Goal: Task Accomplishment & Management: Use online tool/utility

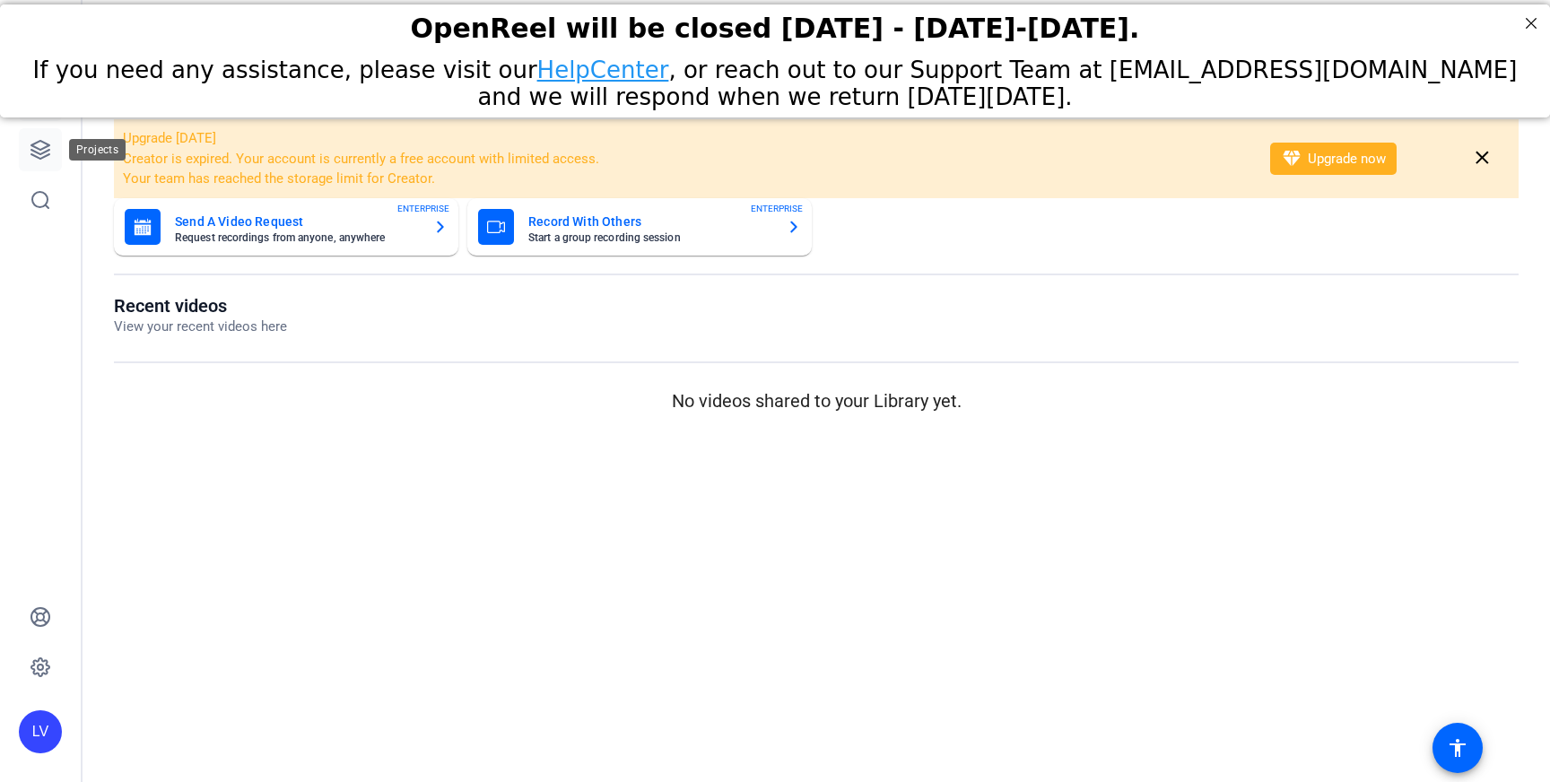
click at [37, 147] on icon at bounding box center [40, 150] width 18 height 18
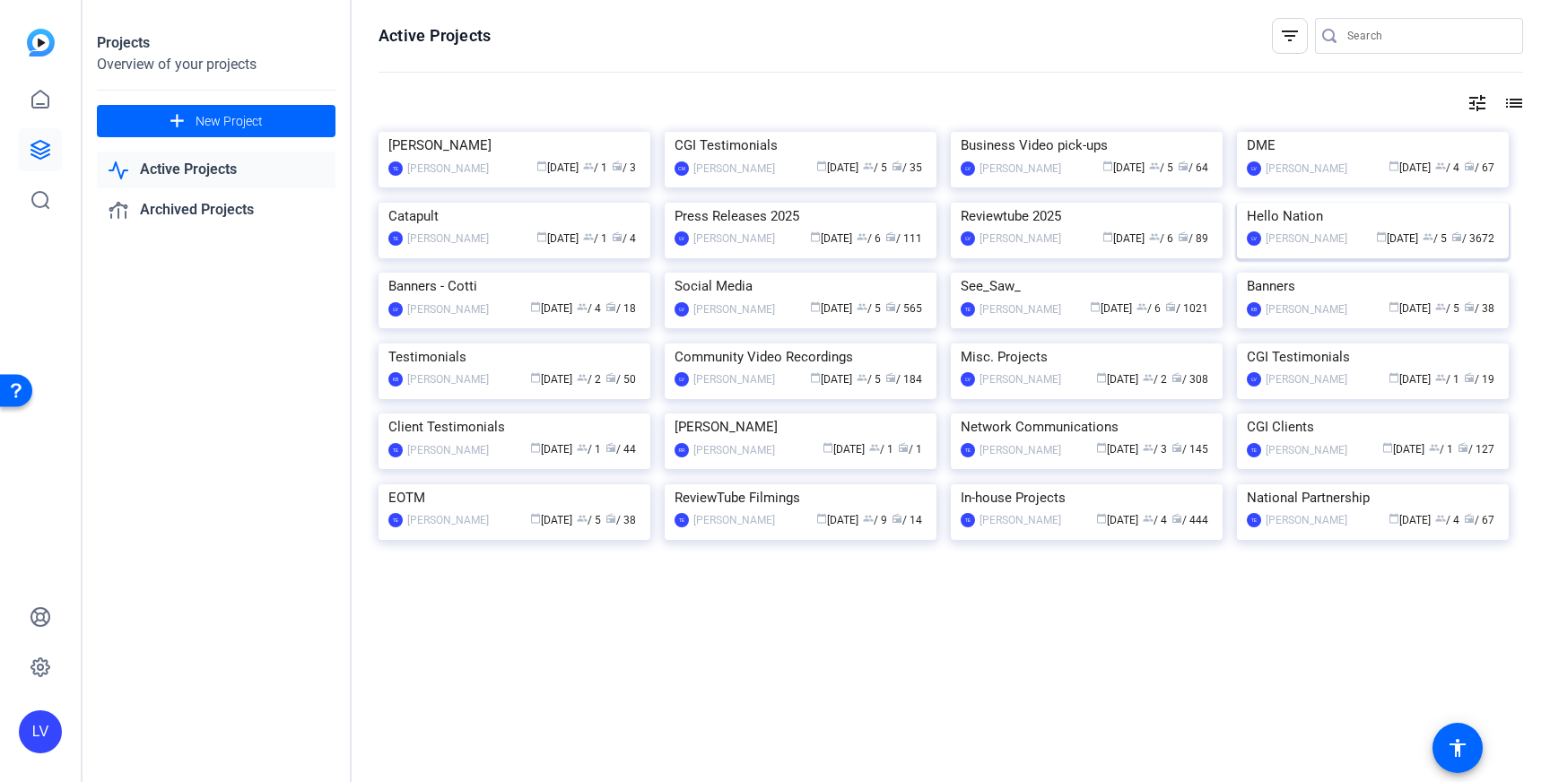
click at [1294, 203] on img at bounding box center [1373, 203] width 272 height 0
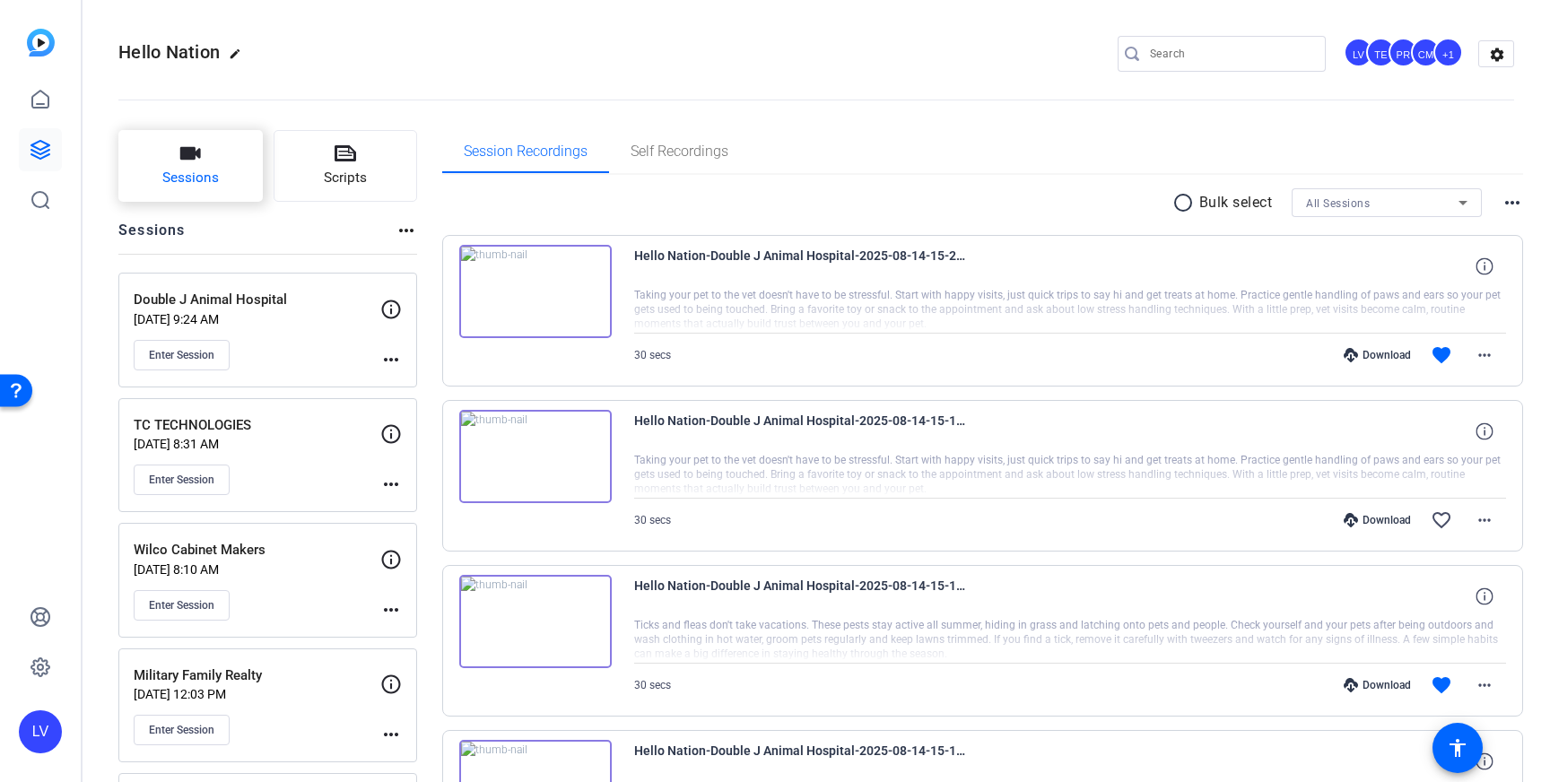
click at [174, 168] on span "Sessions" at bounding box center [190, 178] width 57 height 21
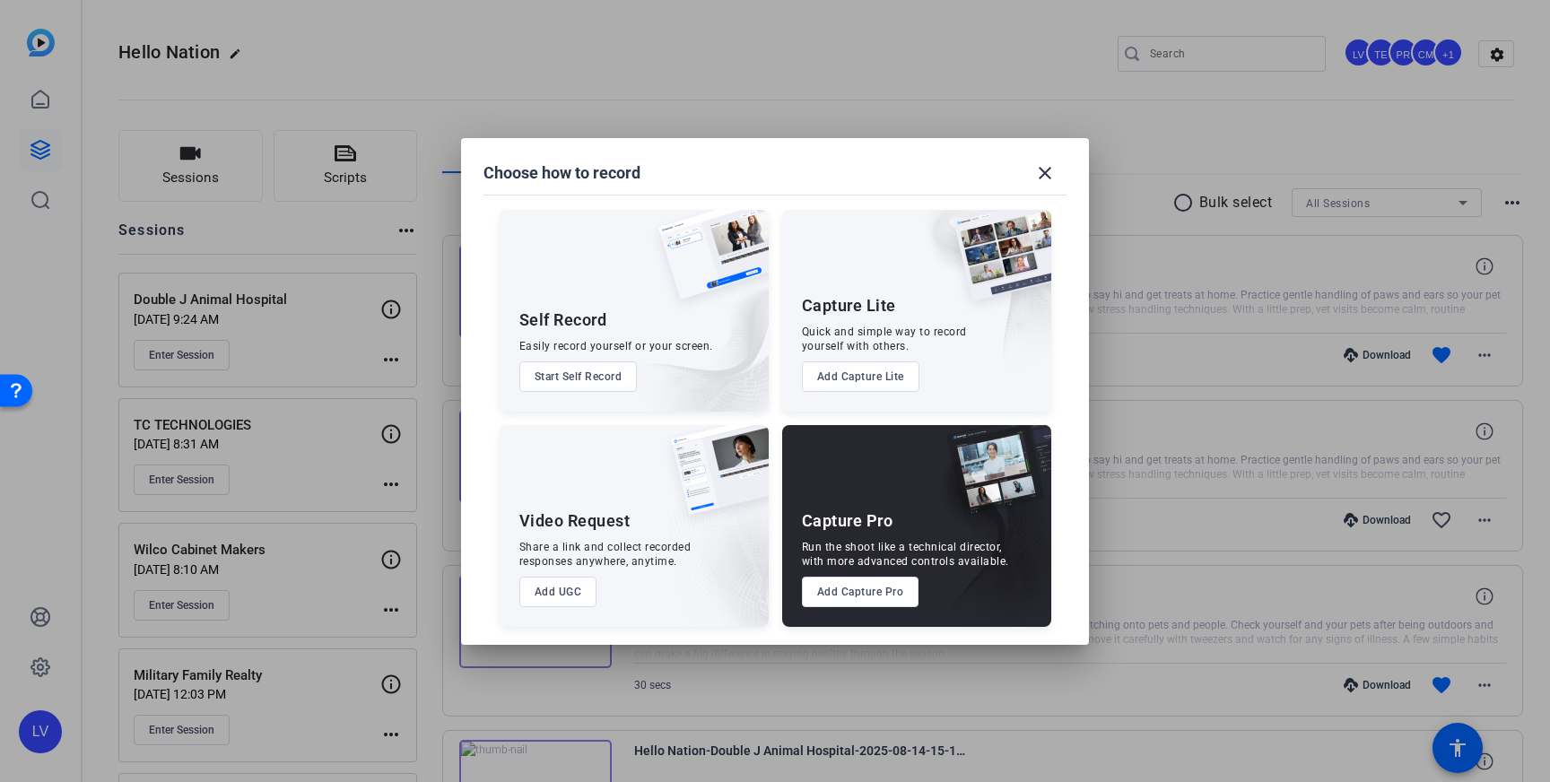
click at [841, 590] on button "Add Capture Pro" at bounding box center [861, 592] width 118 height 31
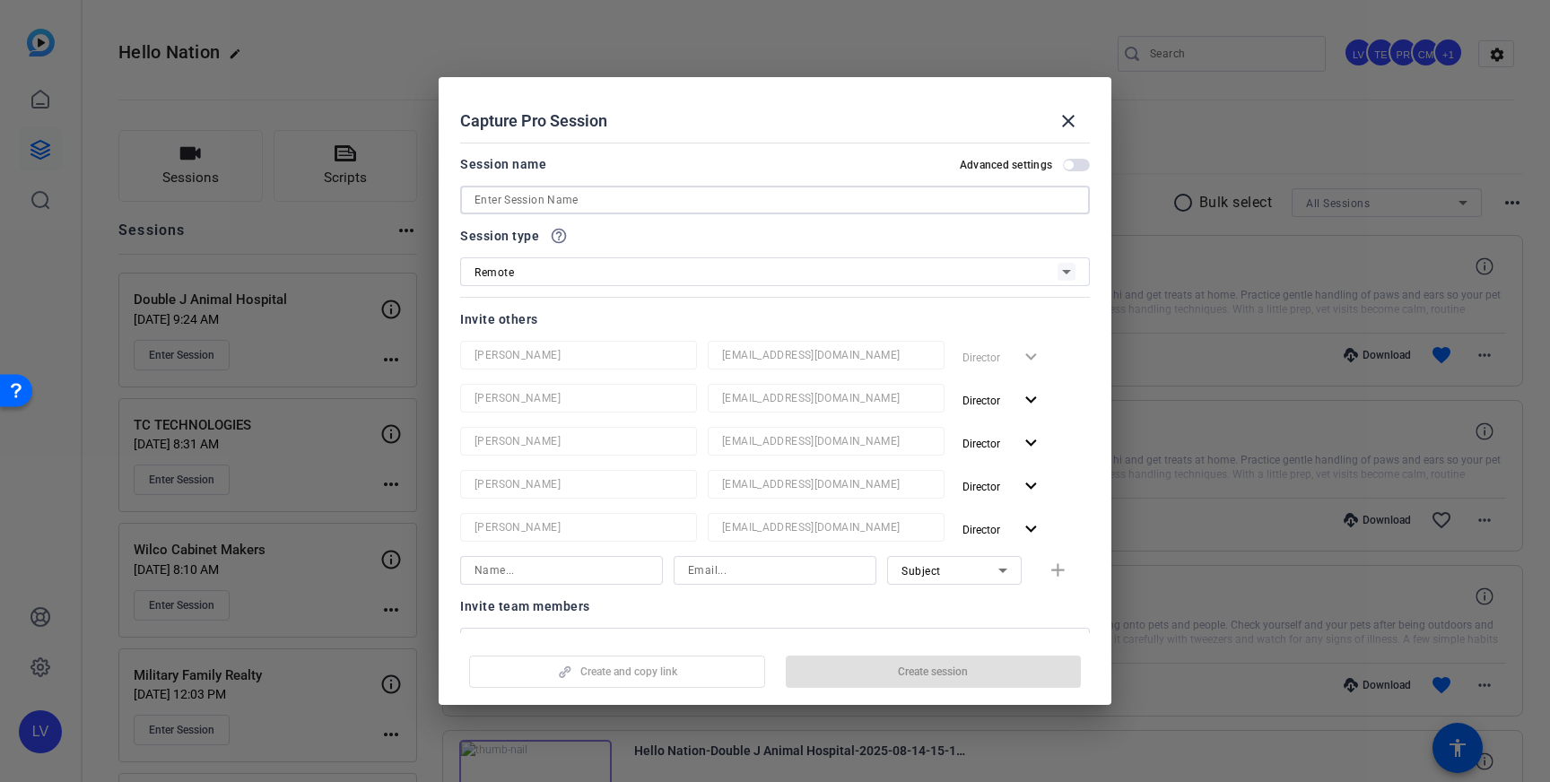
click at [587, 208] on input at bounding box center [775, 200] width 601 height 22
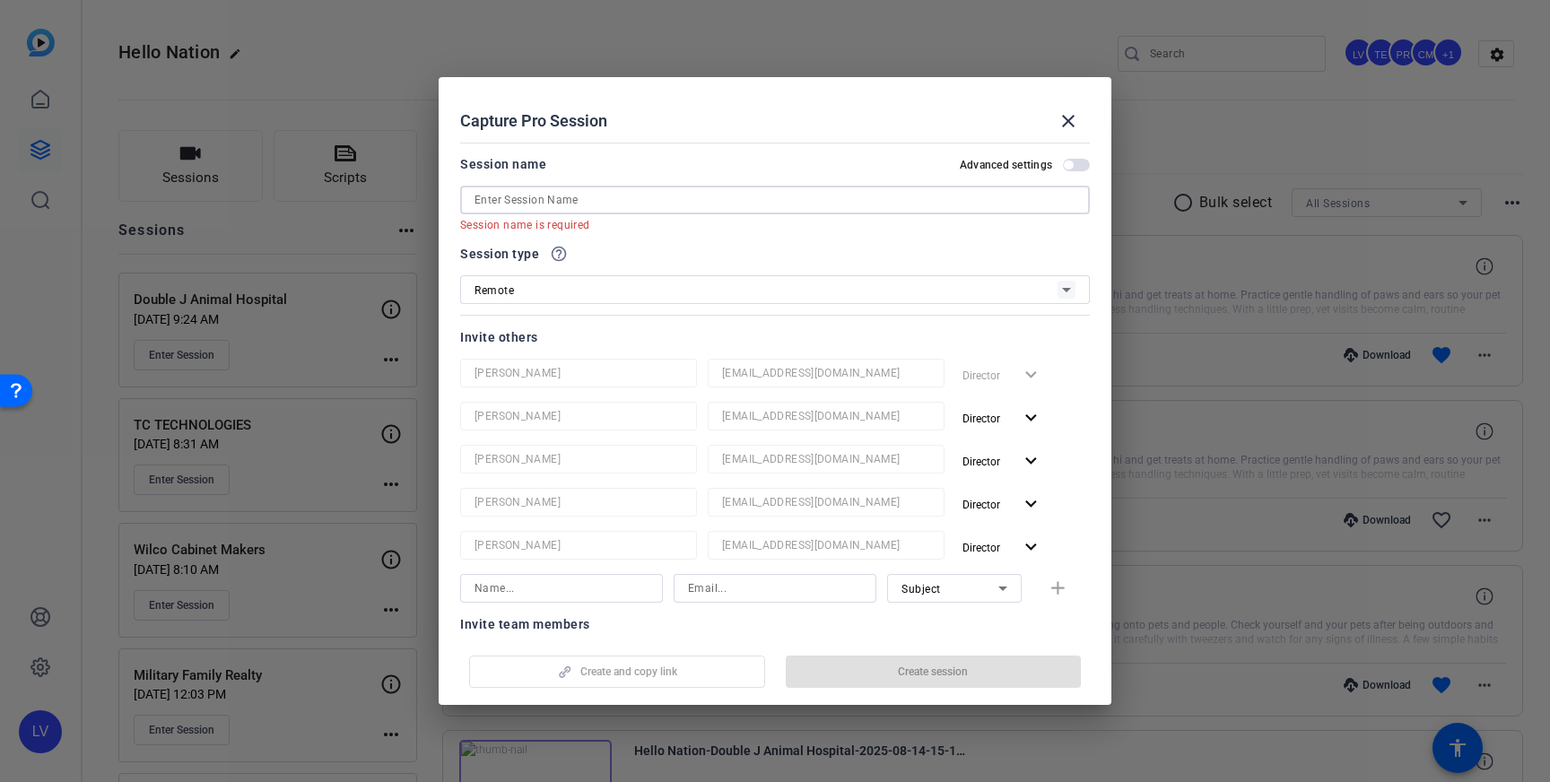
paste input "Carolina Buyers Agent"
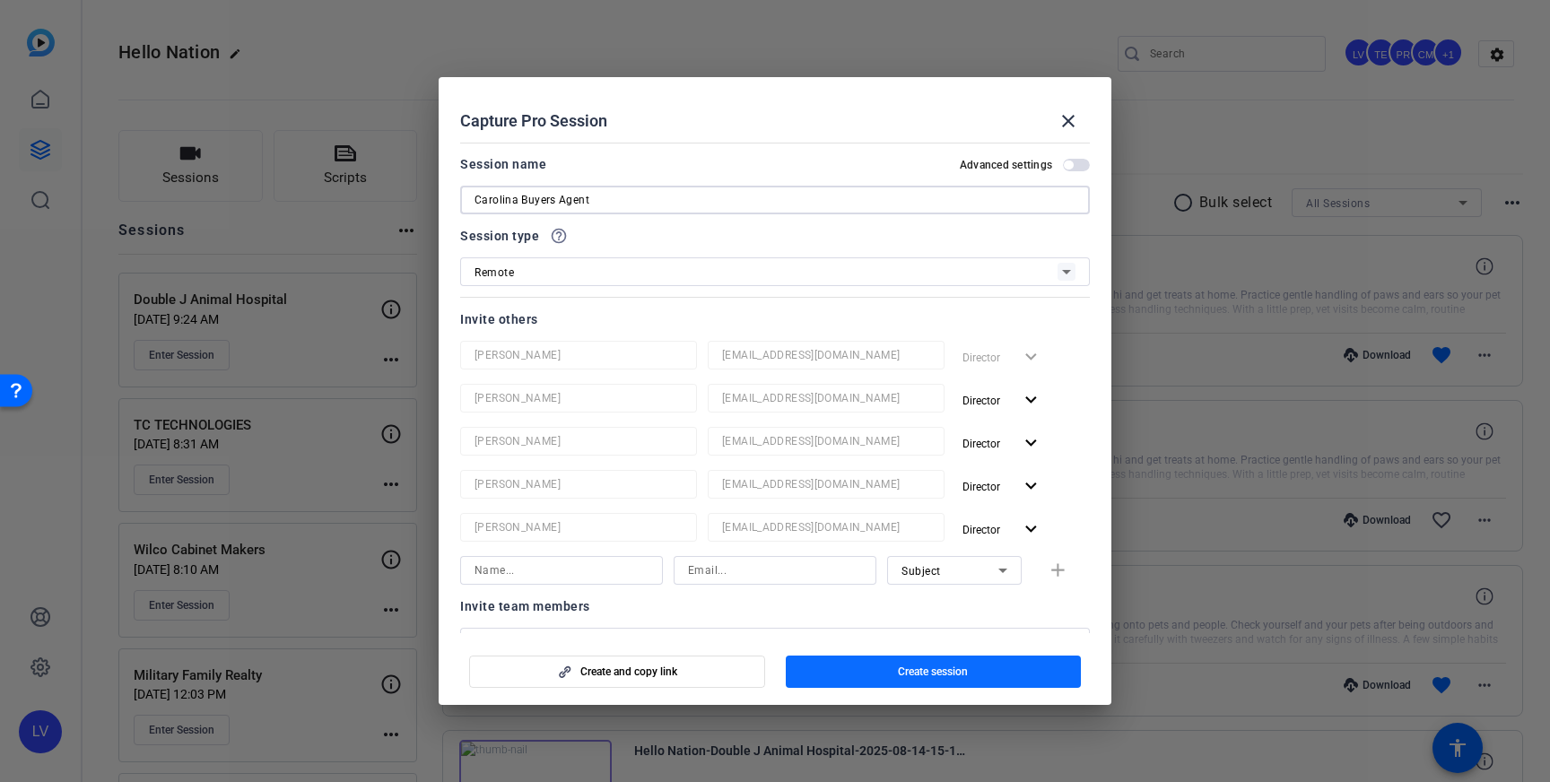
type input "Carolina Buyers Agent"
click at [943, 671] on span "Create session" at bounding box center [933, 672] width 70 height 14
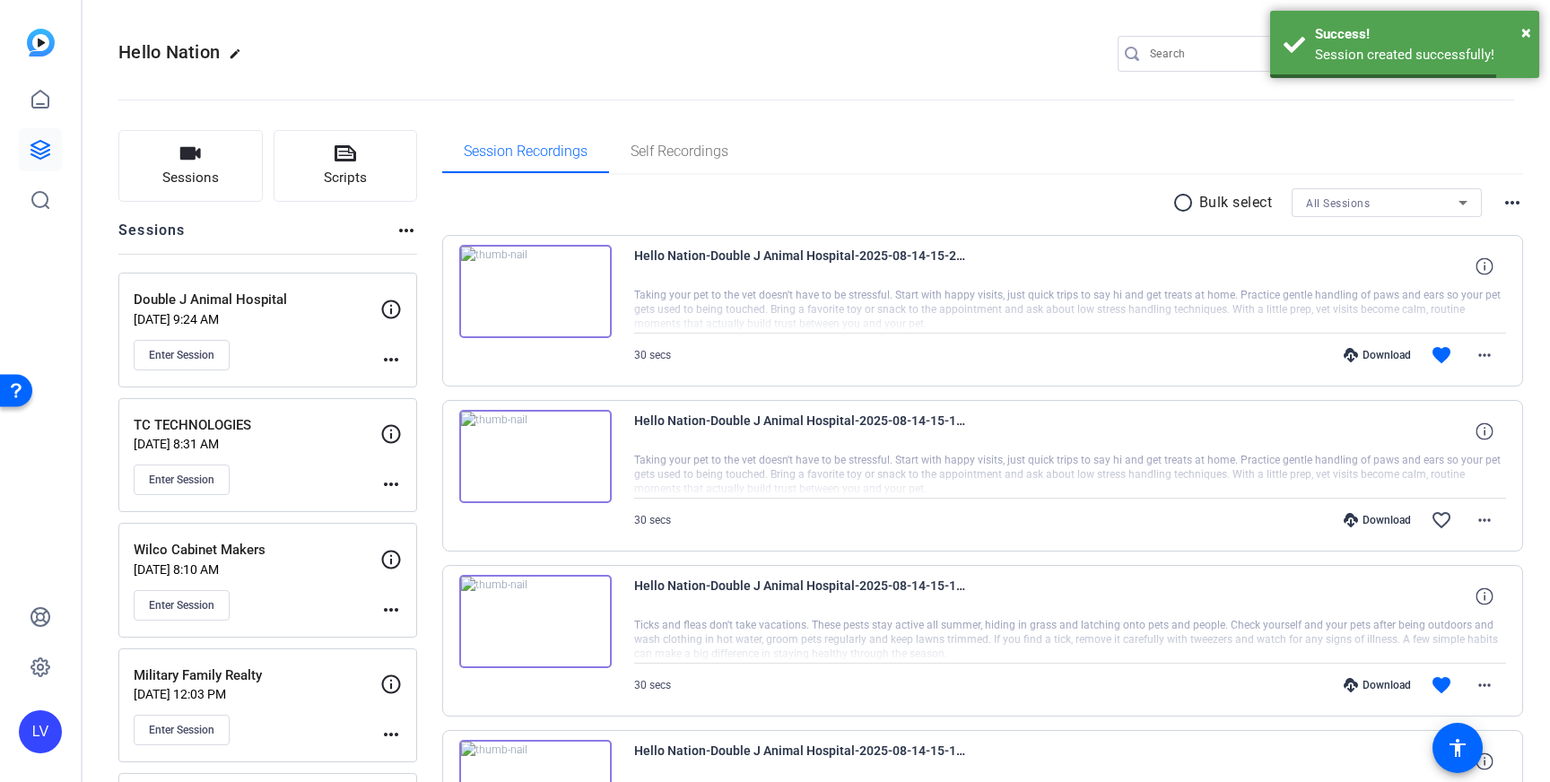
scroll to position [1, 0]
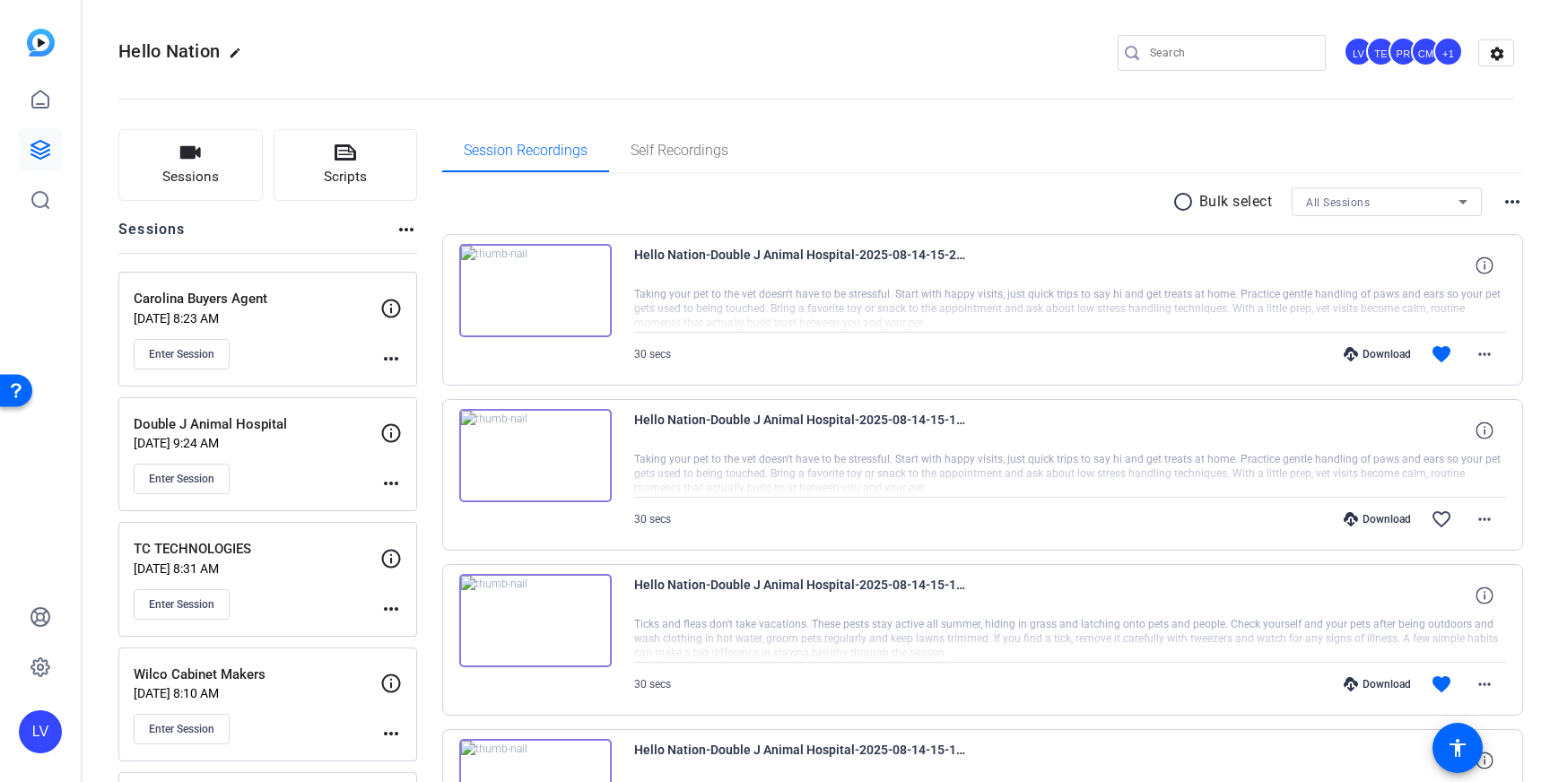
click at [399, 360] on mat-icon "more_horiz" at bounding box center [391, 359] width 22 height 22
click at [424, 384] on span "Edit Session" at bounding box center [436, 385] width 82 height 22
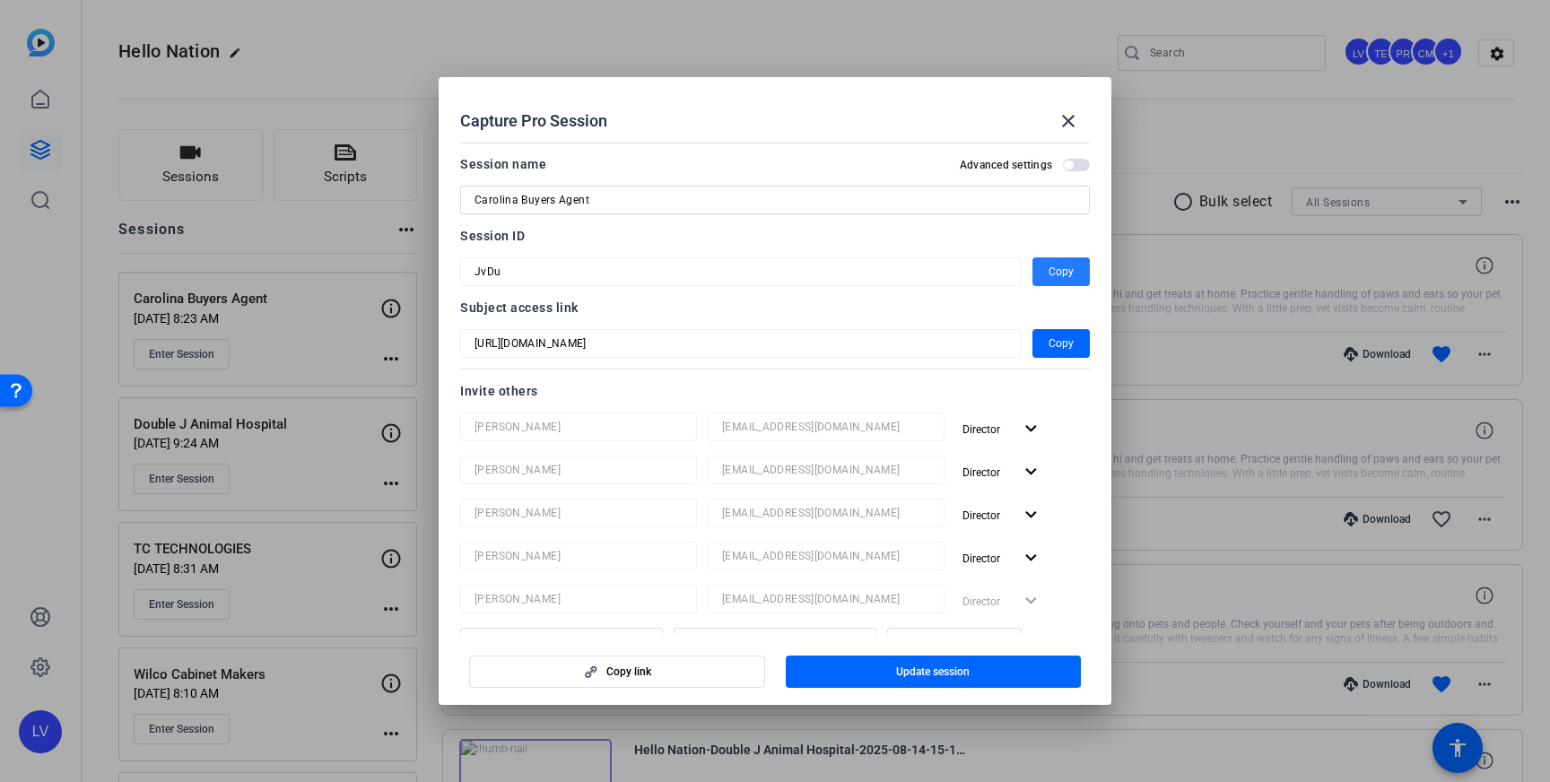
drag, startPoint x: 1073, startPoint y: 275, endPoint x: 1079, endPoint y: 283, distance: 10.2
click at [1073, 275] on span "Copy" at bounding box center [1061, 272] width 25 height 22
click at [1047, 267] on span "button" at bounding box center [1061, 271] width 57 height 43
click at [1077, 125] on mat-icon "close" at bounding box center [1069, 121] width 22 height 22
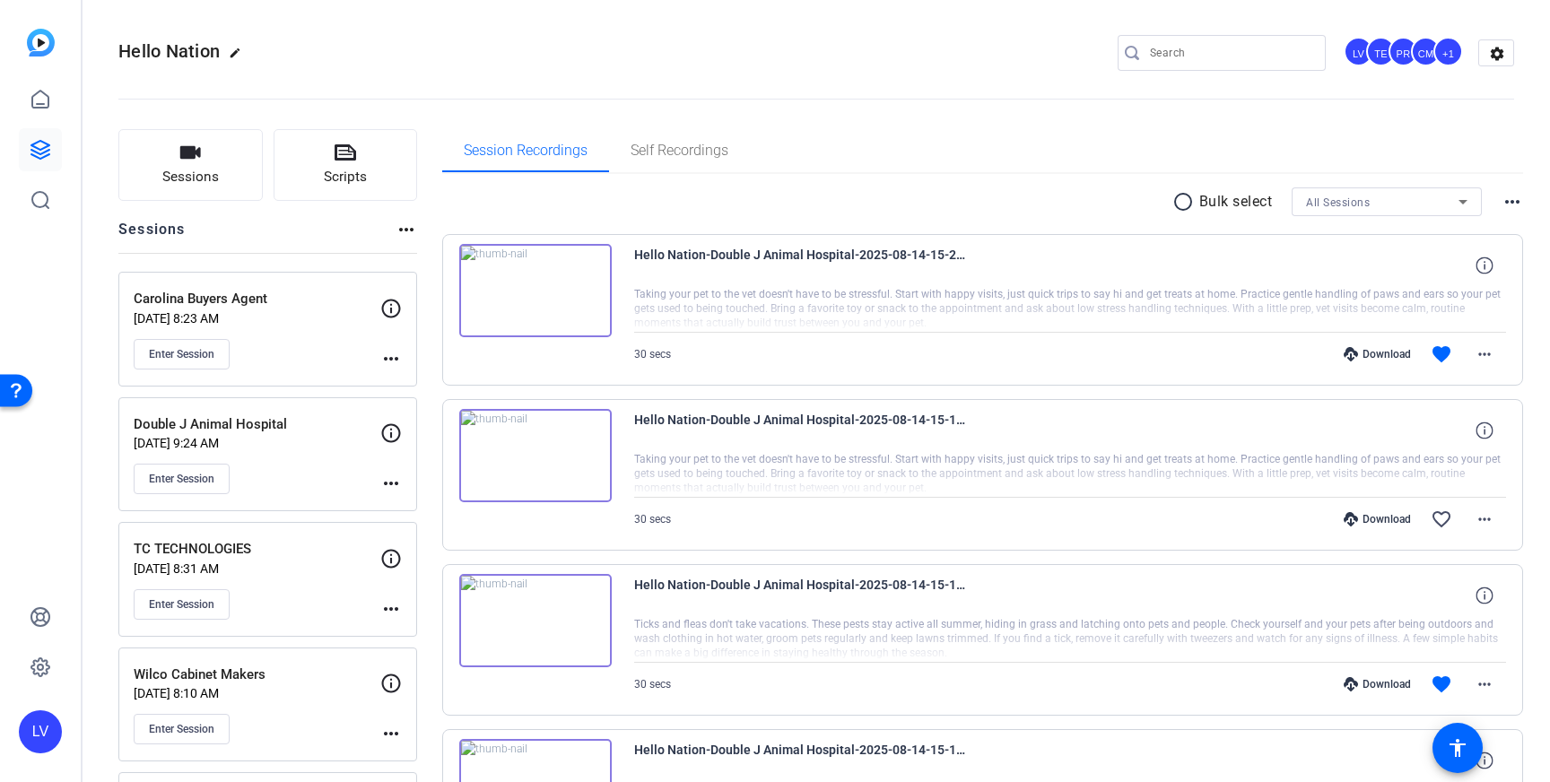
click at [1251, 62] on input "Search" at bounding box center [1230, 53] width 161 height 22
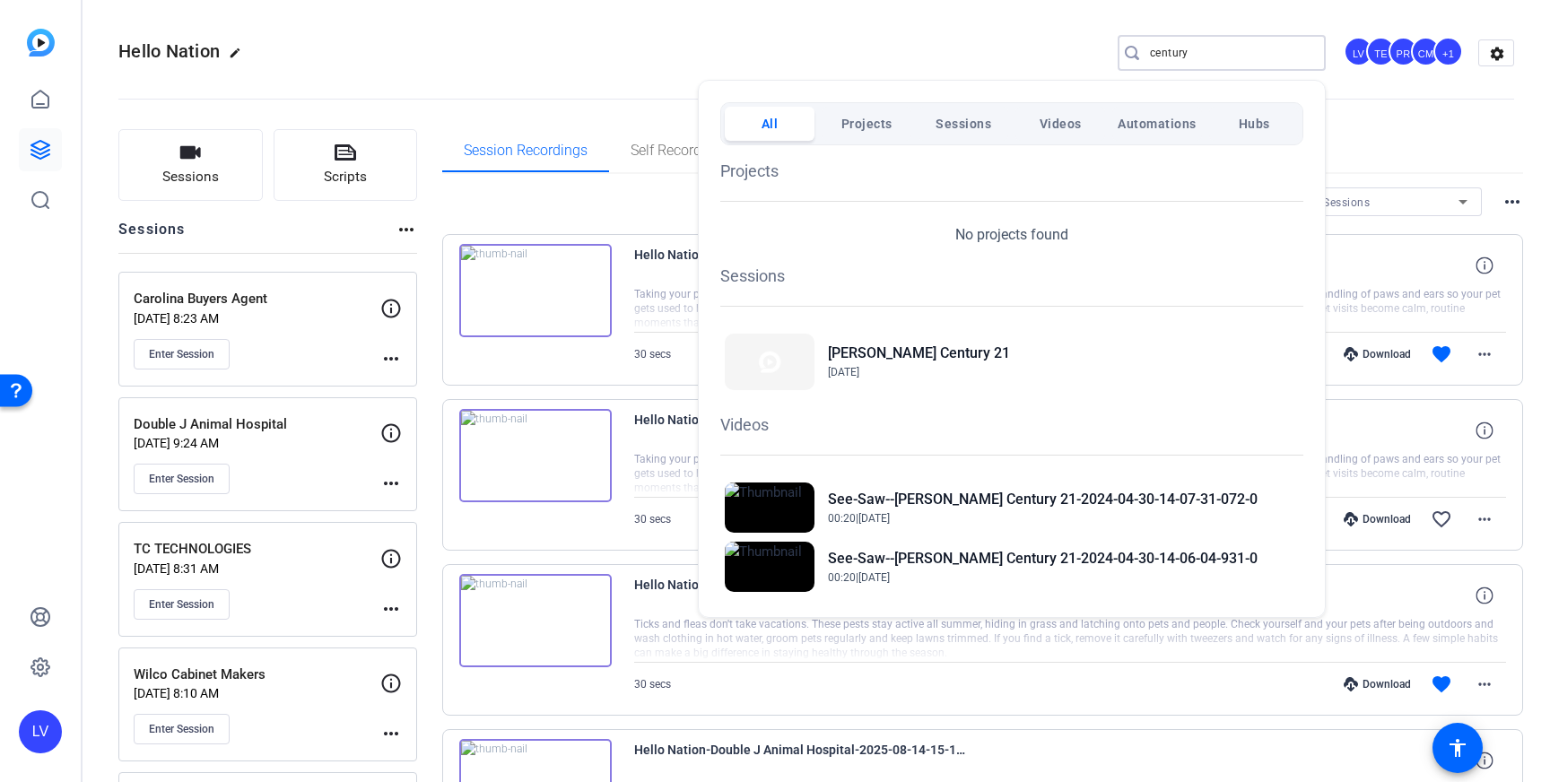
type input "century"
drag, startPoint x: 1197, startPoint y: 55, endPoint x: 1099, endPoint y: 55, distance: 97.8
click at [1099, 55] on div at bounding box center [775, 391] width 1550 height 782
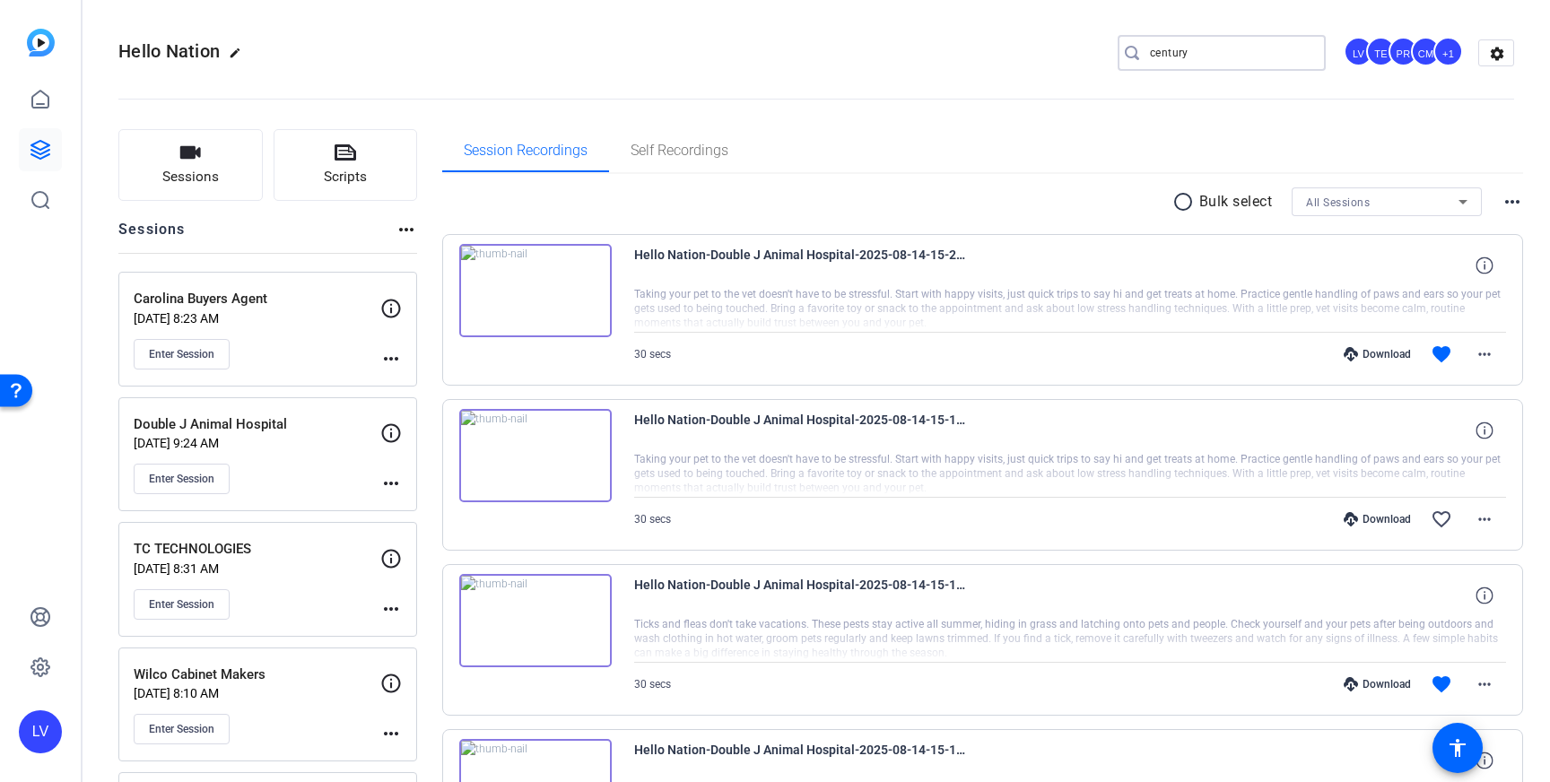
drag, startPoint x: 1186, startPoint y: 49, endPoint x: 1102, endPoint y: 49, distance: 84.3
click at [1102, 49] on div "Hello Nation edit century LV TE PR CM +1 settings" at bounding box center [816, 52] width 1396 height 27
click at [981, 51] on div "Hello Nation edit LV TE PR CM +1 settings" at bounding box center [816, 52] width 1396 height 27
click at [174, 166] on button "Sessions" at bounding box center [190, 165] width 144 height 72
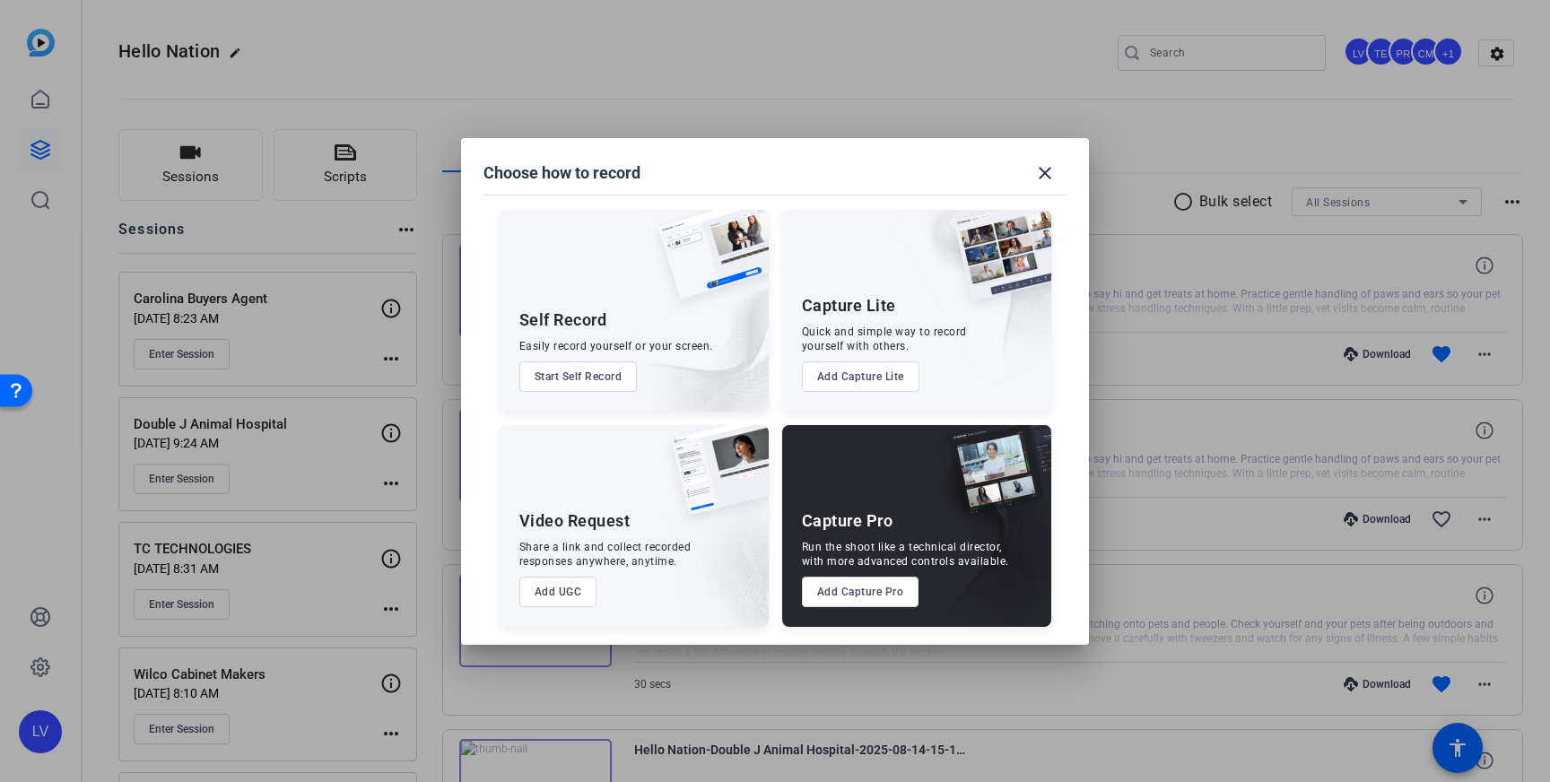
click at [833, 596] on button "Add Capture Pro" at bounding box center [861, 592] width 118 height 31
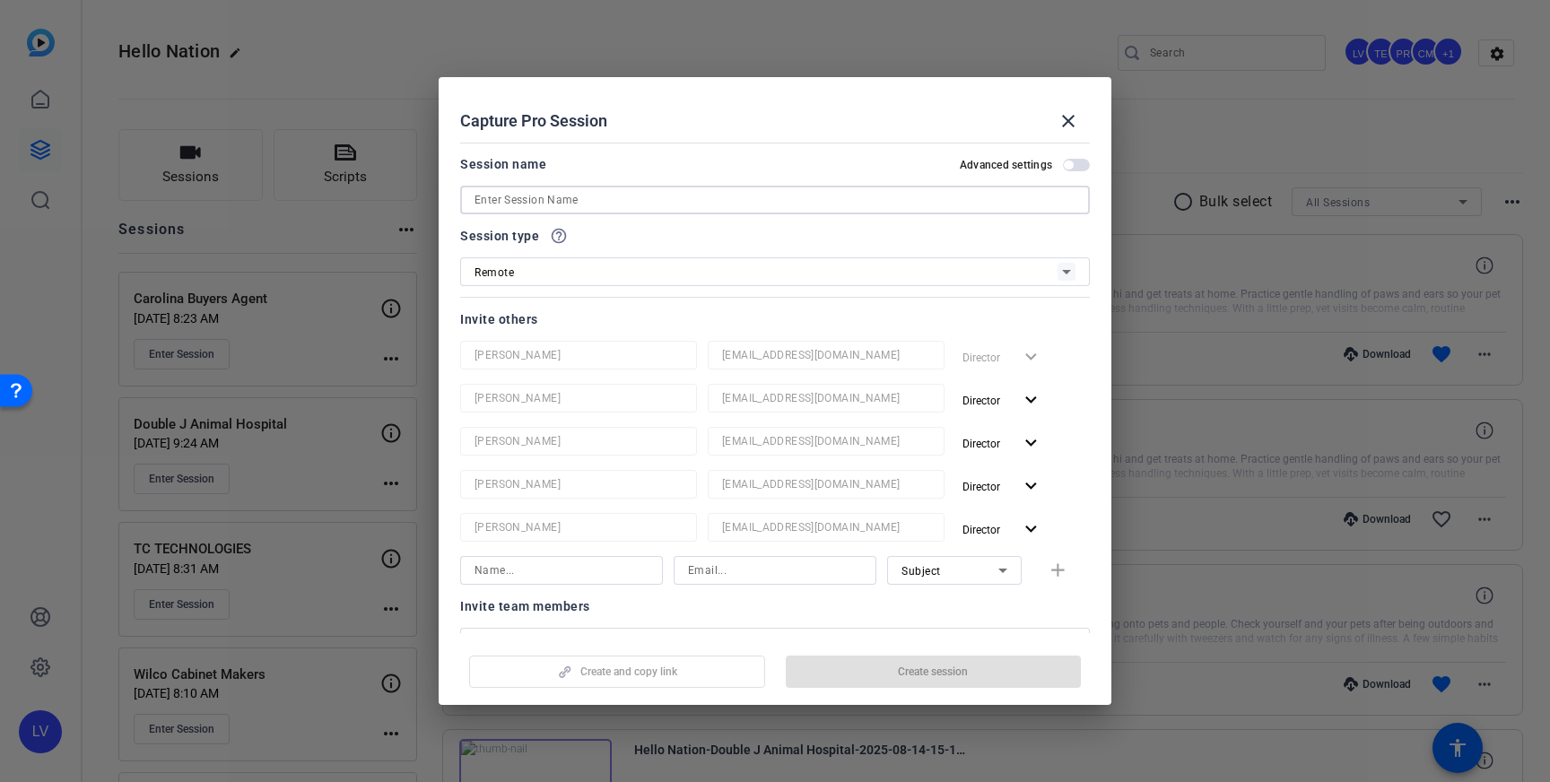
click at [733, 196] on input at bounding box center [775, 200] width 601 height 22
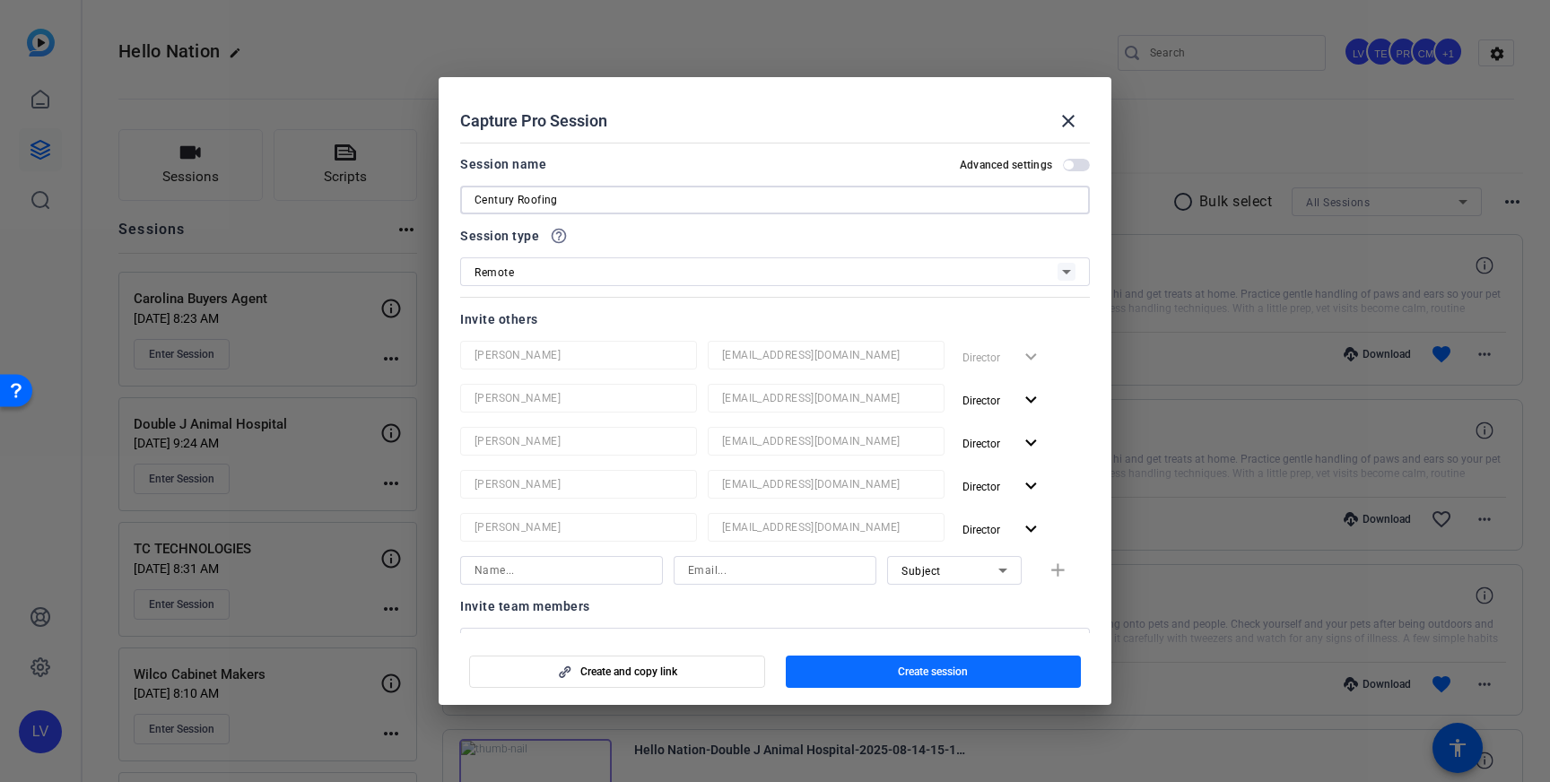
type input "Century Roofing"
click at [936, 670] on span "Create session" at bounding box center [933, 672] width 70 height 14
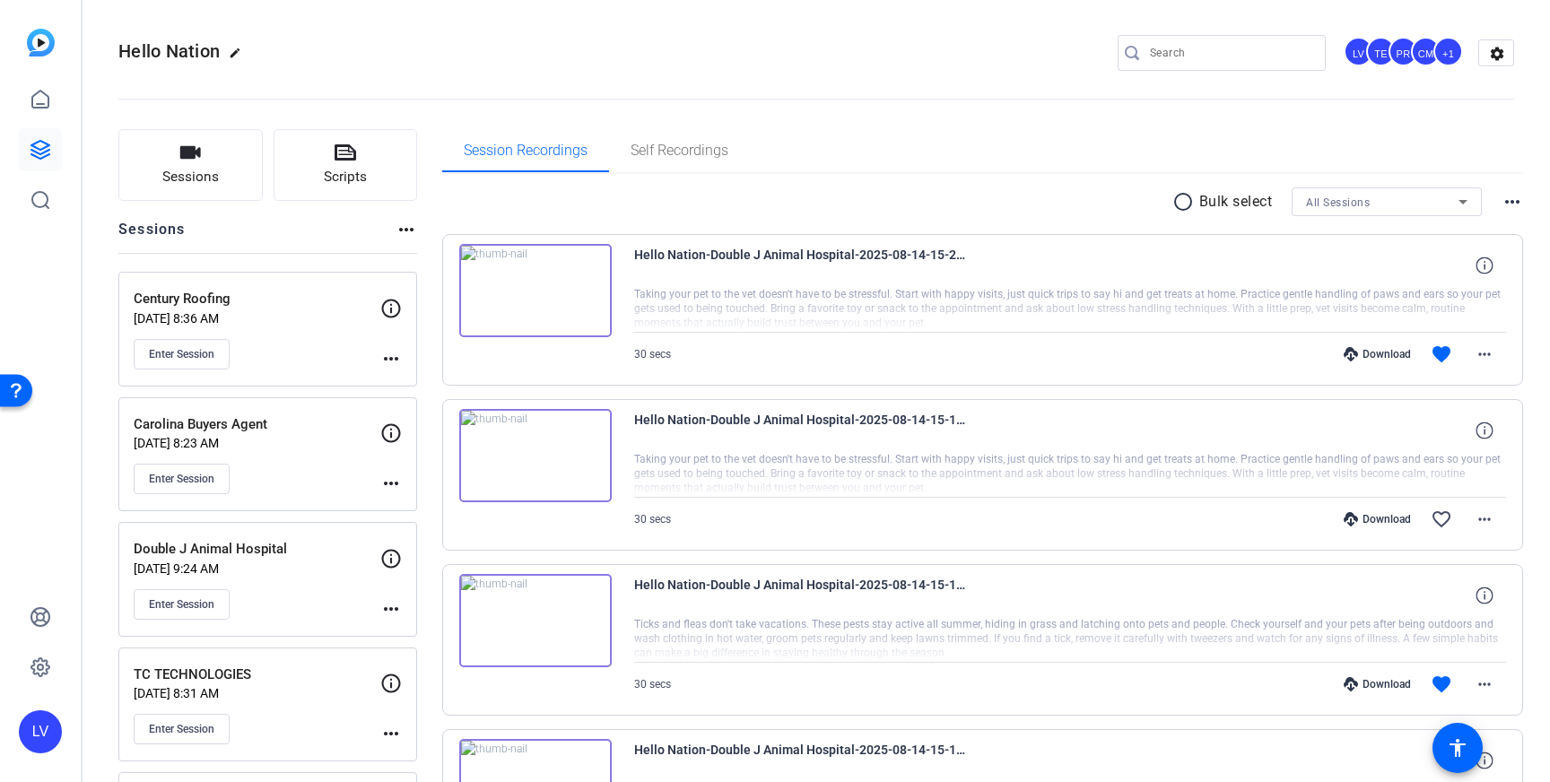
click at [392, 358] on mat-icon "more_horiz" at bounding box center [391, 359] width 22 height 22
click at [421, 380] on span "Edit Session" at bounding box center [436, 385] width 82 height 22
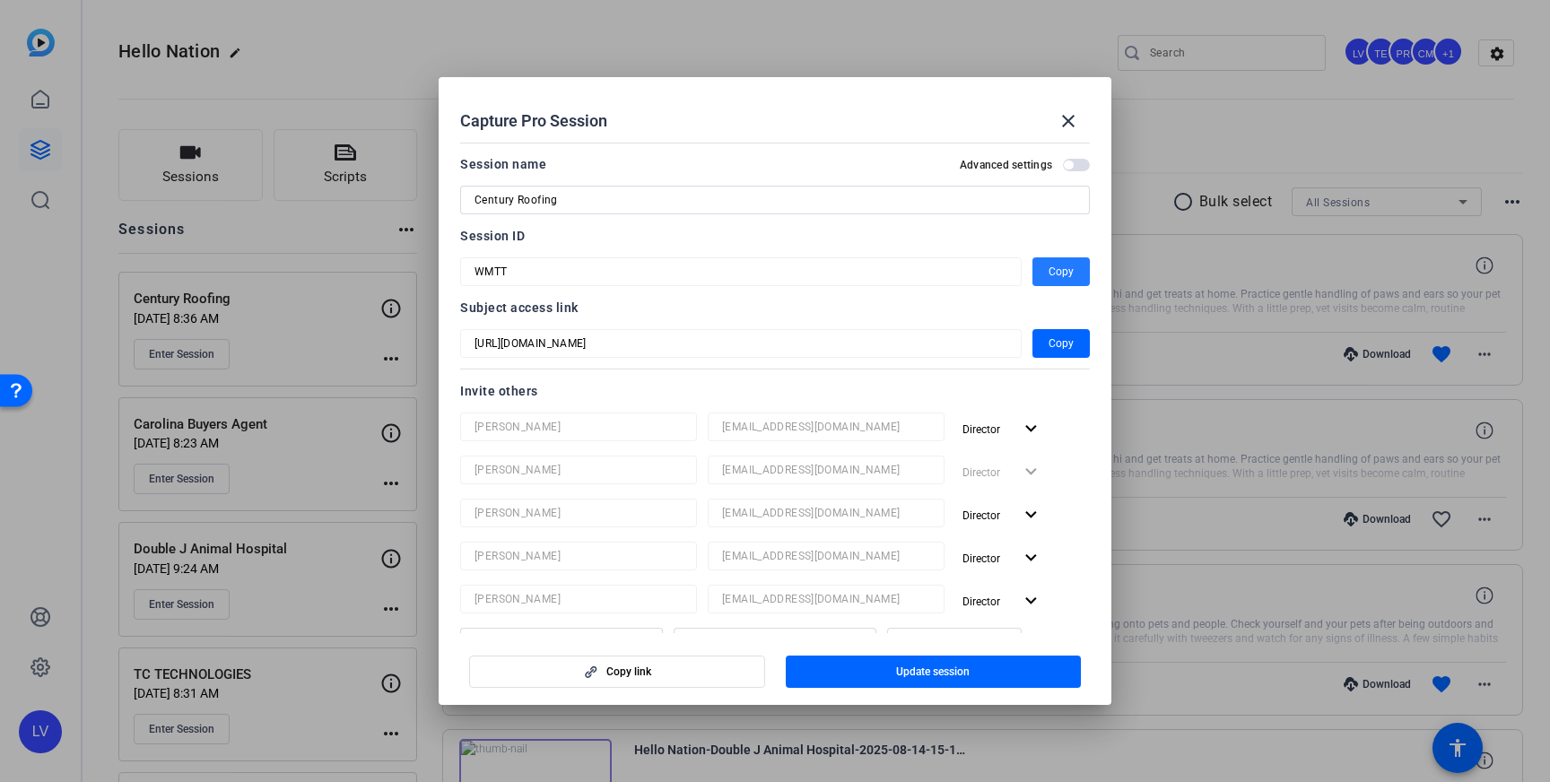
click at [1059, 266] on span "Copy" at bounding box center [1061, 272] width 25 height 22
click at [379, 232] on div at bounding box center [775, 391] width 1550 height 782
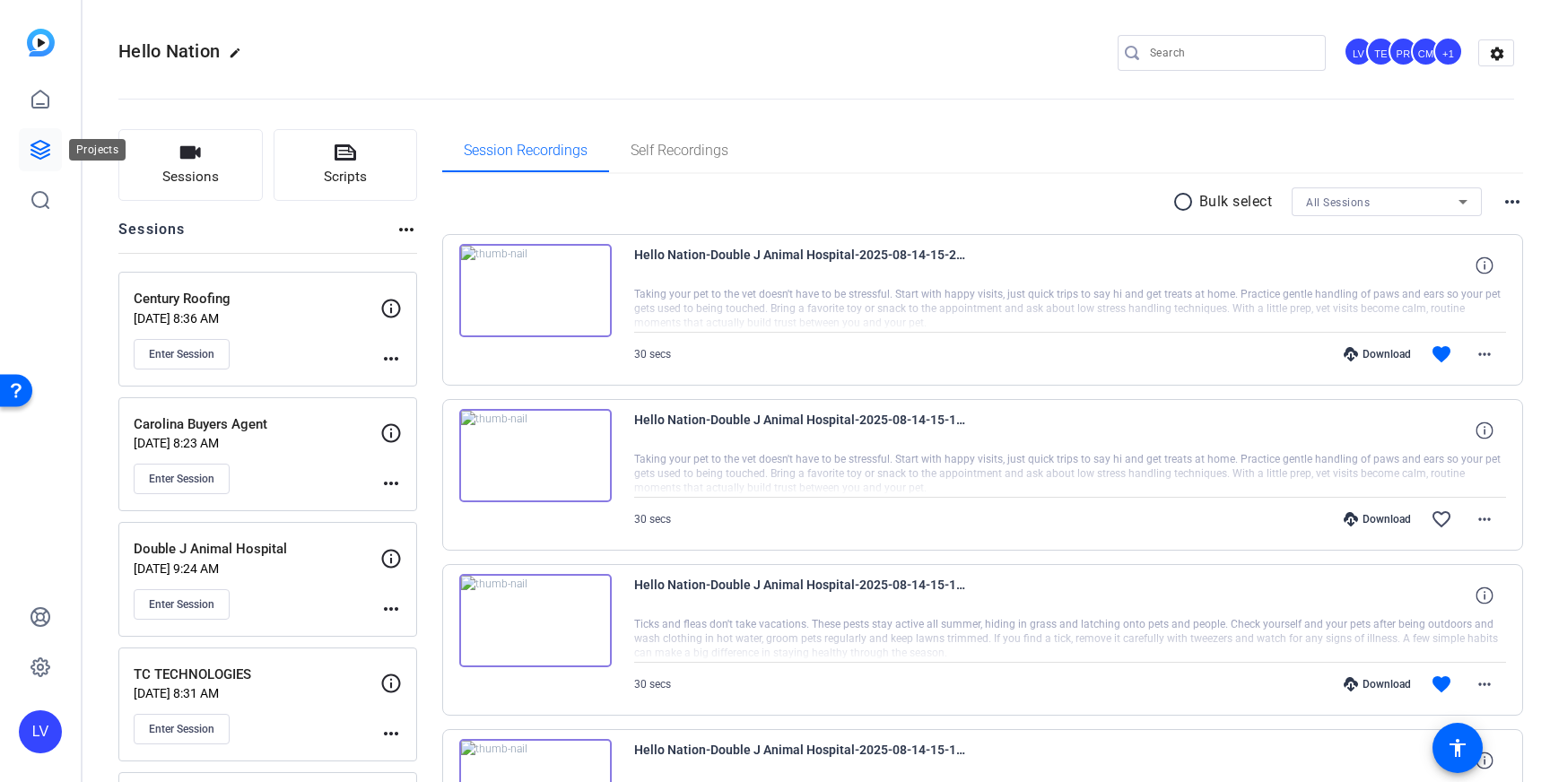
click at [48, 144] on icon at bounding box center [40, 150] width 18 height 18
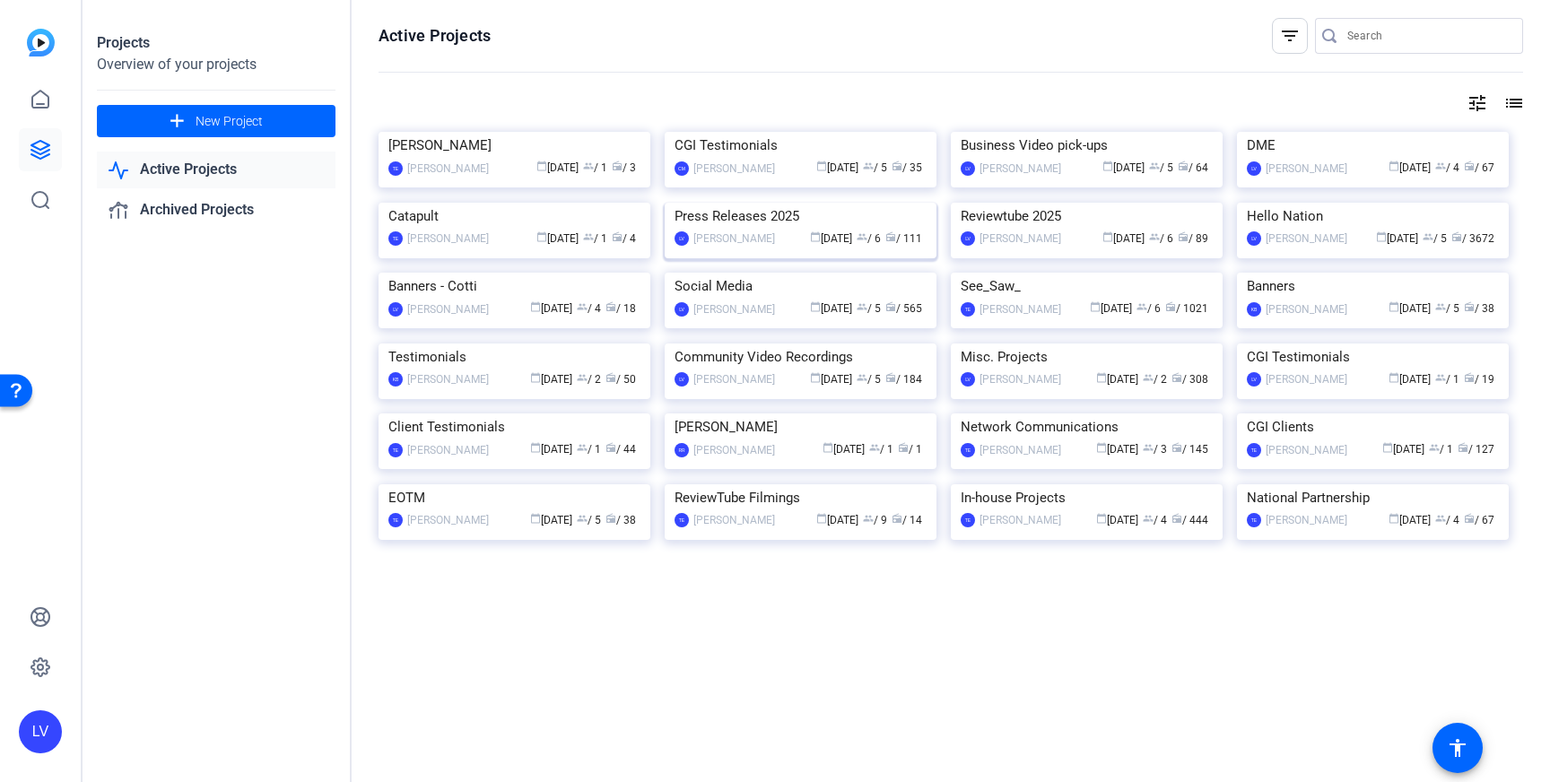
click at [824, 203] on img at bounding box center [801, 203] width 272 height 0
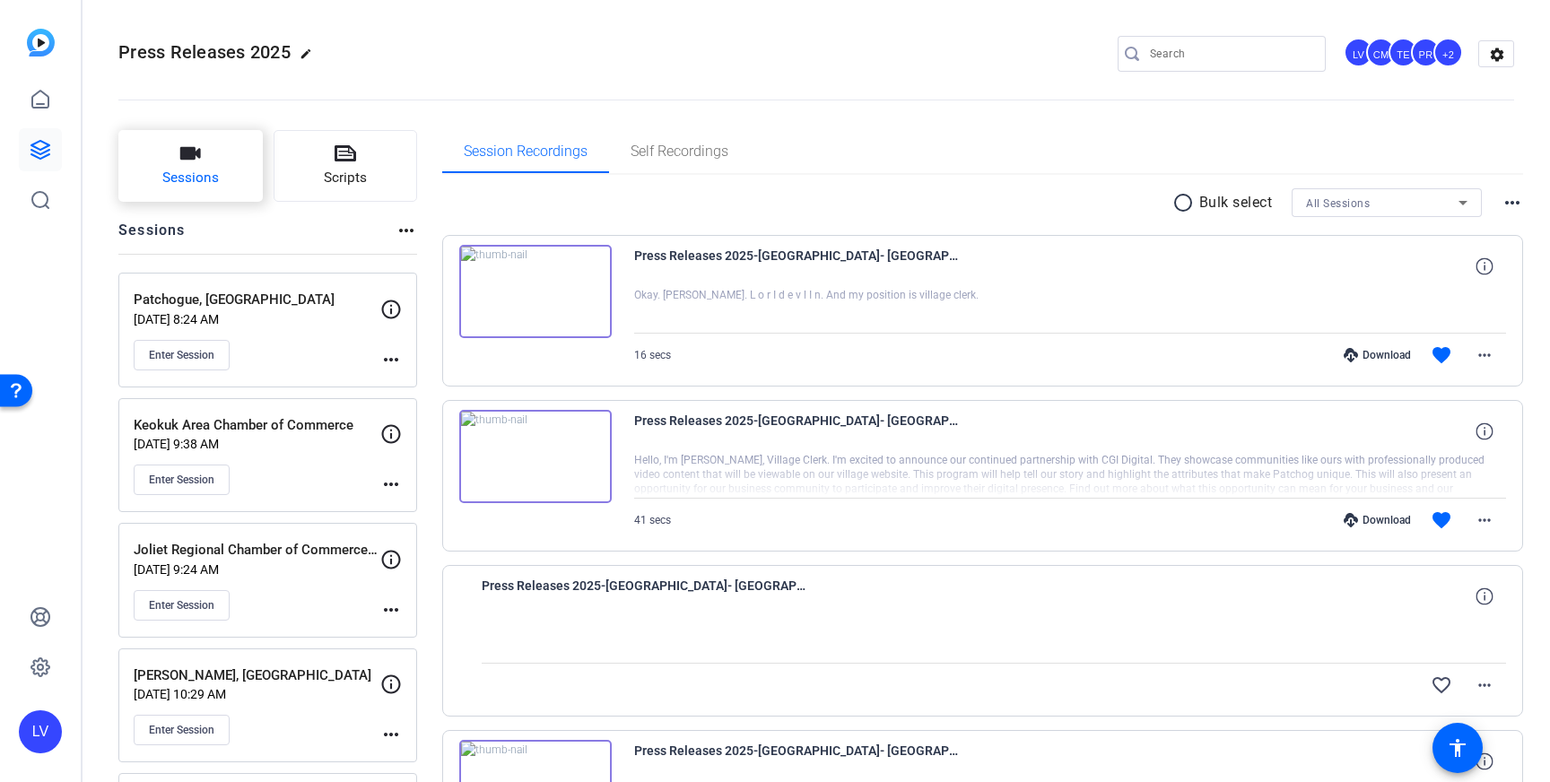
click at [181, 179] on span "Sessions" at bounding box center [190, 178] width 57 height 21
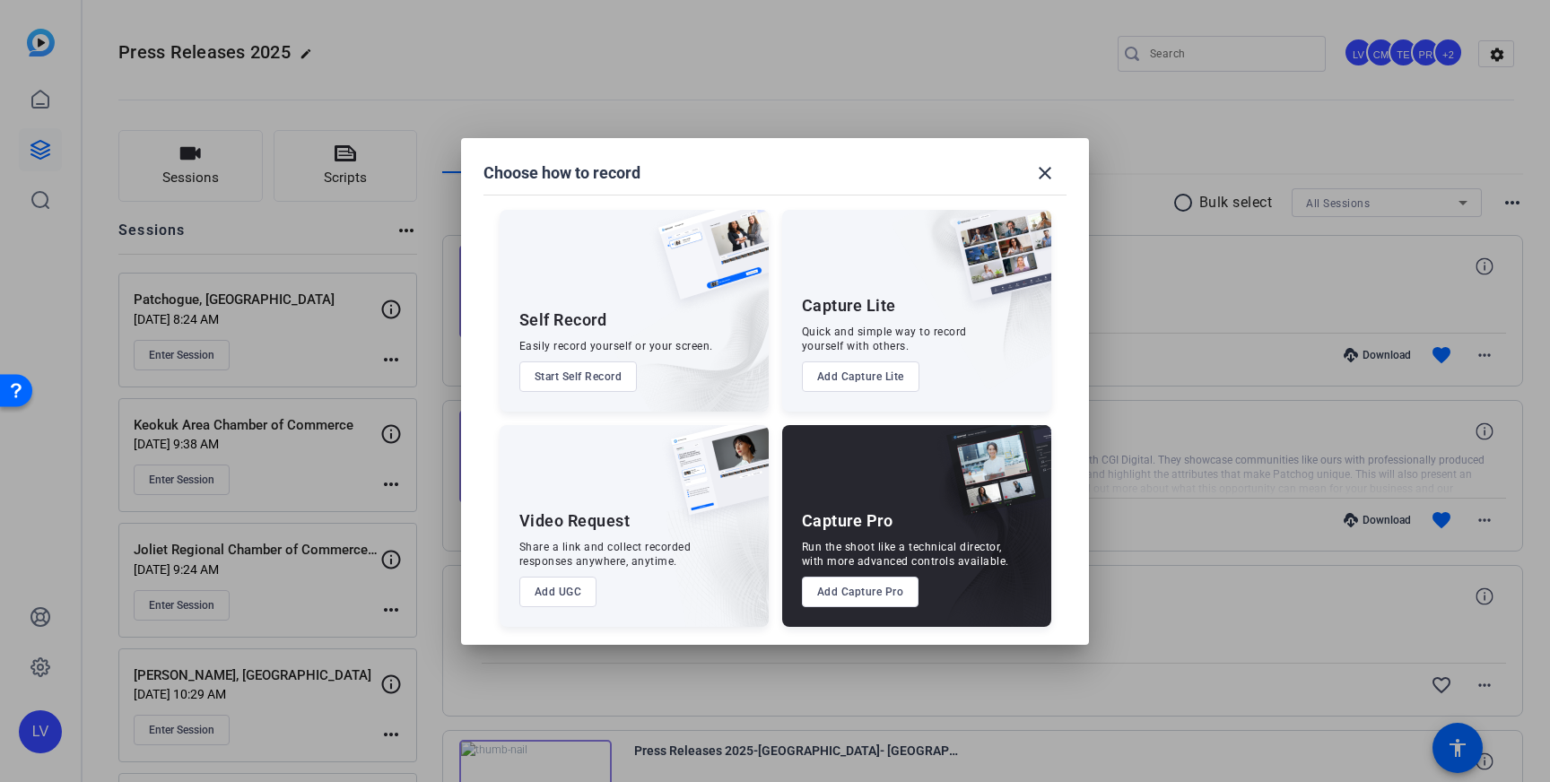
click at [839, 586] on button "Add Capture Pro" at bounding box center [861, 592] width 118 height 31
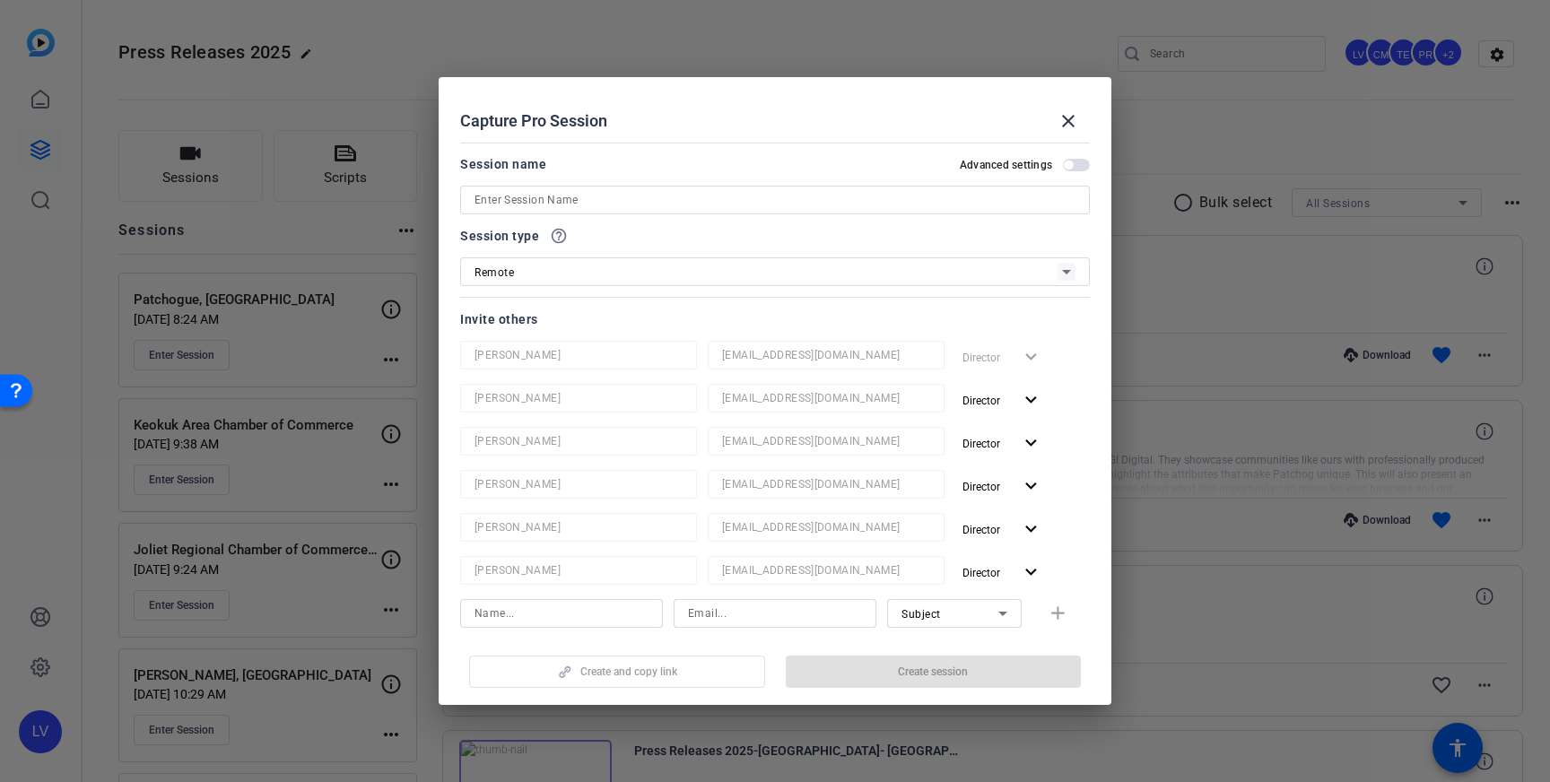
click at [571, 189] on input at bounding box center [775, 200] width 601 height 22
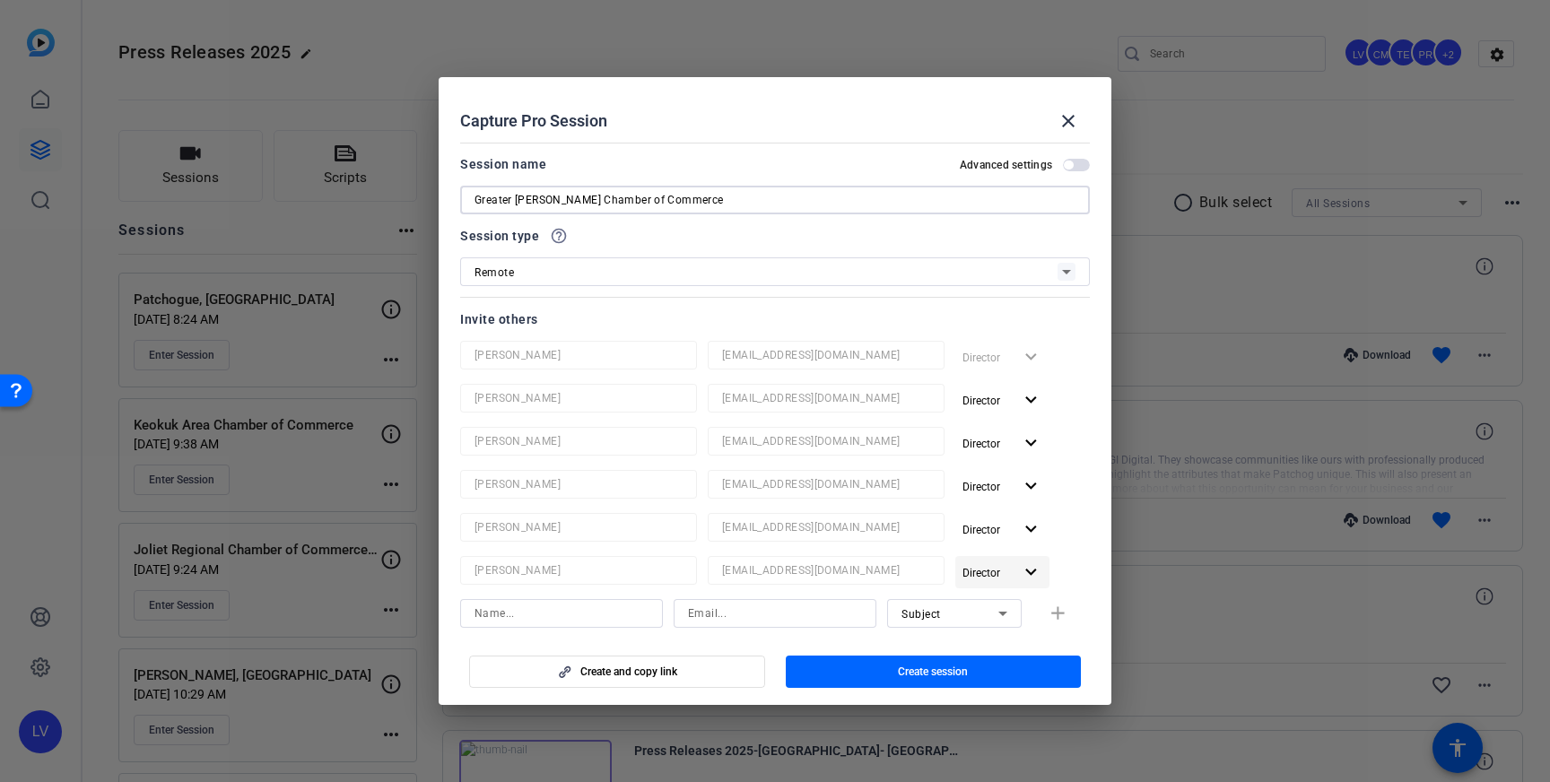
type input "Greater [PERSON_NAME] Chamber of Commerce"
click at [1035, 570] on mat-icon "expand_more" at bounding box center [1031, 573] width 22 height 22
click at [1014, 639] on span "Remove User" at bounding box center [1003, 641] width 66 height 13
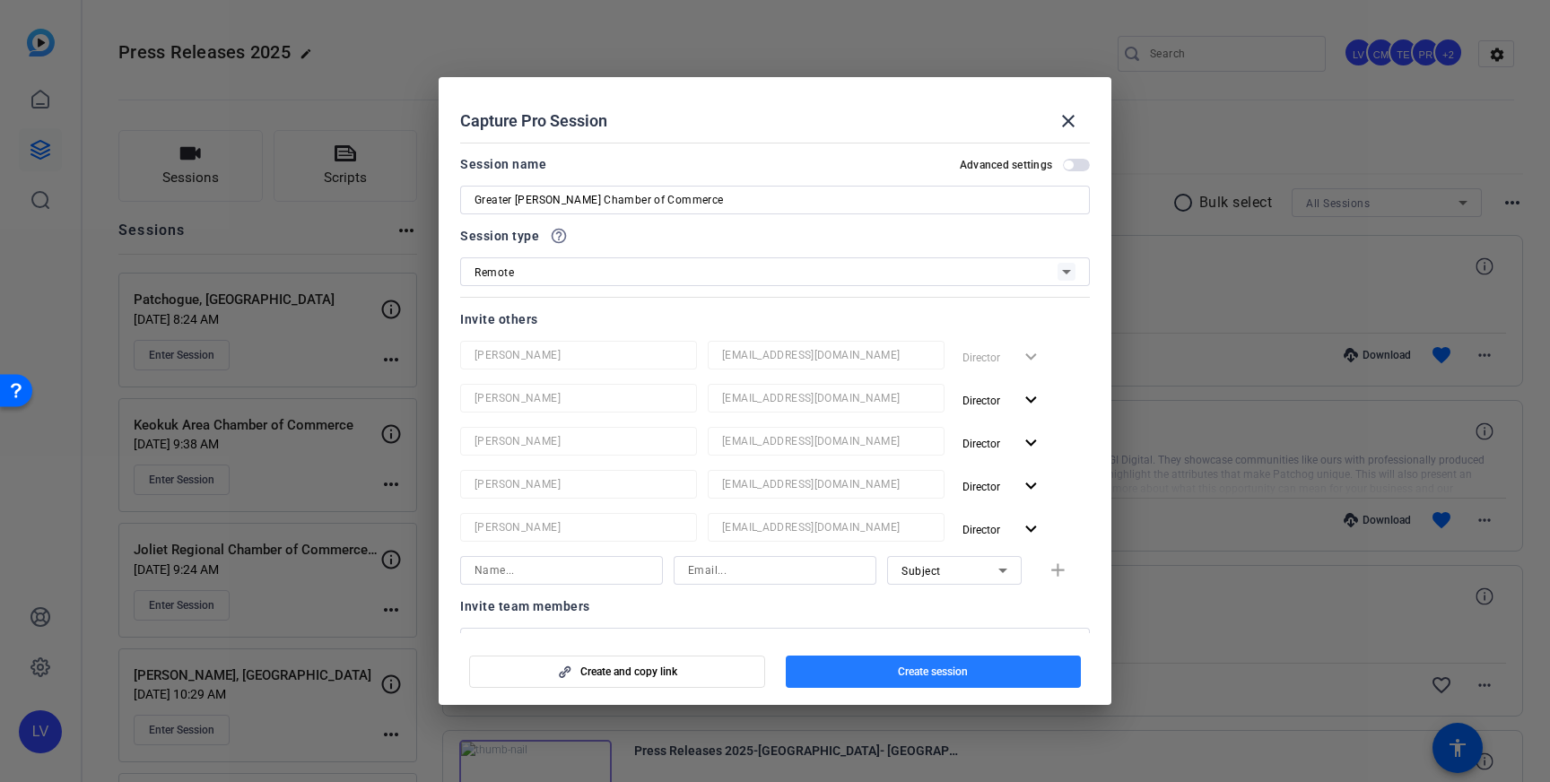
click at [970, 668] on span "button" at bounding box center [934, 671] width 296 height 43
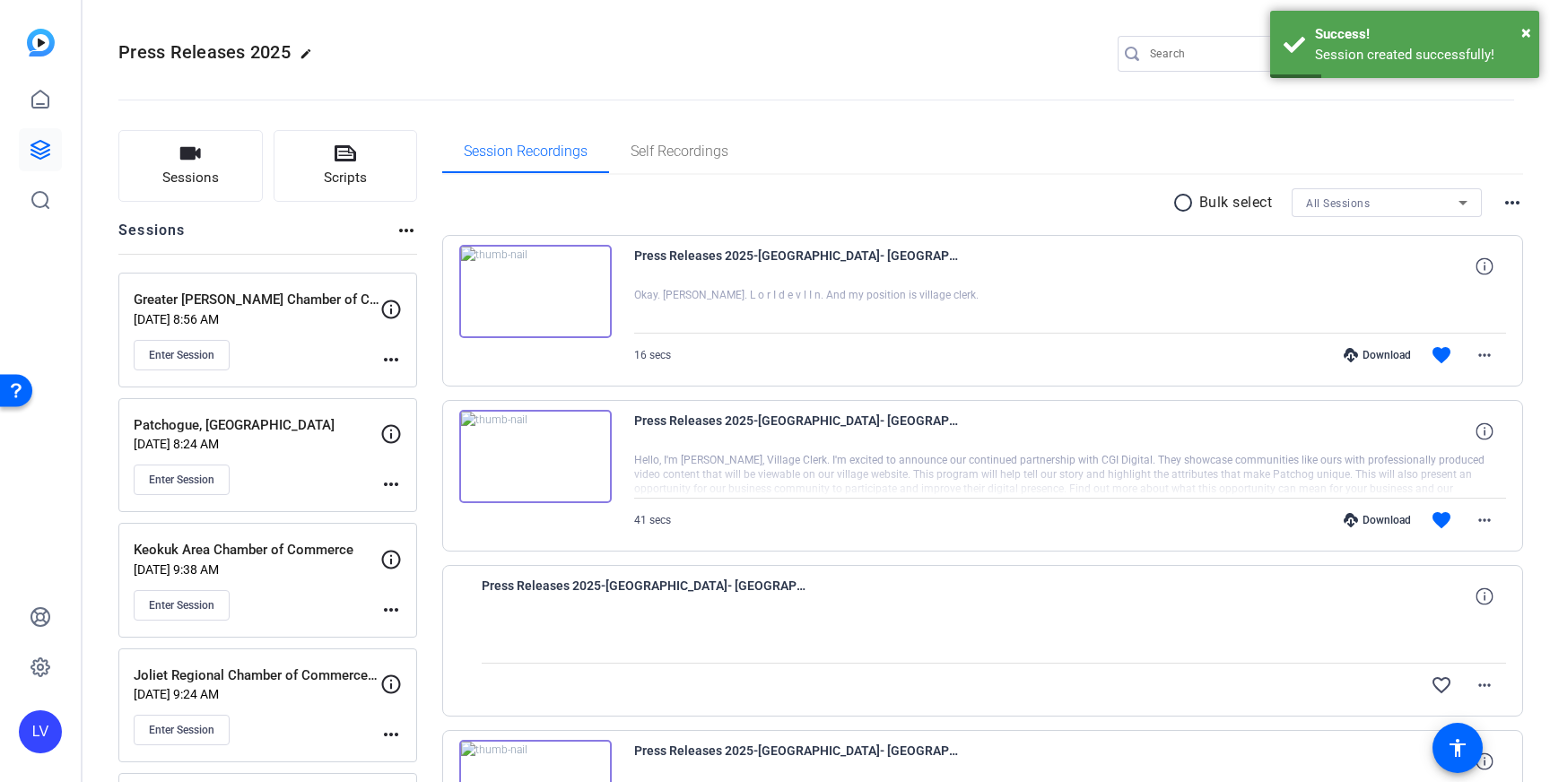
click at [391, 361] on mat-icon "more_horiz" at bounding box center [391, 360] width 22 height 22
click at [411, 379] on span "Edit Session" at bounding box center [436, 386] width 82 height 22
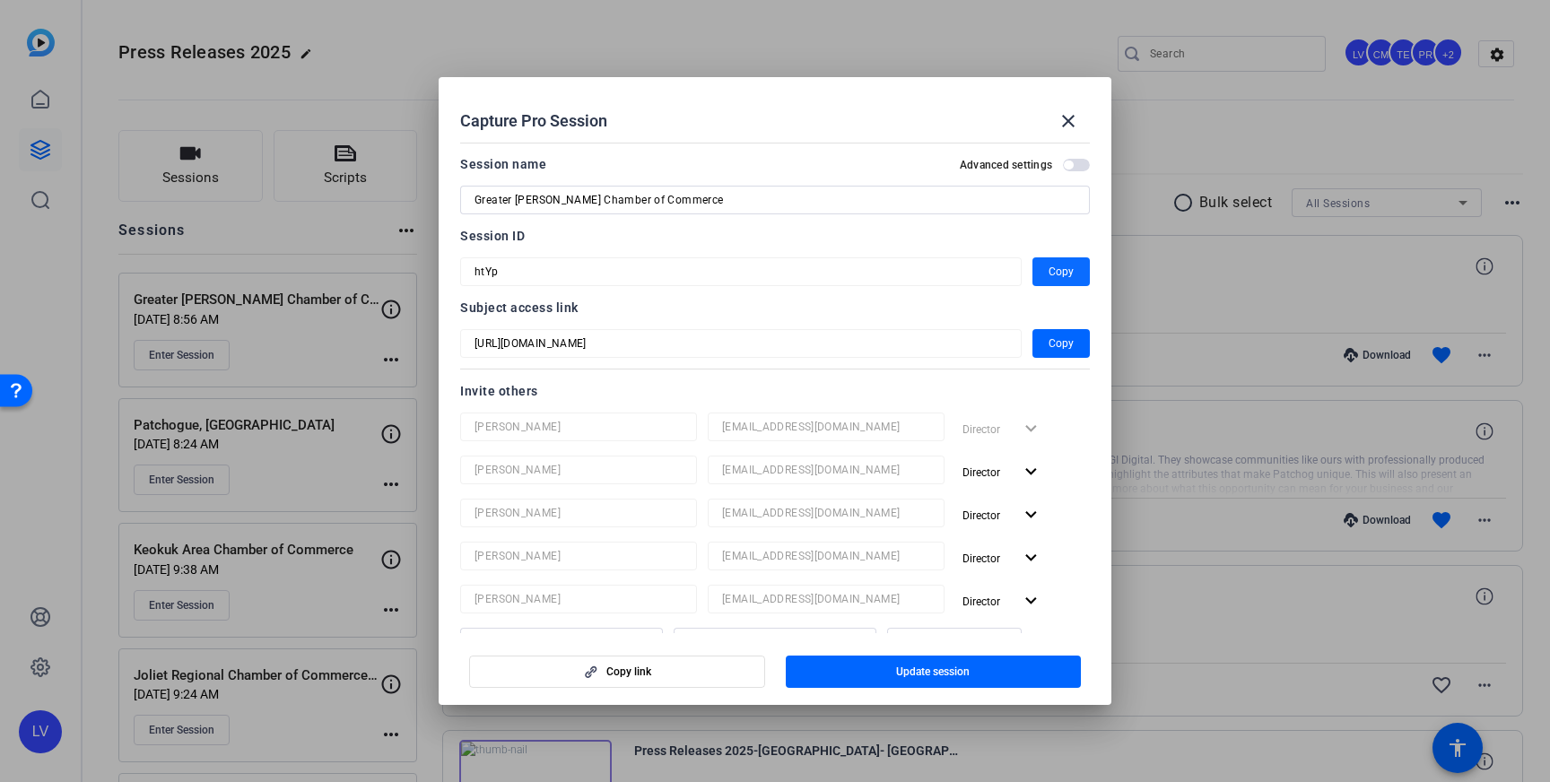
click at [1044, 274] on span "button" at bounding box center [1061, 271] width 57 height 43
click at [1059, 116] on mat-icon "close" at bounding box center [1069, 121] width 22 height 22
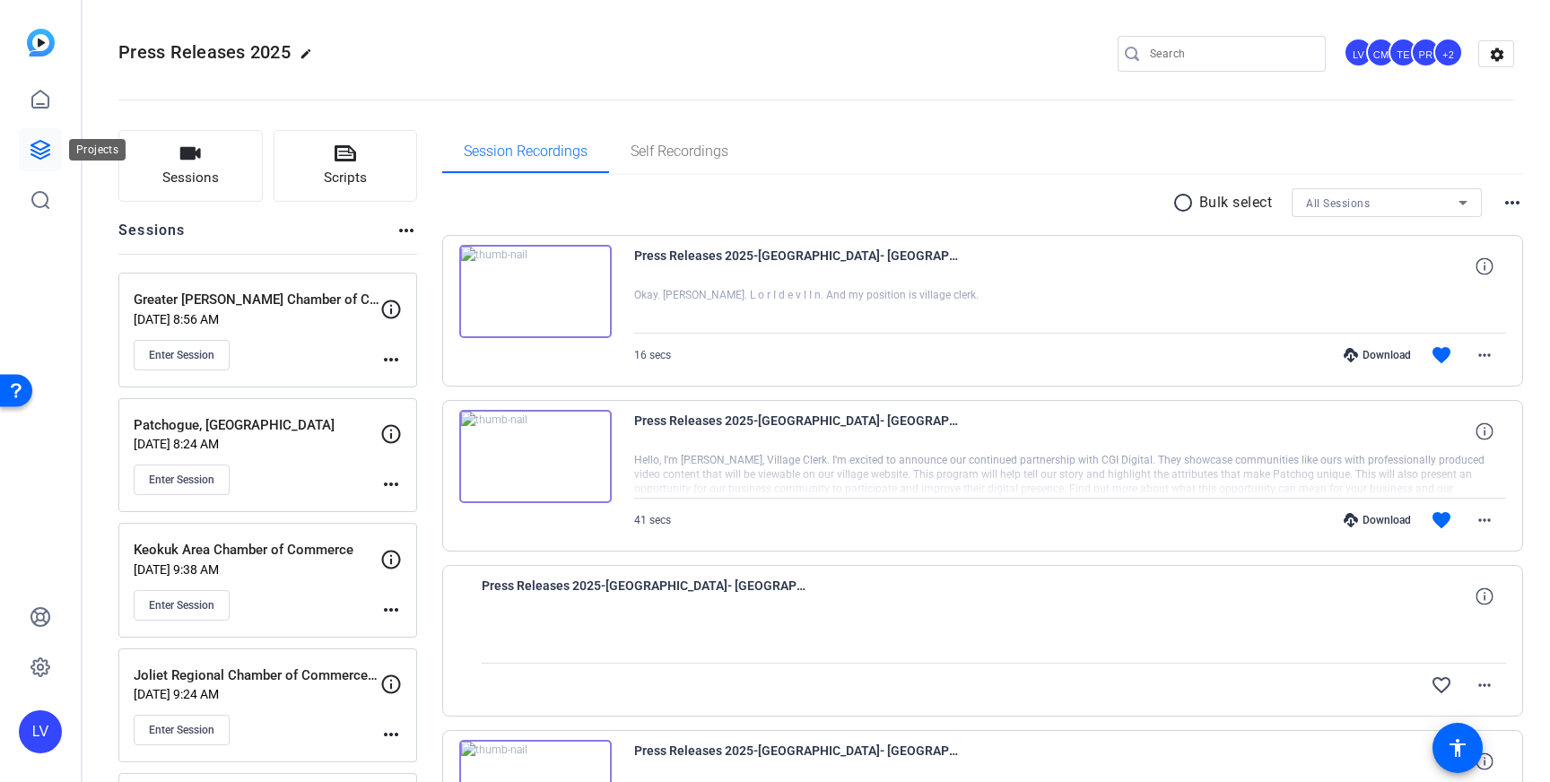
click at [57, 142] on link at bounding box center [40, 149] width 43 height 43
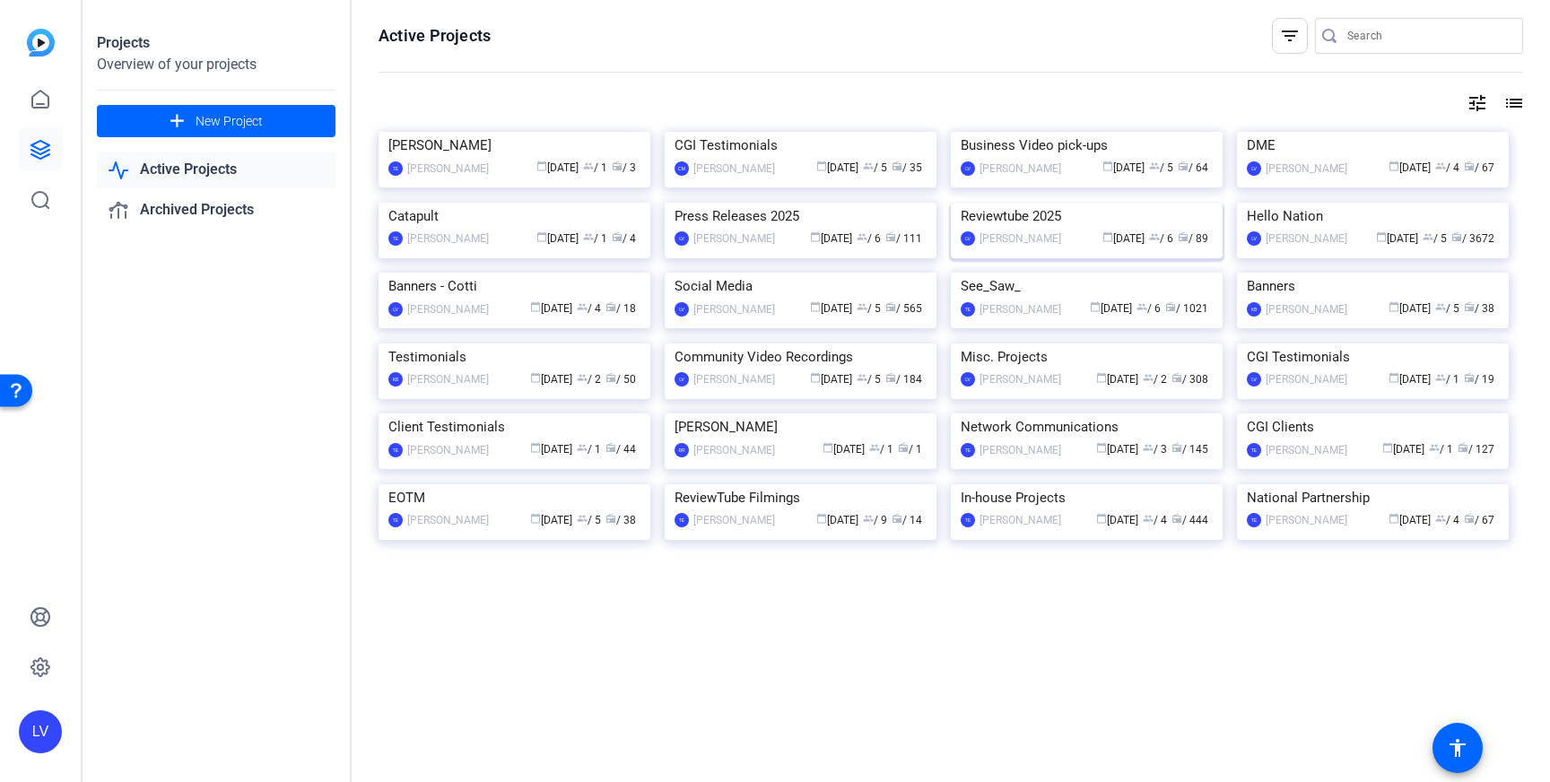
click at [1076, 203] on img at bounding box center [1087, 203] width 272 height 0
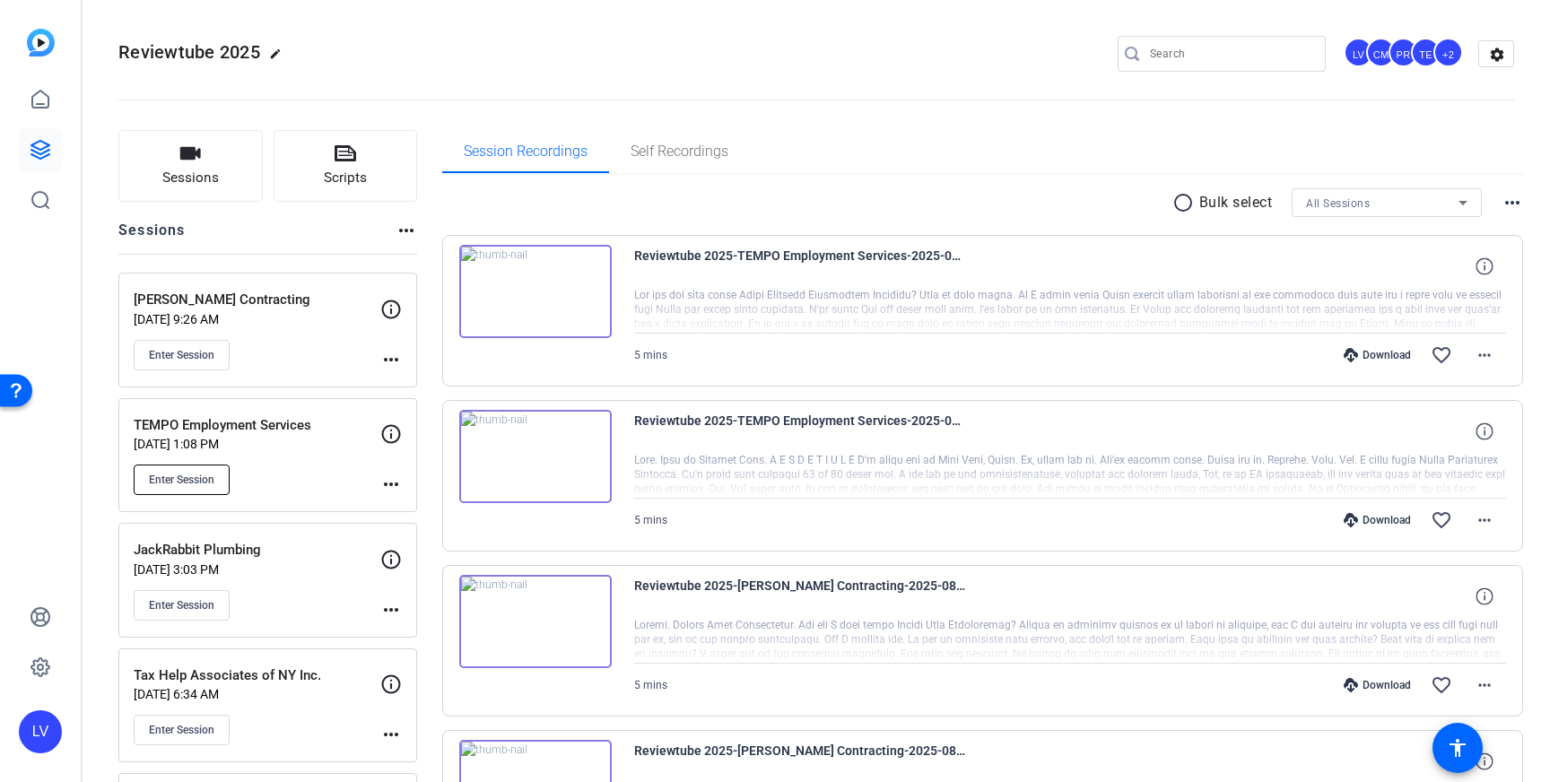
click at [198, 481] on span "Enter Session" at bounding box center [181, 480] width 65 height 14
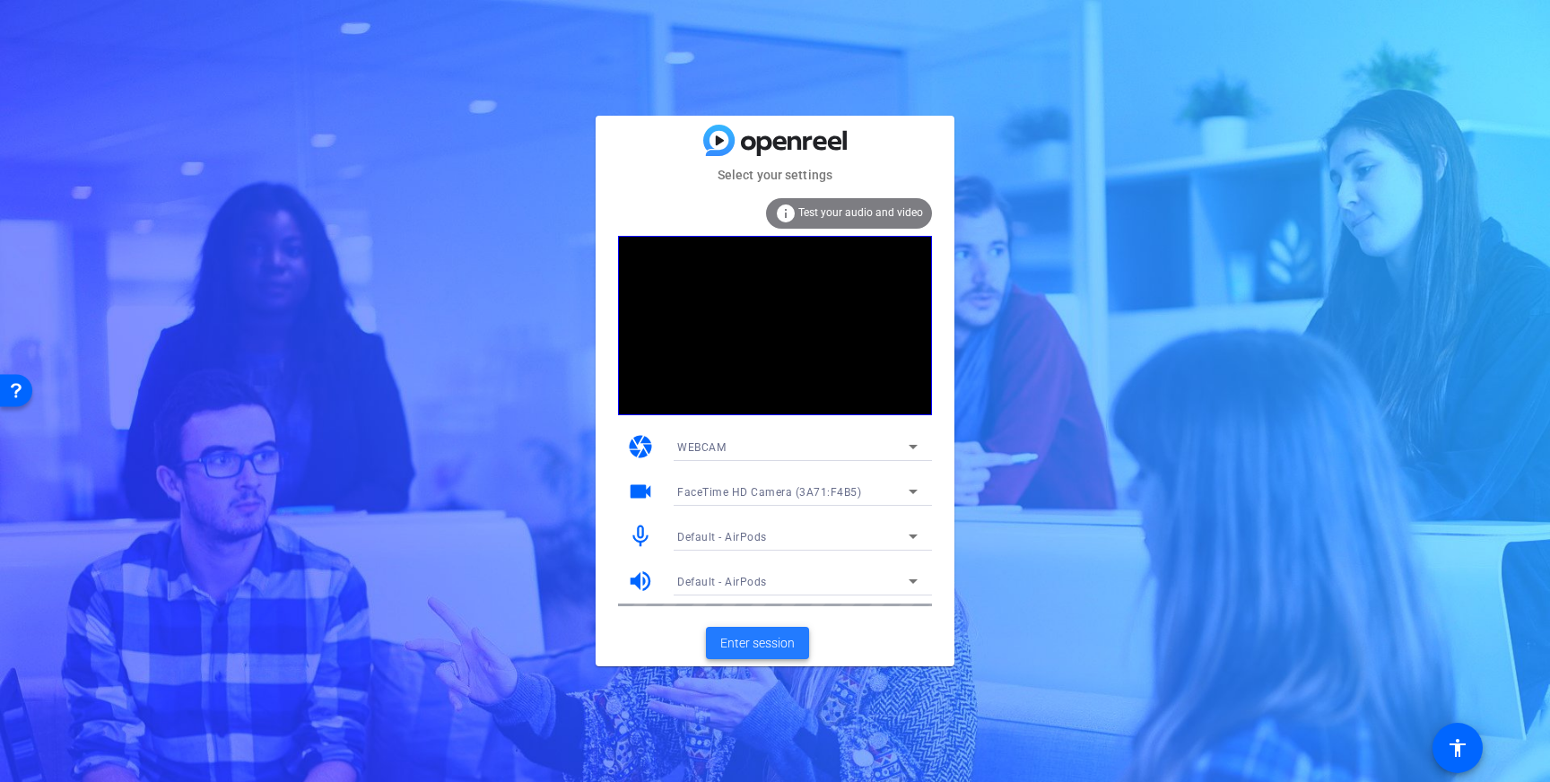
click at [749, 645] on span "Enter session" at bounding box center [757, 643] width 74 height 19
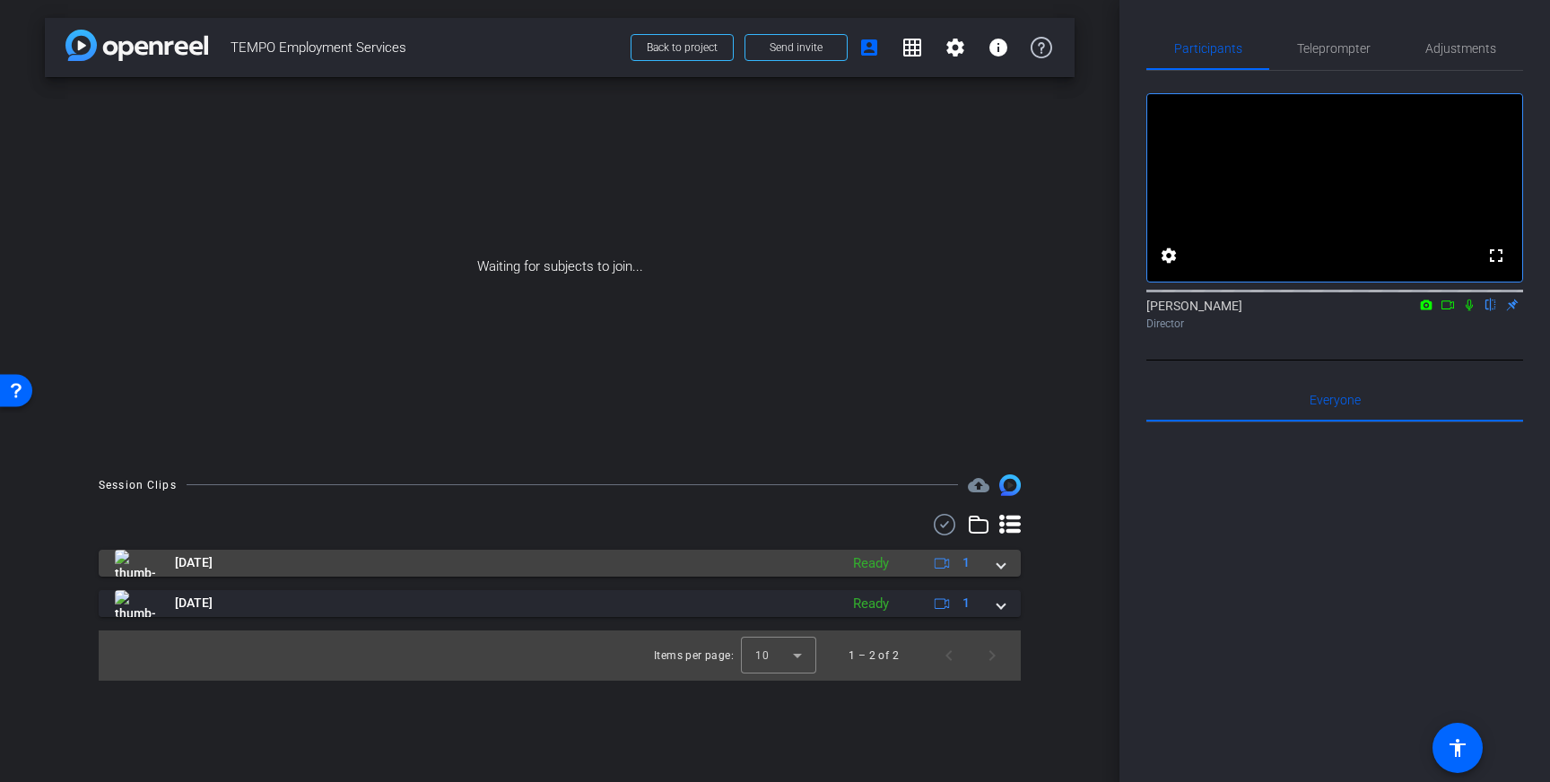
click at [995, 565] on div "Aug 13, 2025 Ready 1" at bounding box center [556, 563] width 883 height 27
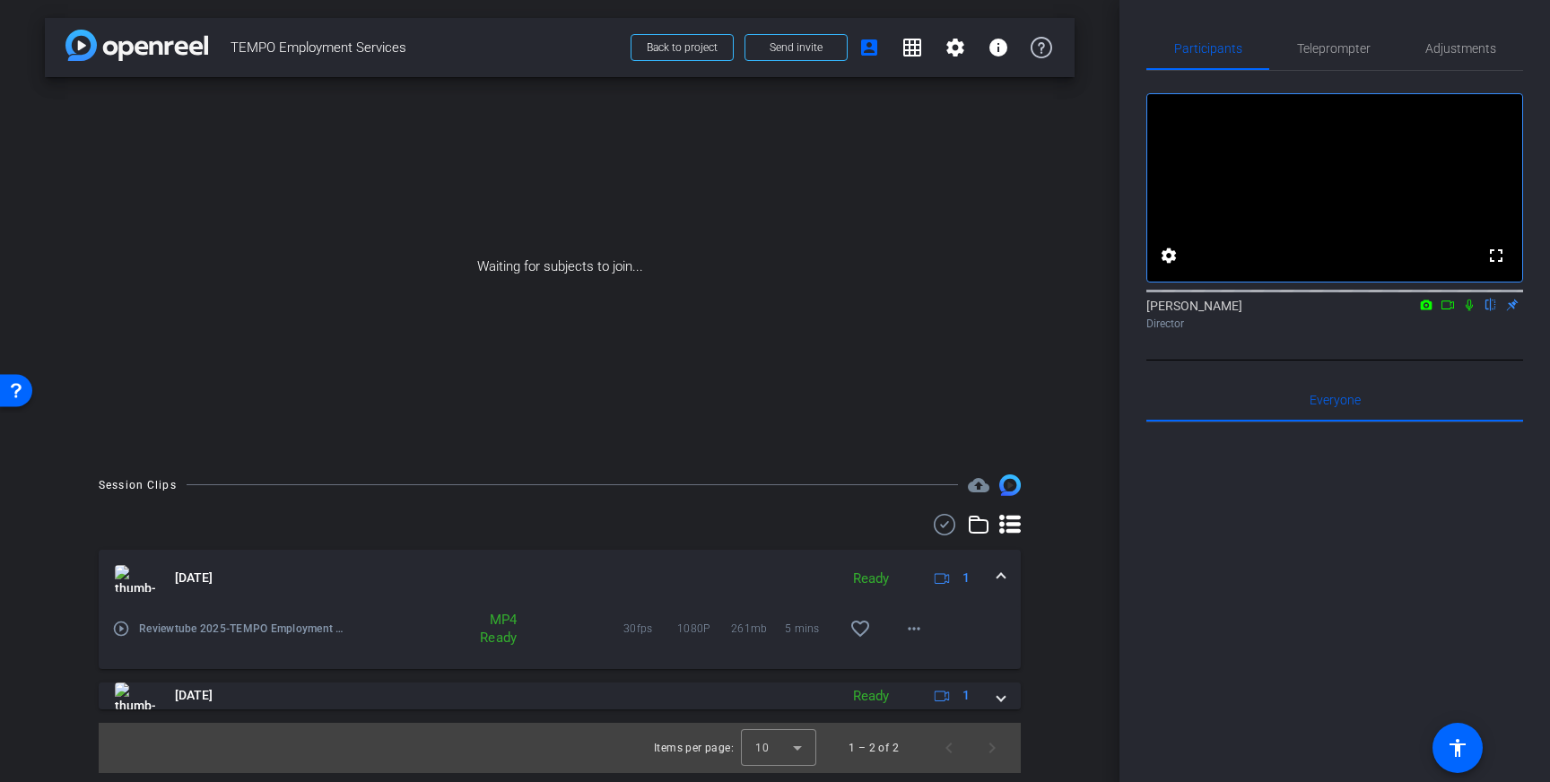
click at [998, 568] on mat-expansion-panel-header "Aug 13, 2025 Ready 1" at bounding box center [560, 578] width 922 height 57
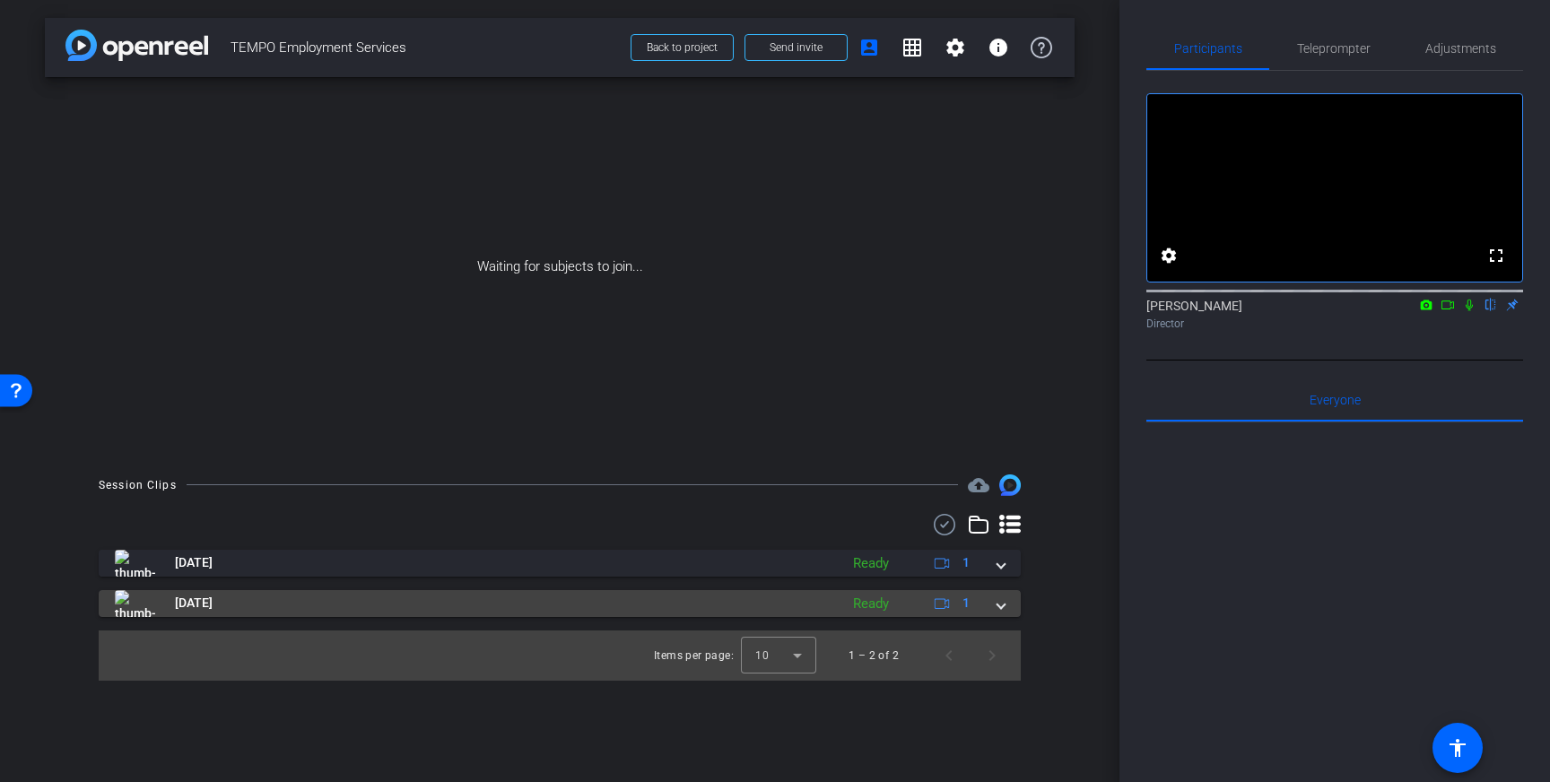
click at [141, 603] on img at bounding box center [135, 603] width 40 height 27
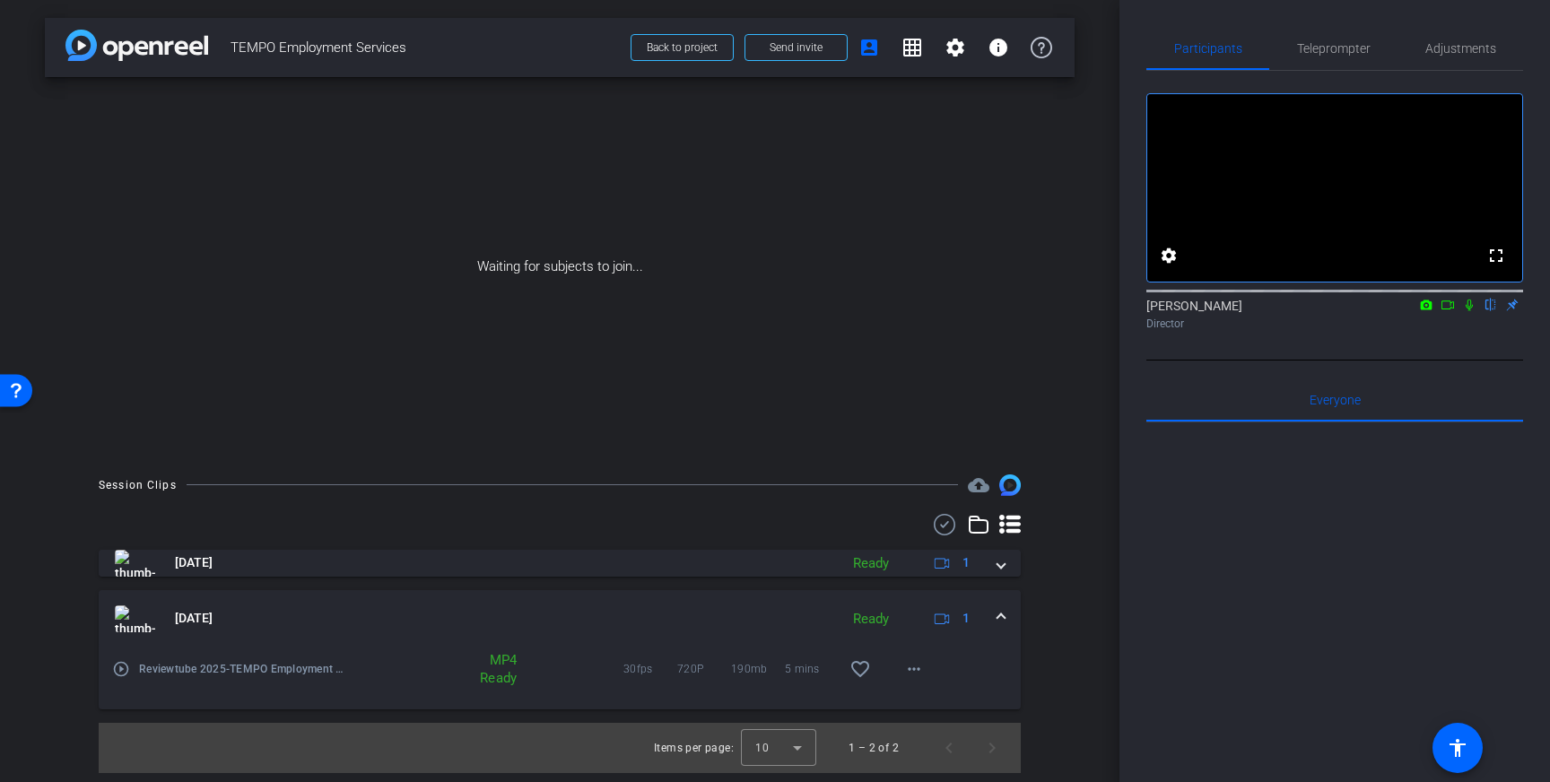
click at [122, 663] on mat-icon "play_circle_outline" at bounding box center [121, 669] width 18 height 18
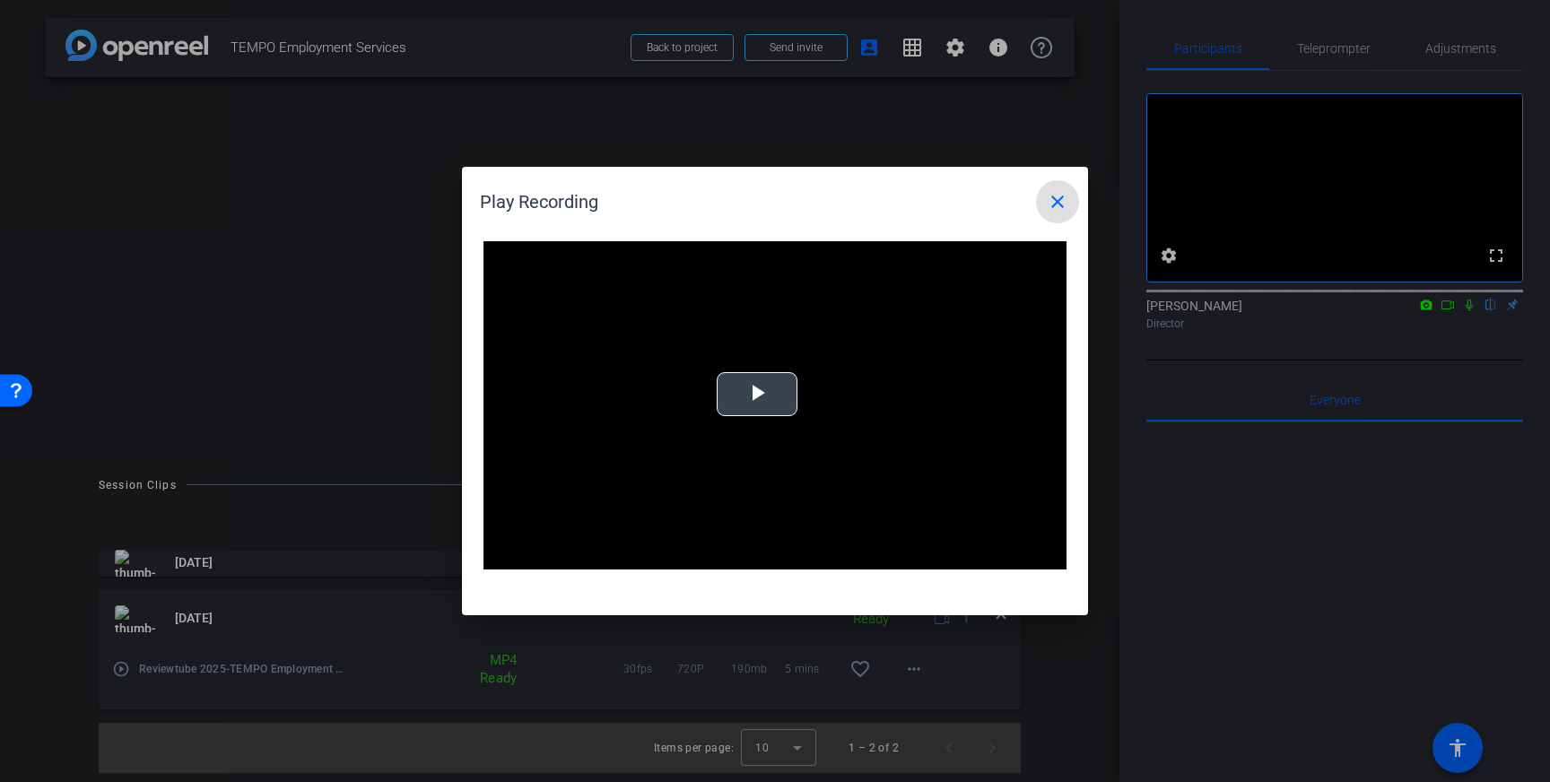
click at [757, 395] on span "Video Player" at bounding box center [757, 395] width 0 height 0
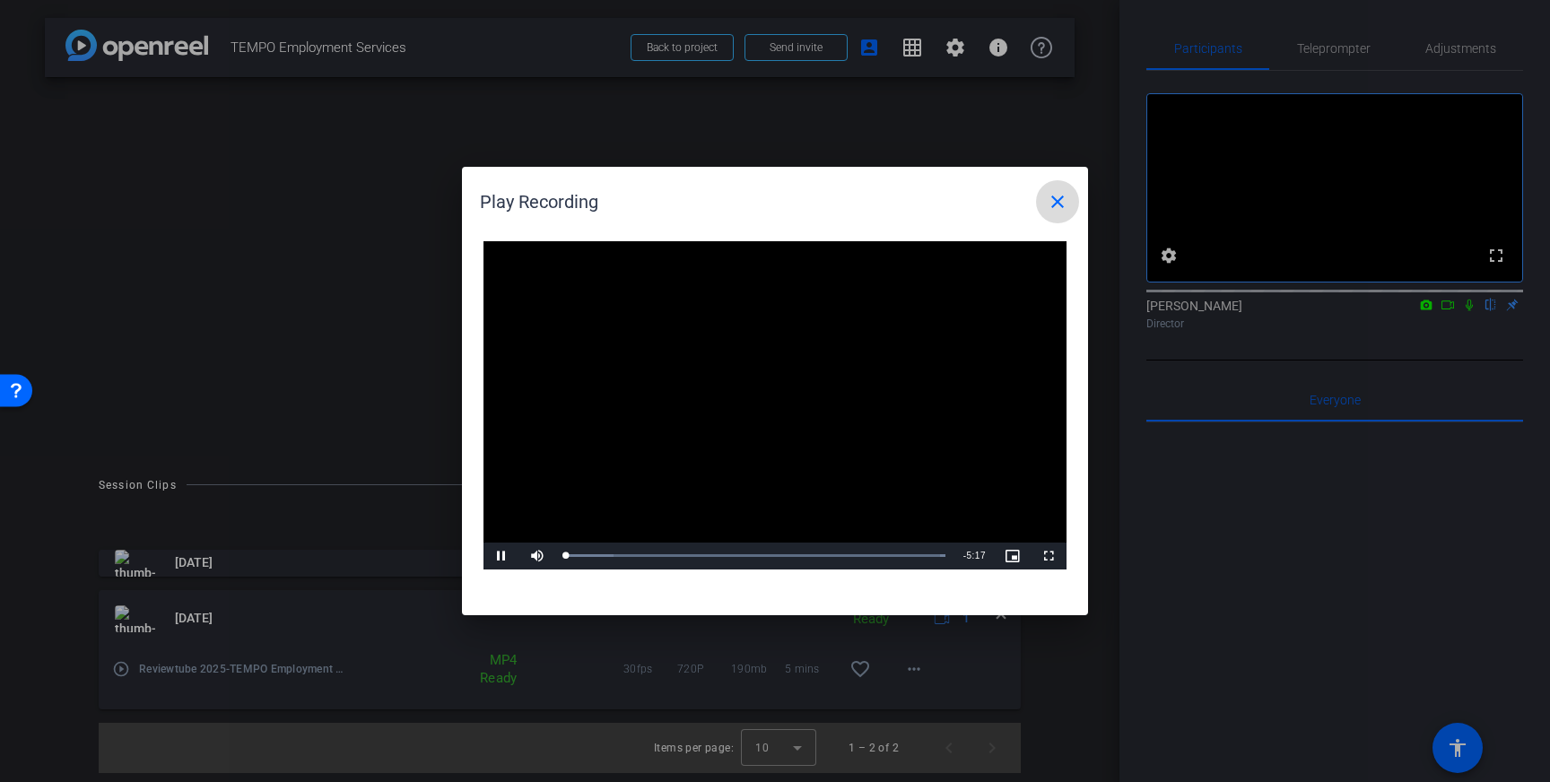
click at [1056, 210] on mat-icon "close" at bounding box center [1058, 202] width 22 height 22
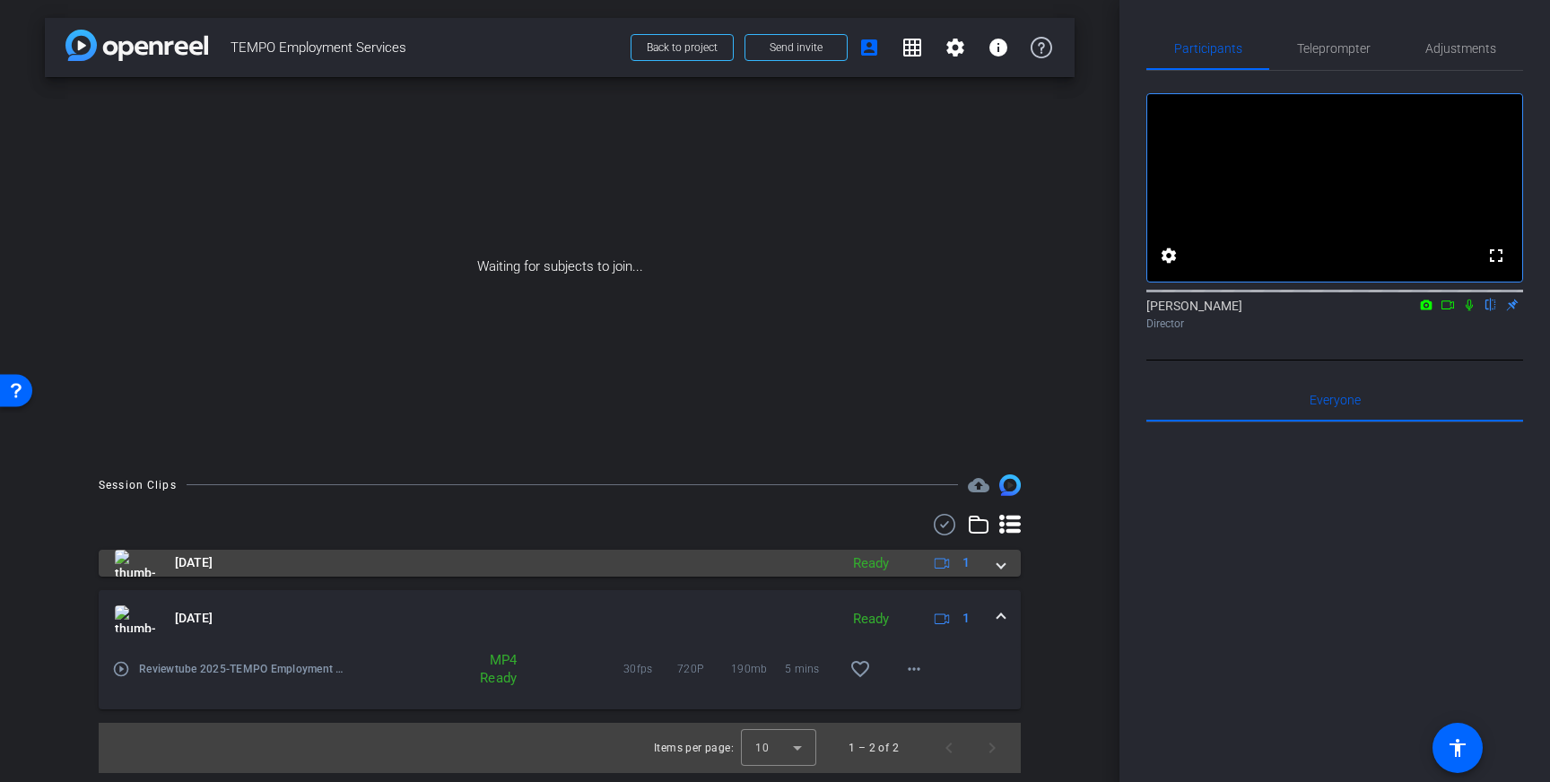
click at [132, 562] on img at bounding box center [135, 563] width 40 height 27
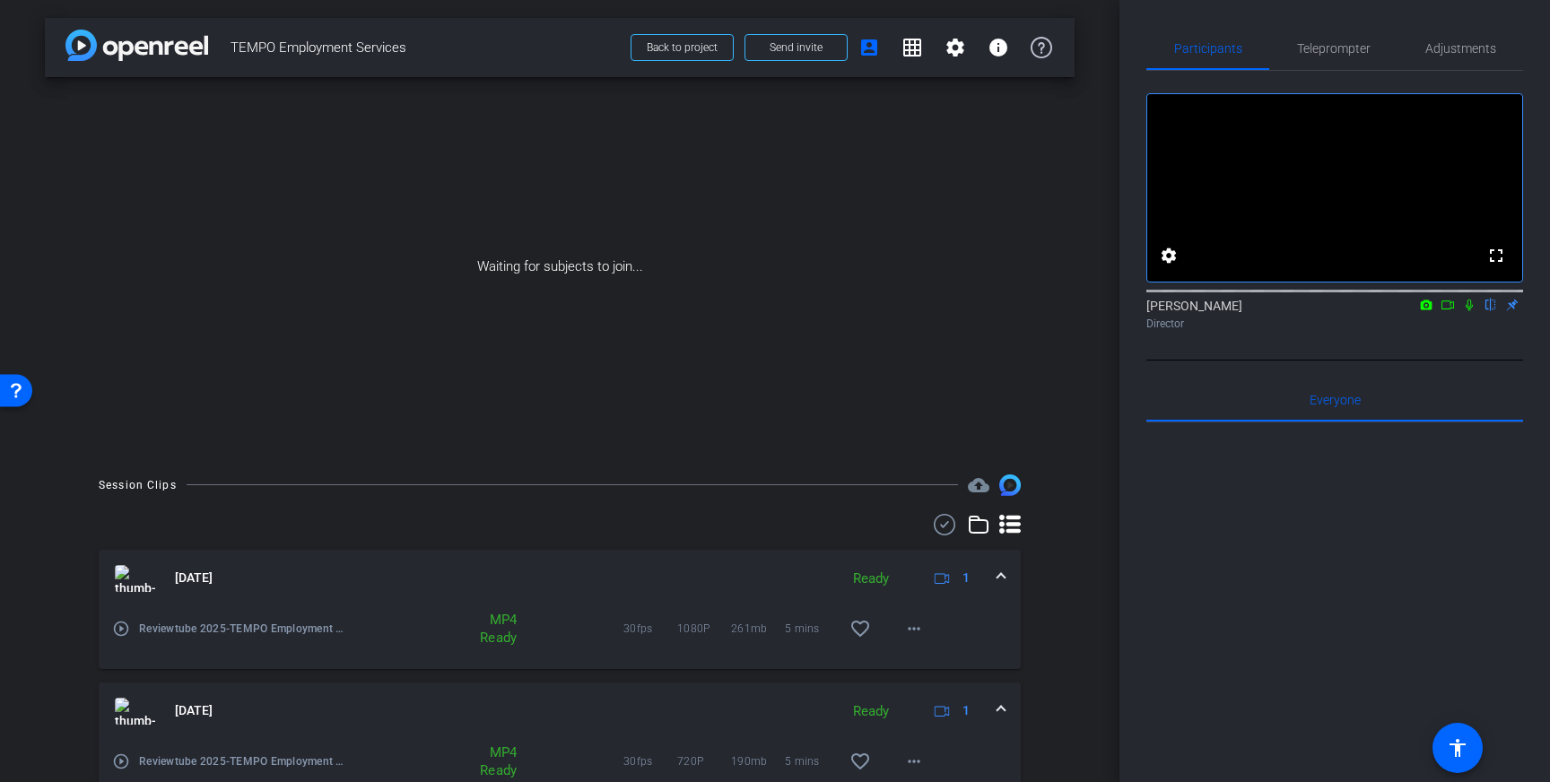
click at [114, 634] on mat-icon "play_circle_outline" at bounding box center [121, 629] width 18 height 18
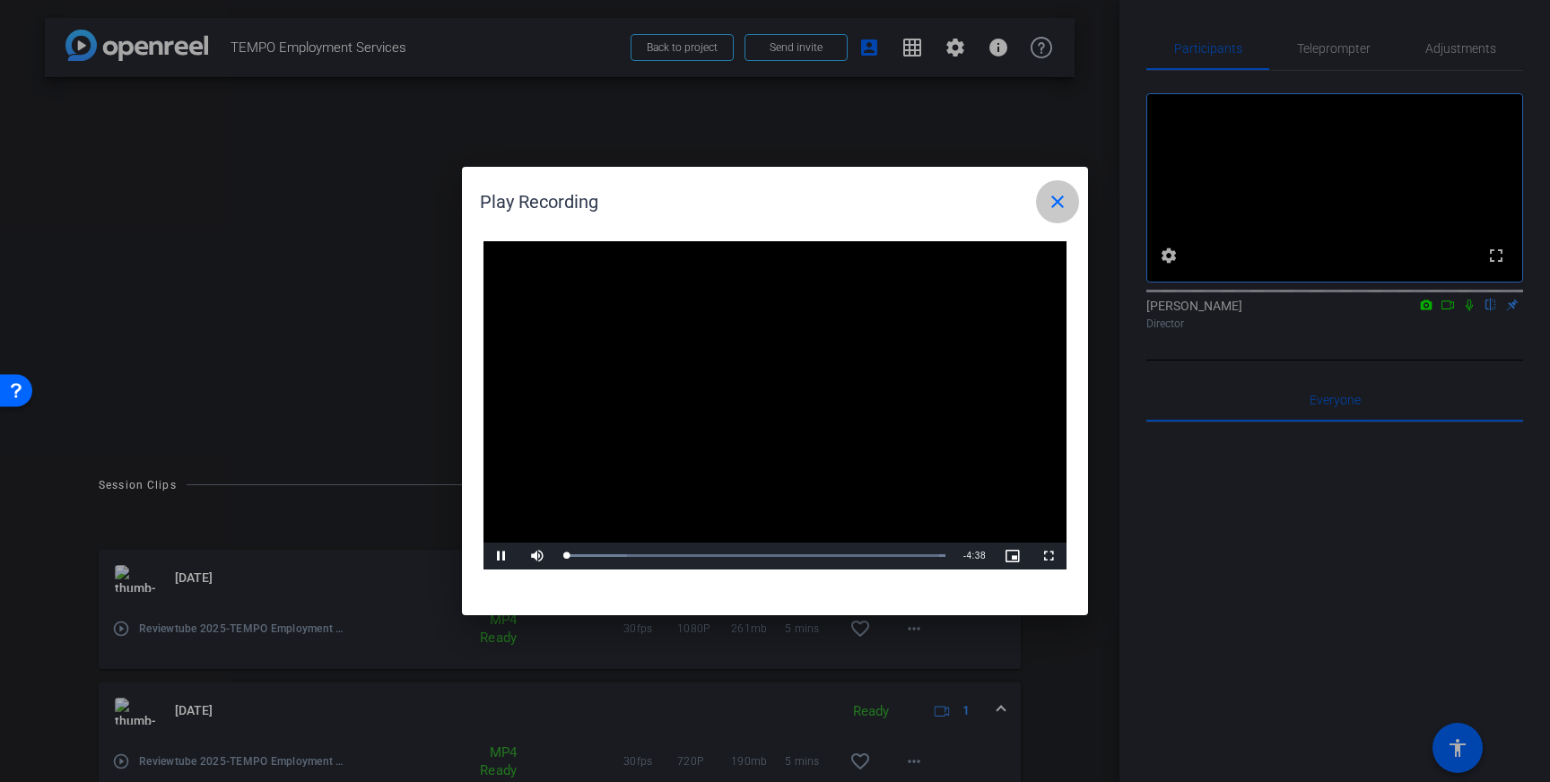
click at [1060, 205] on mat-icon "close" at bounding box center [1058, 202] width 22 height 22
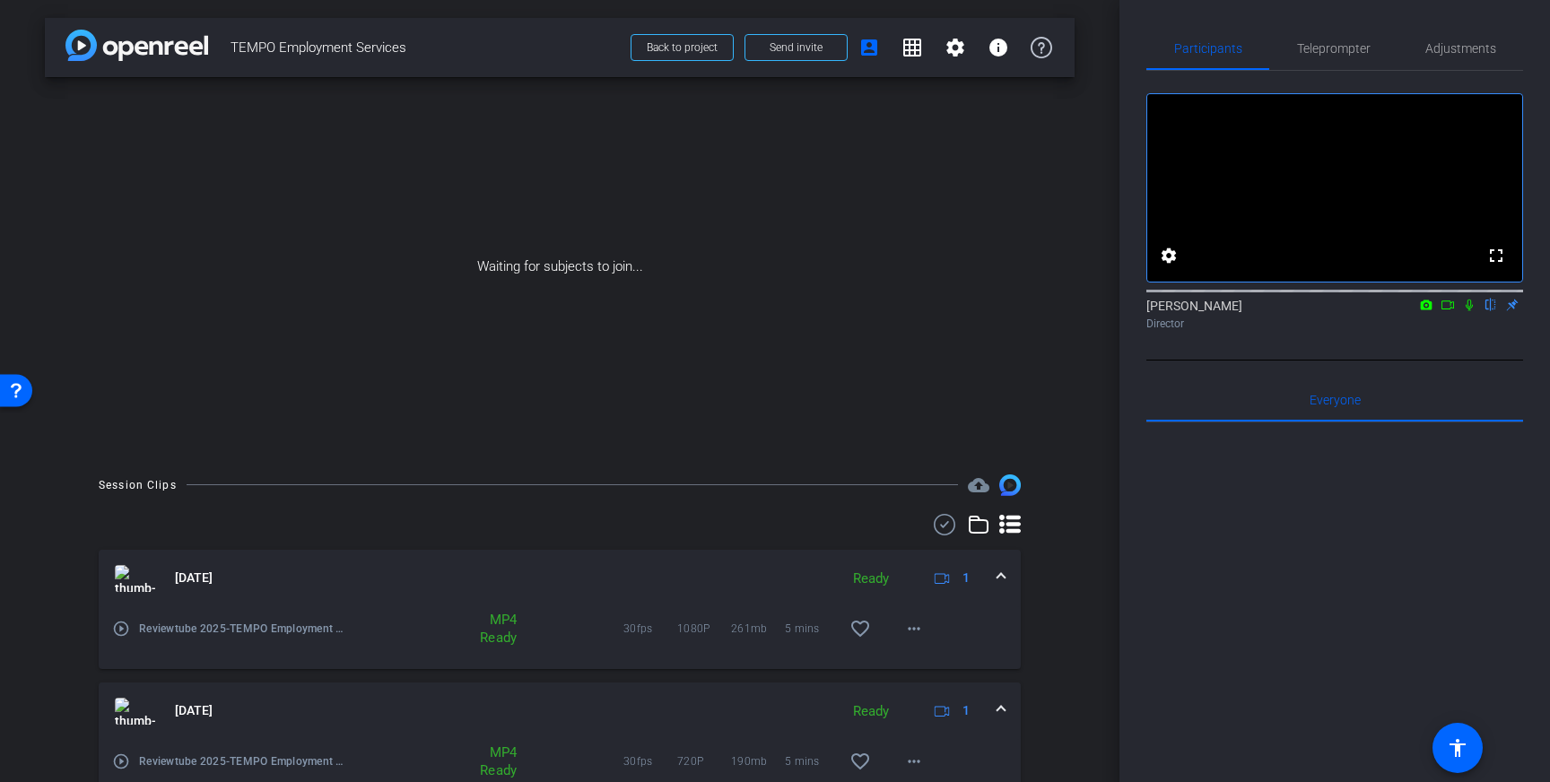
click at [1002, 572] on span at bounding box center [1001, 578] width 7 height 19
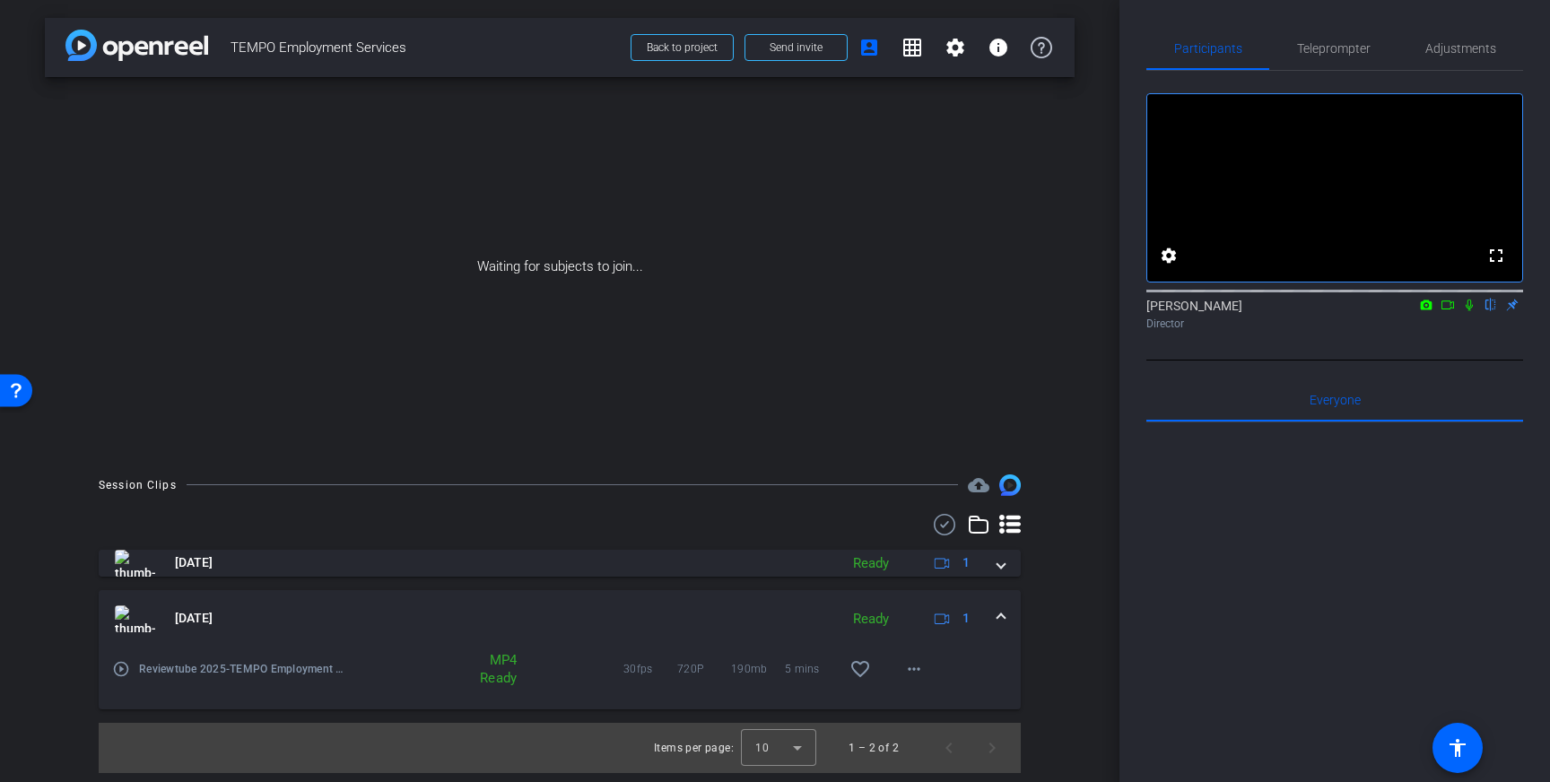
click at [1000, 615] on span at bounding box center [1001, 618] width 7 height 19
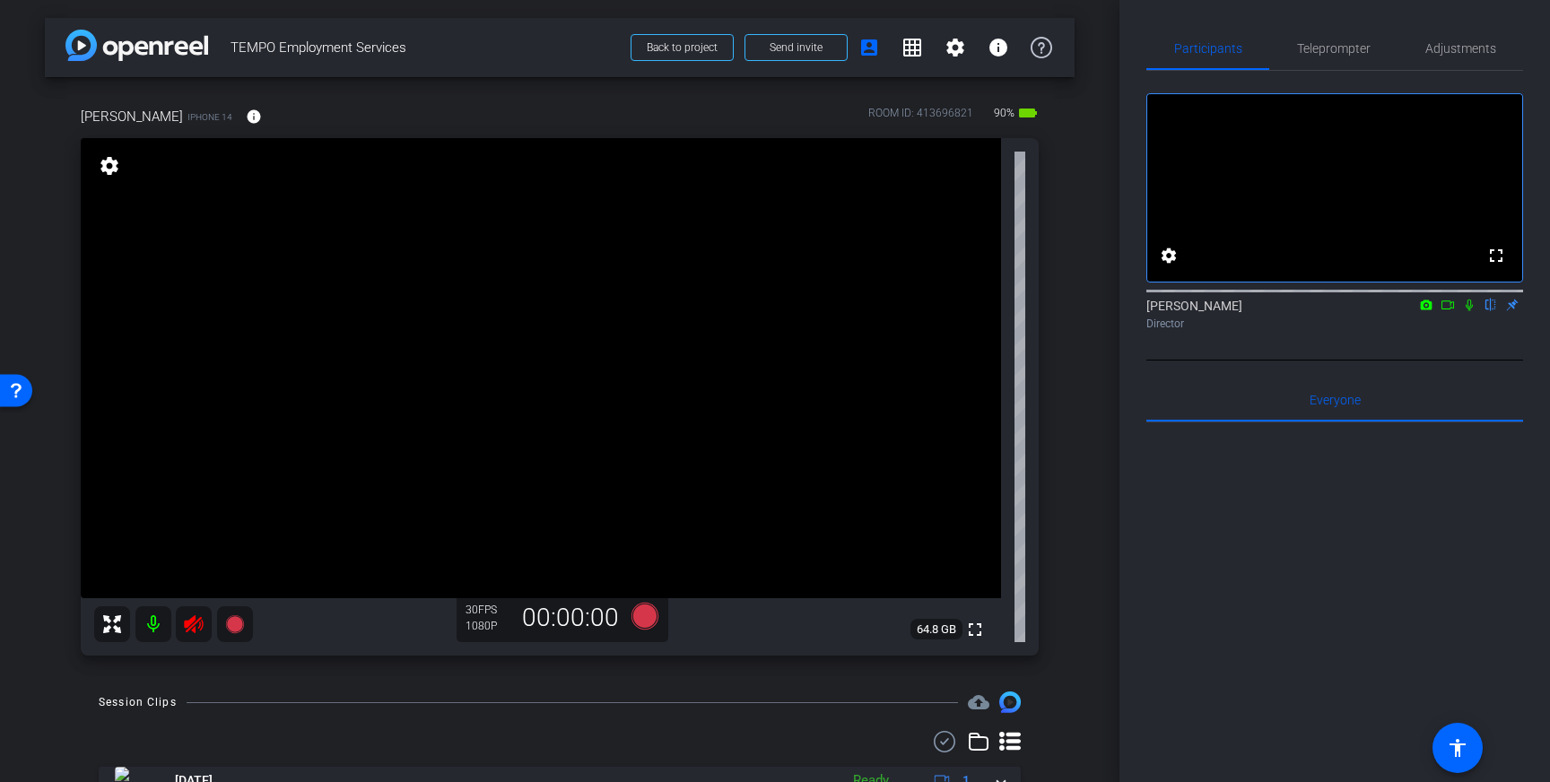
click at [197, 630] on icon at bounding box center [194, 625] width 22 height 22
click at [1440, 44] on span "Adjustments" at bounding box center [1460, 48] width 71 height 13
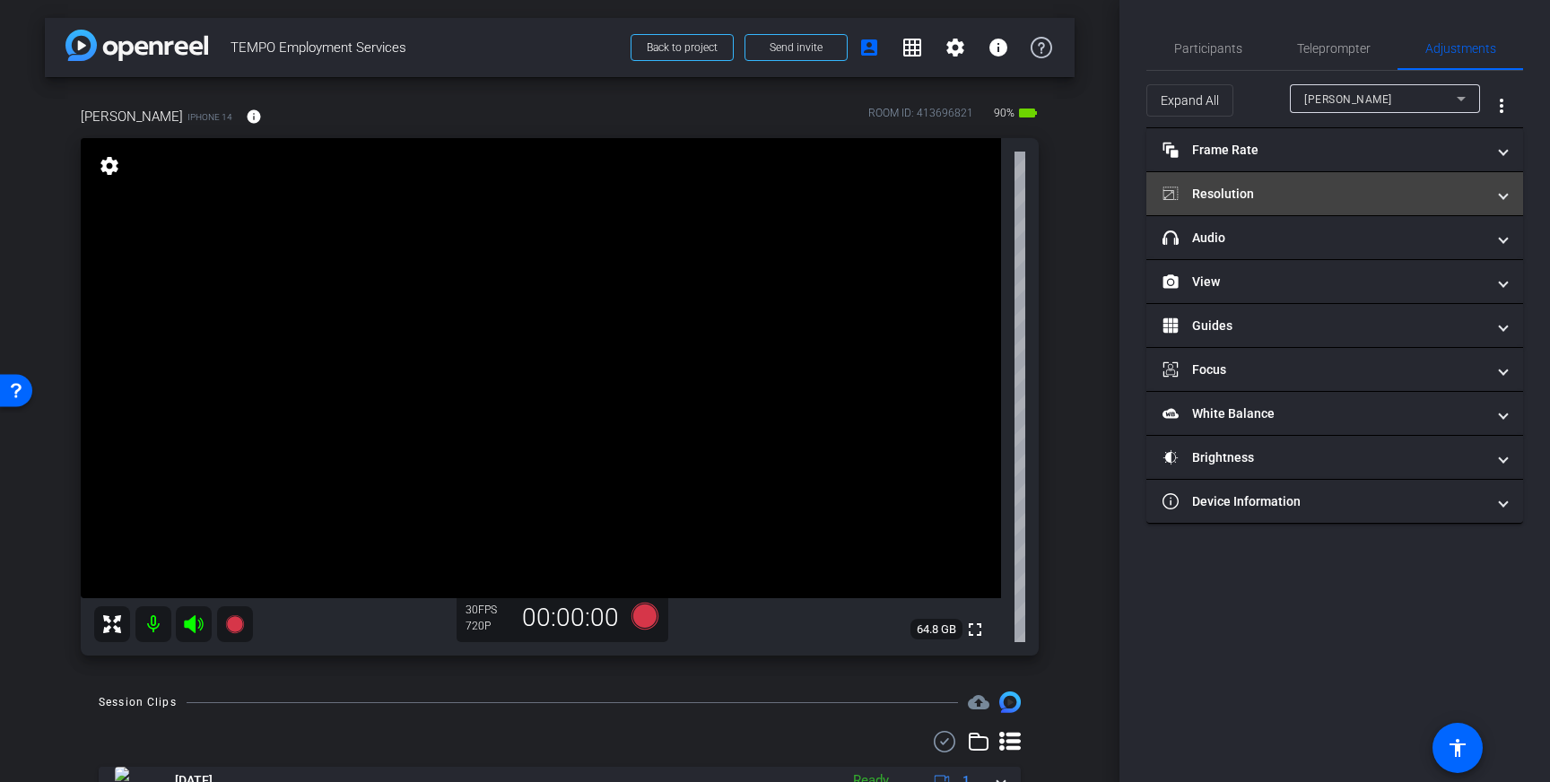
click at [1444, 197] on mat-panel-title "Resolution" at bounding box center [1324, 194] width 323 height 19
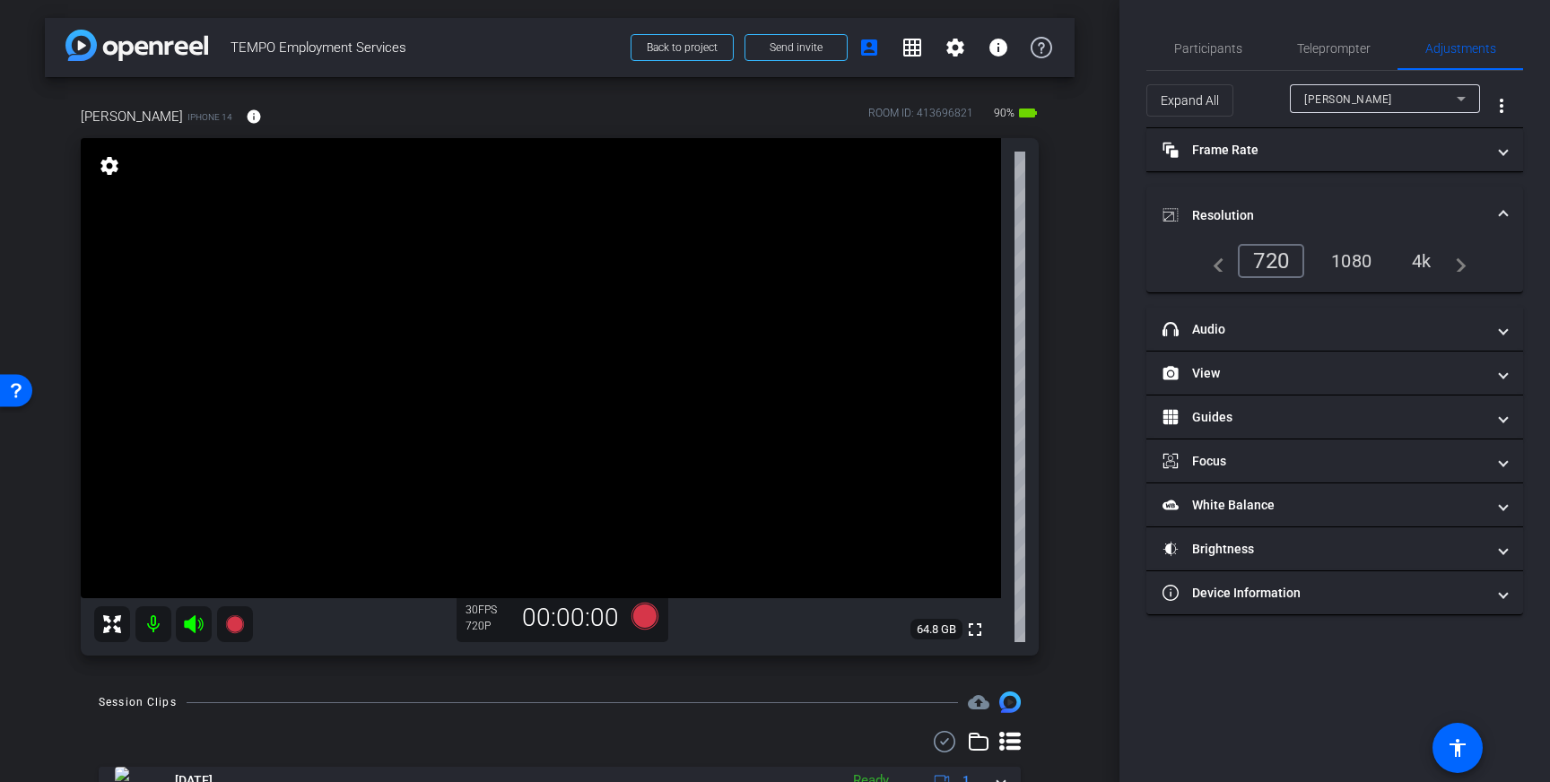
click at [1419, 257] on div "4k" at bounding box center [1422, 261] width 47 height 31
click at [646, 622] on icon at bounding box center [645, 616] width 27 height 27
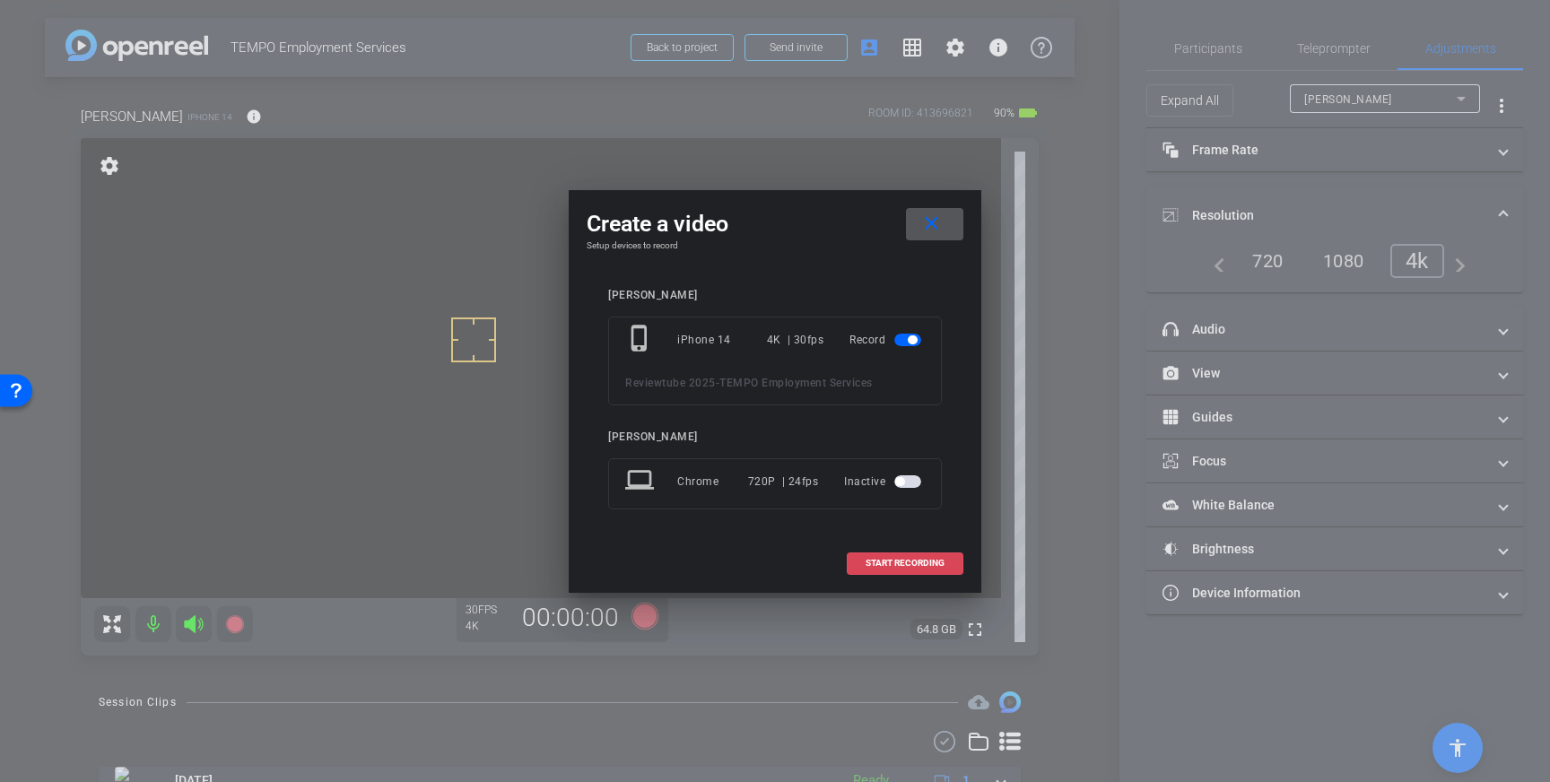
click at [929, 557] on span at bounding box center [905, 563] width 115 height 43
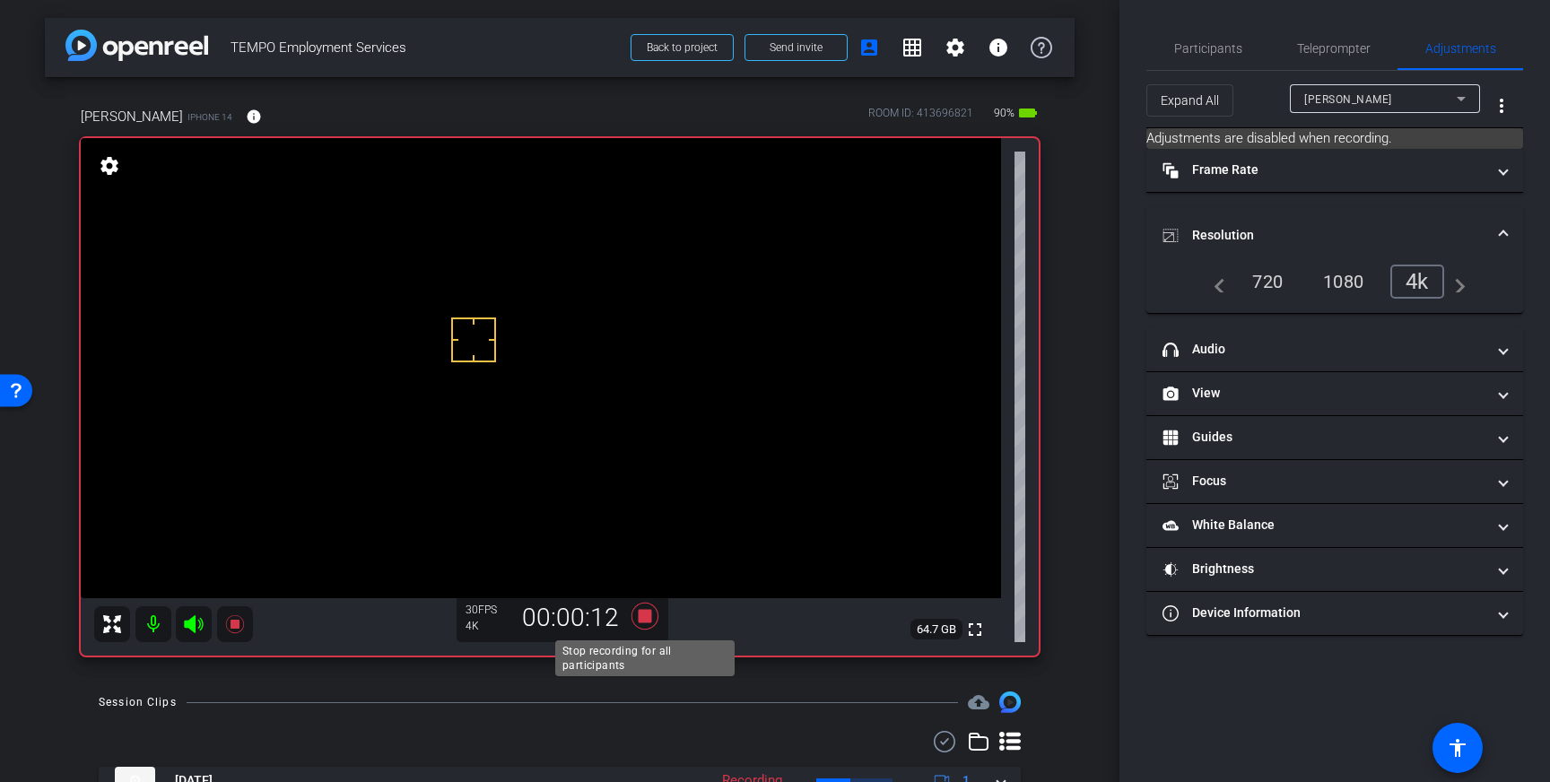
click at [646, 614] on icon at bounding box center [645, 616] width 27 height 27
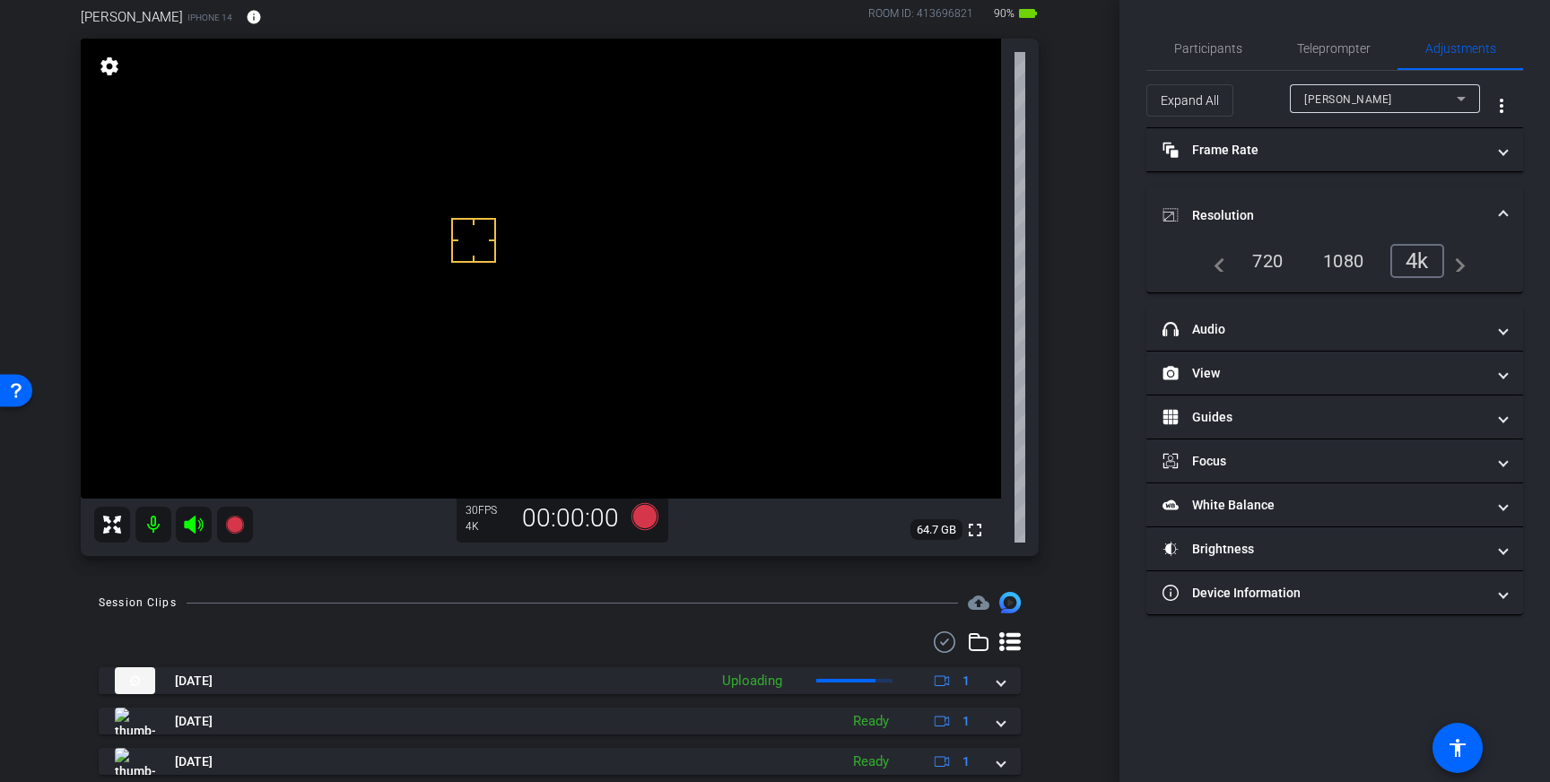
scroll to position [102, 0]
click at [648, 510] on icon at bounding box center [645, 514] width 27 height 27
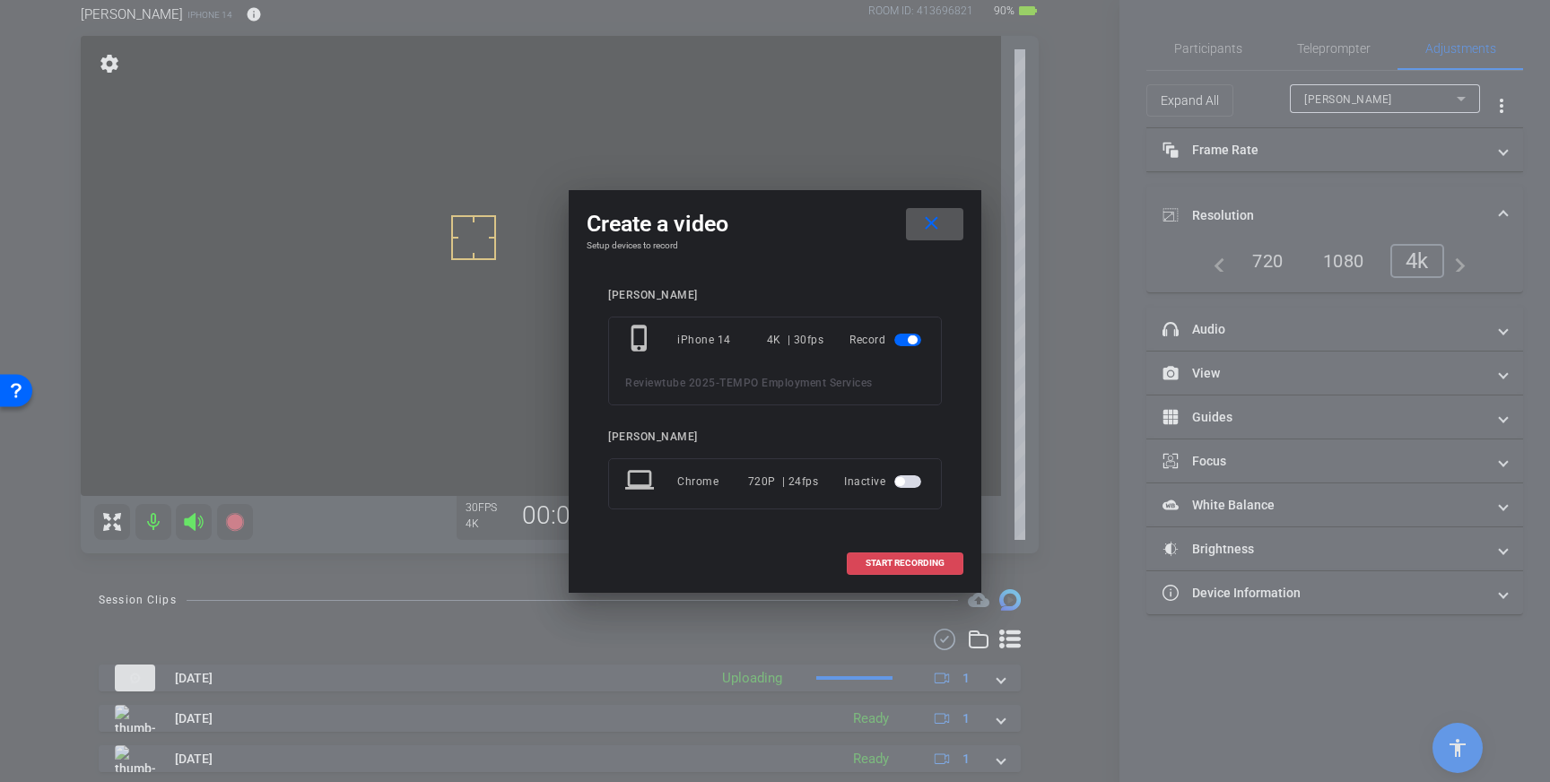
click at [919, 562] on span "START RECORDING" at bounding box center [905, 563] width 79 height 9
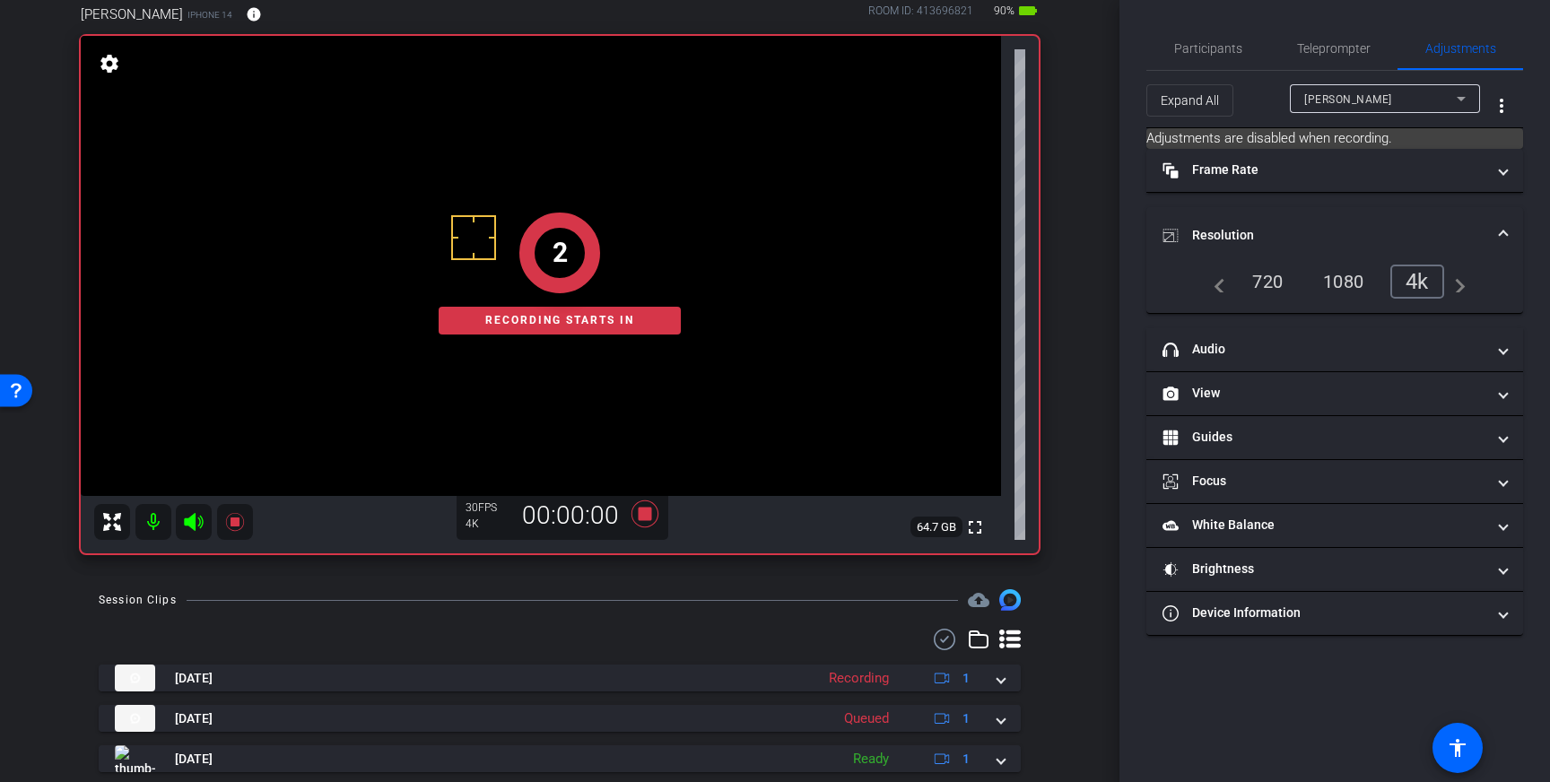
scroll to position [0, 0]
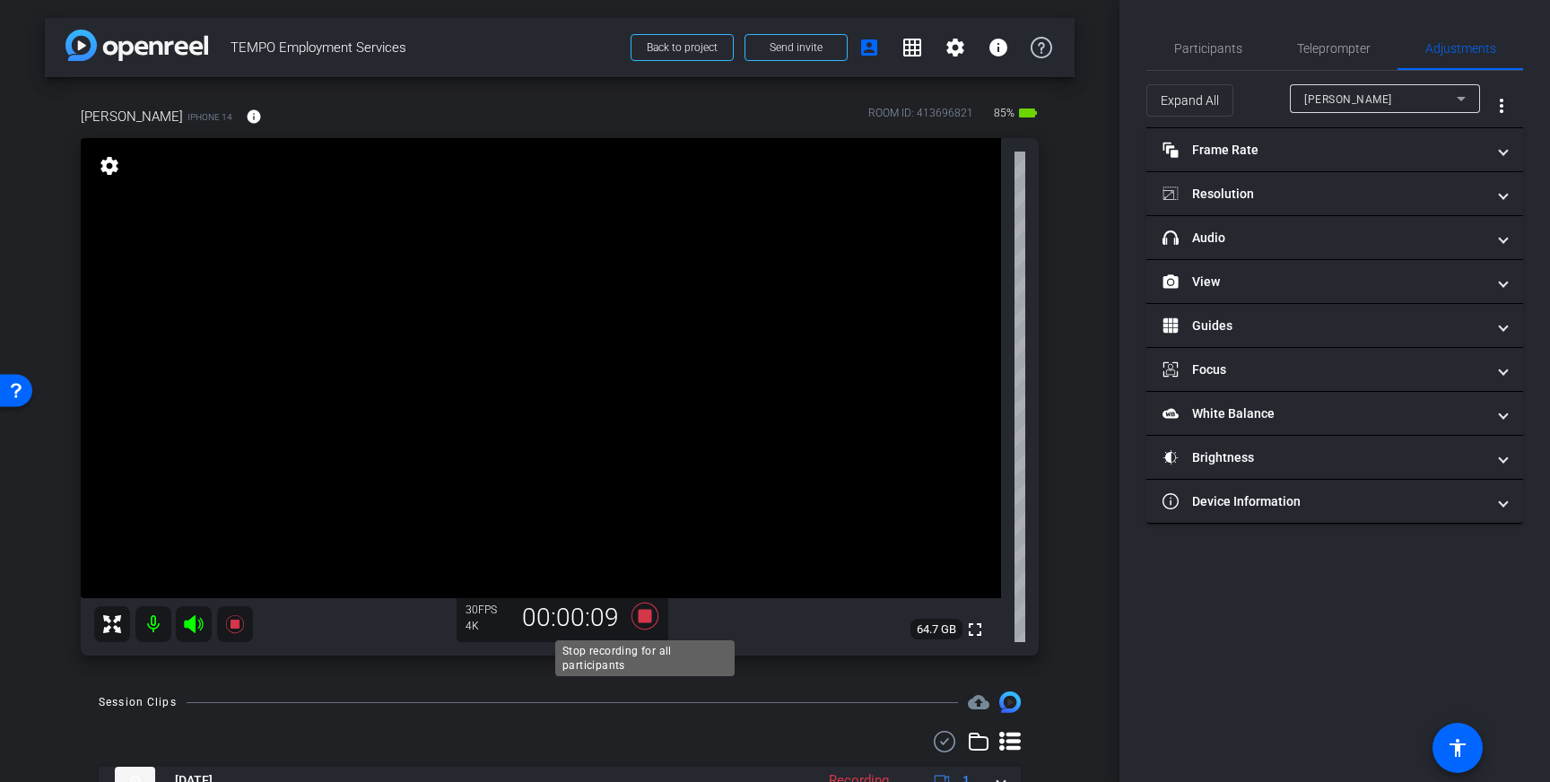
click at [648, 617] on icon at bounding box center [645, 616] width 27 height 27
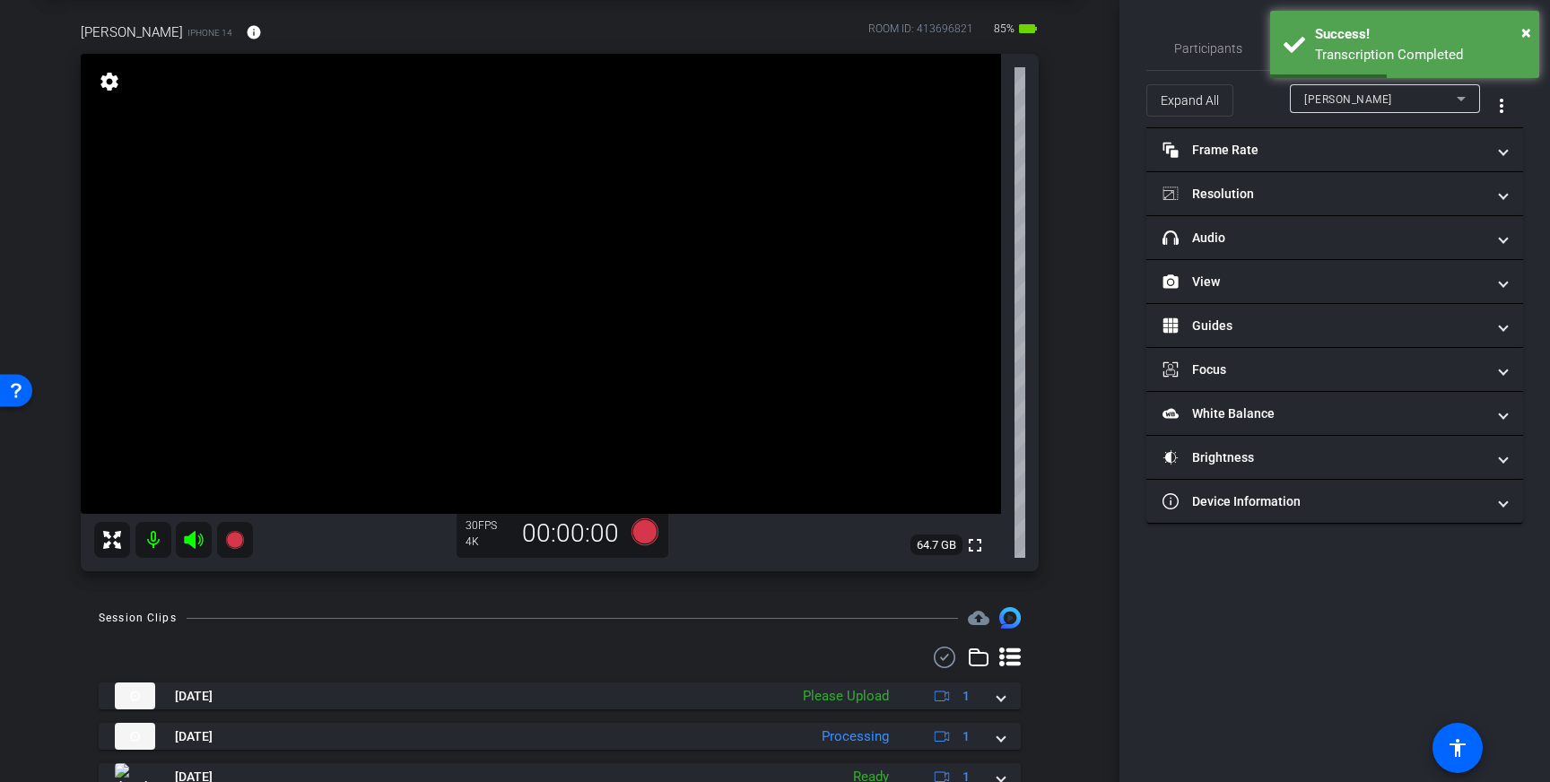
scroll to position [93, 0]
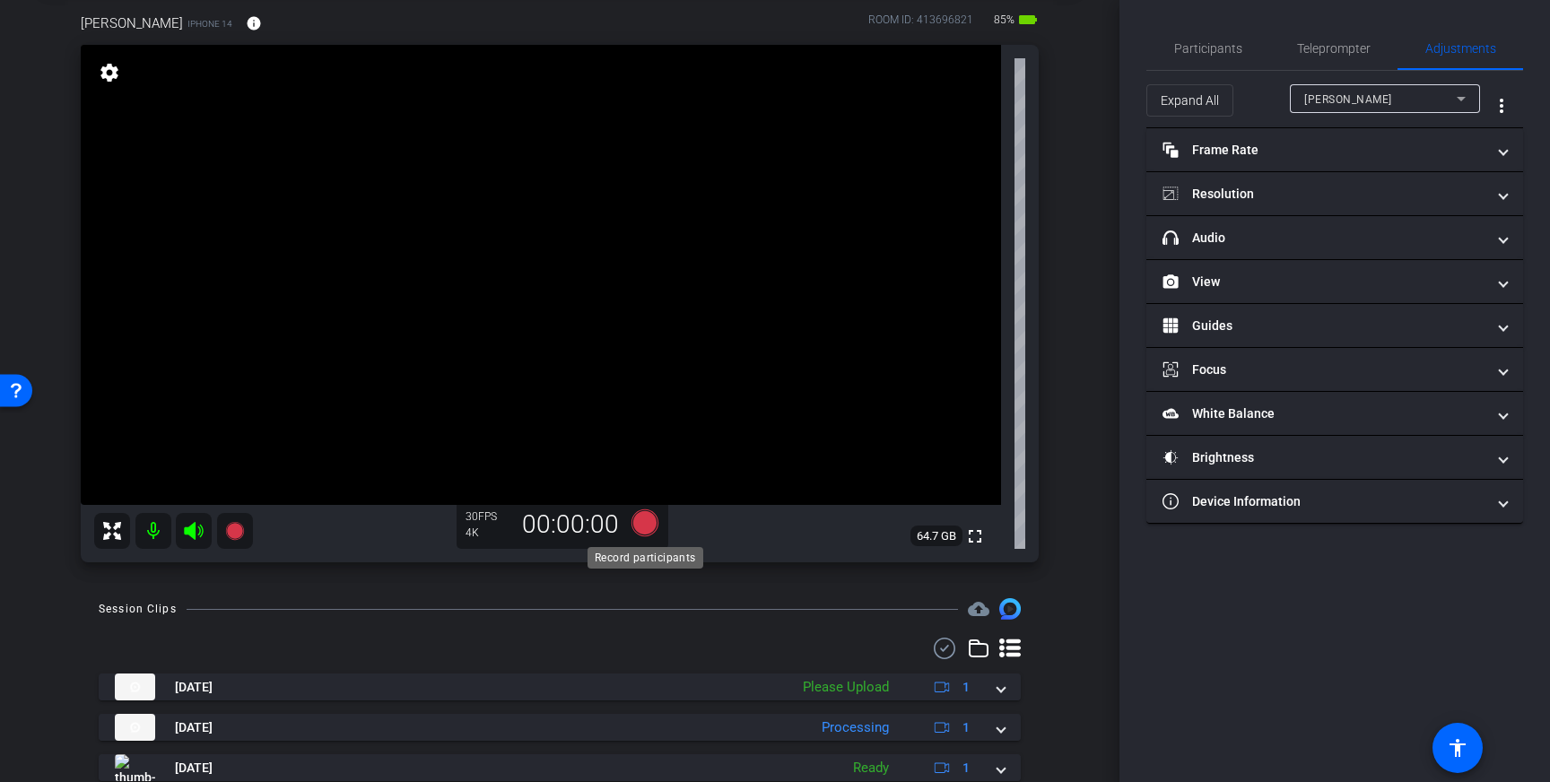
click at [646, 517] on icon at bounding box center [645, 523] width 27 height 27
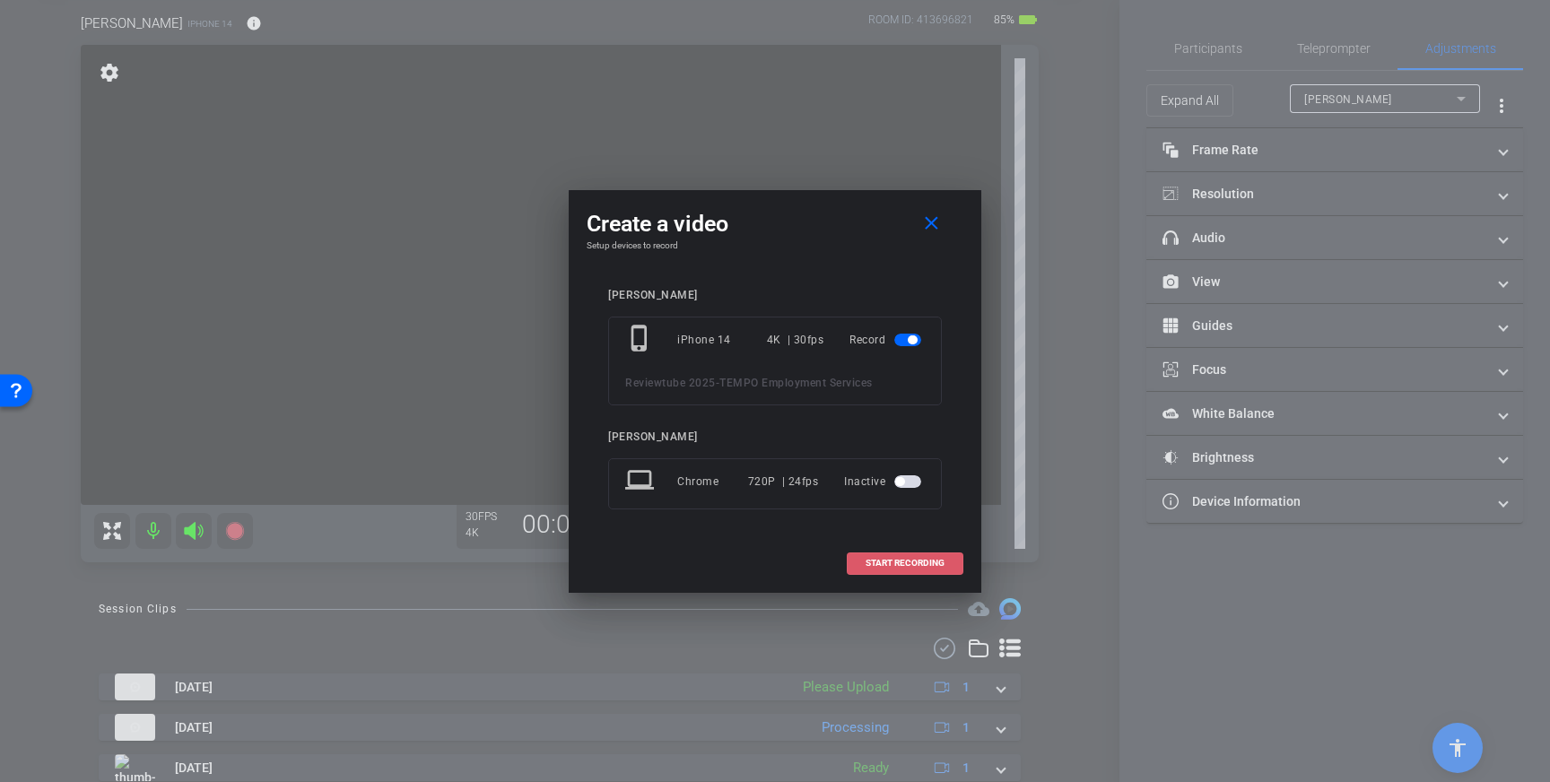
click at [917, 573] on span at bounding box center [905, 563] width 115 height 43
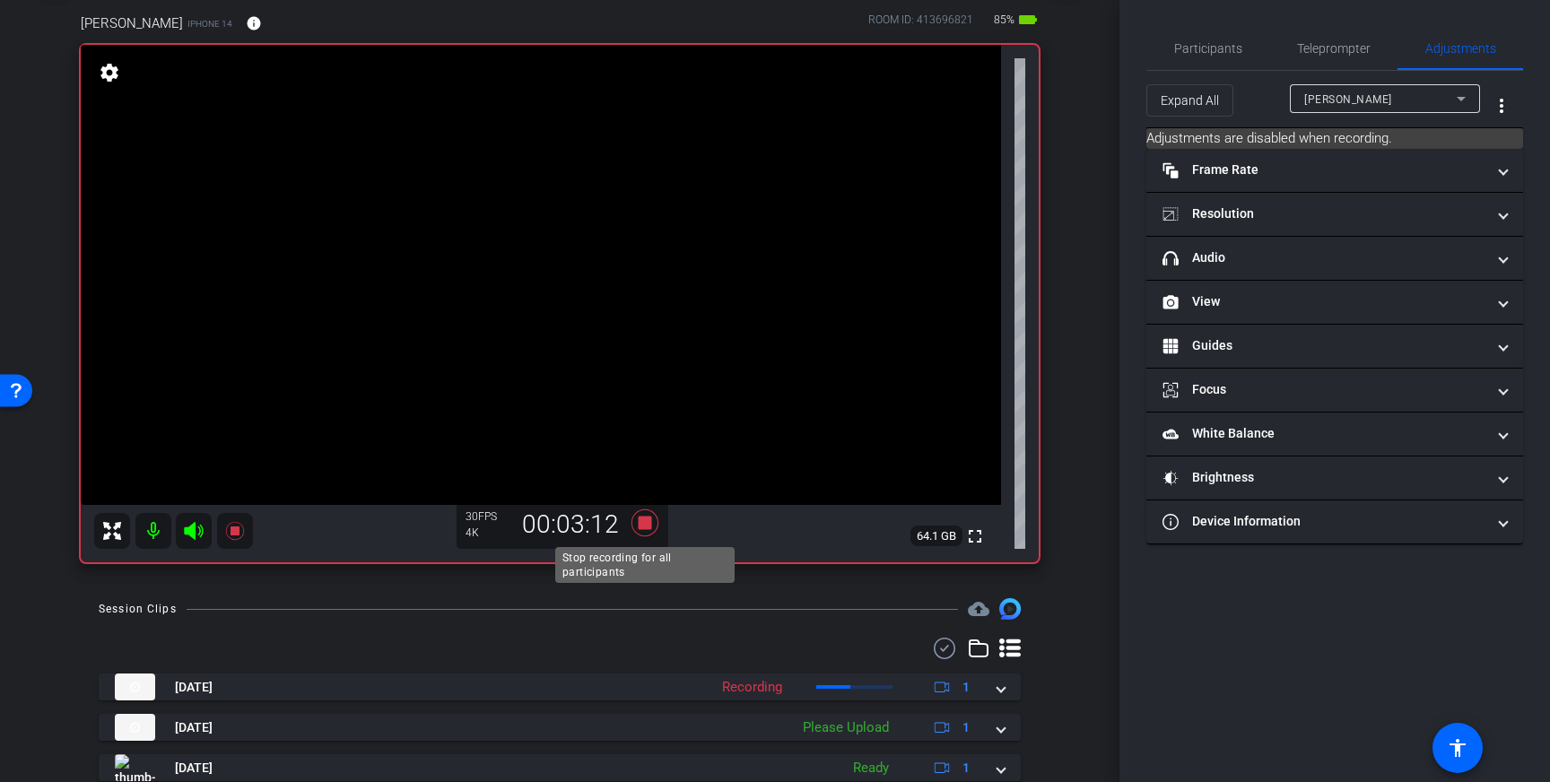
click at [647, 518] on icon at bounding box center [645, 523] width 27 height 27
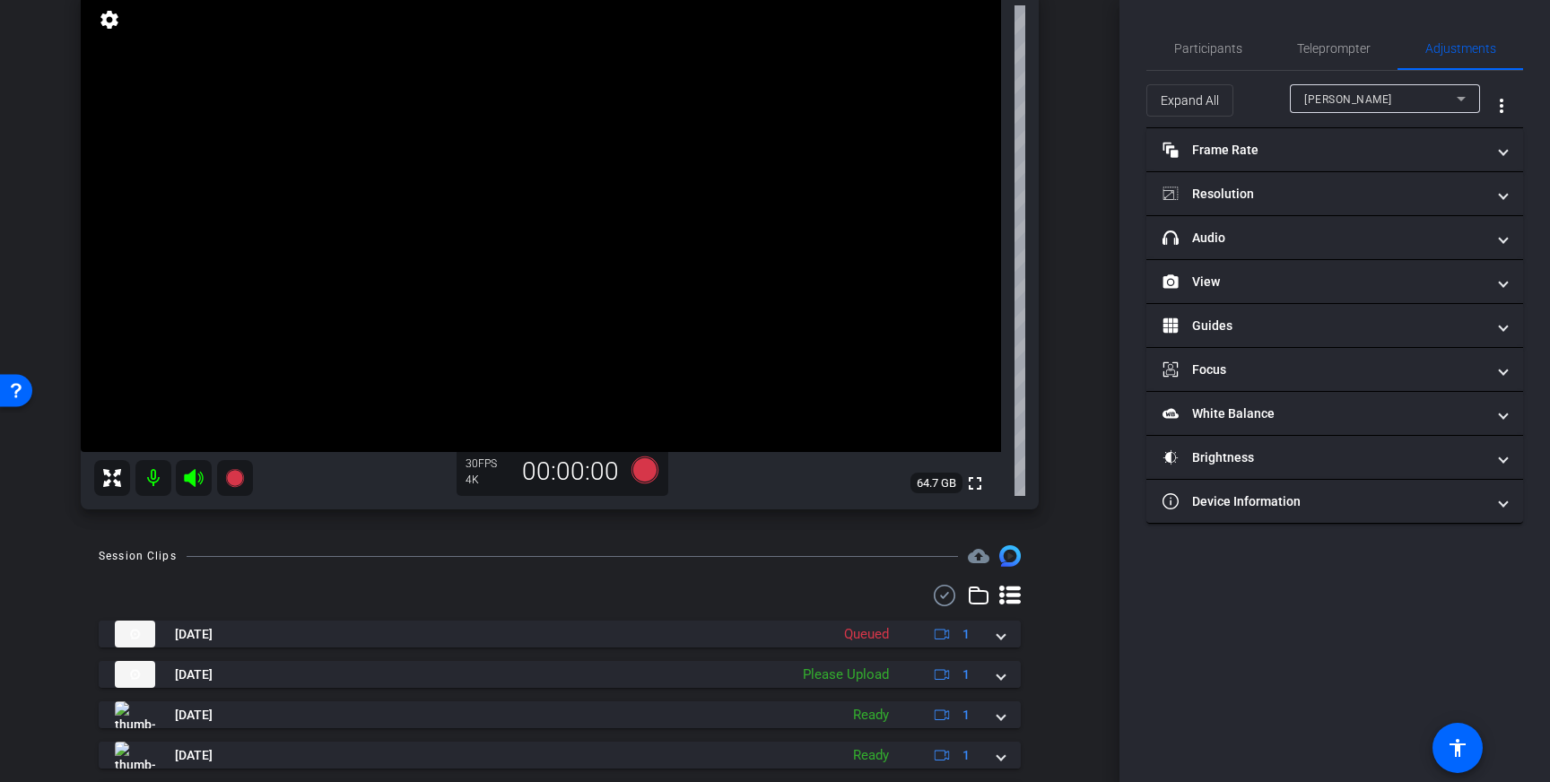
scroll to position [138, 0]
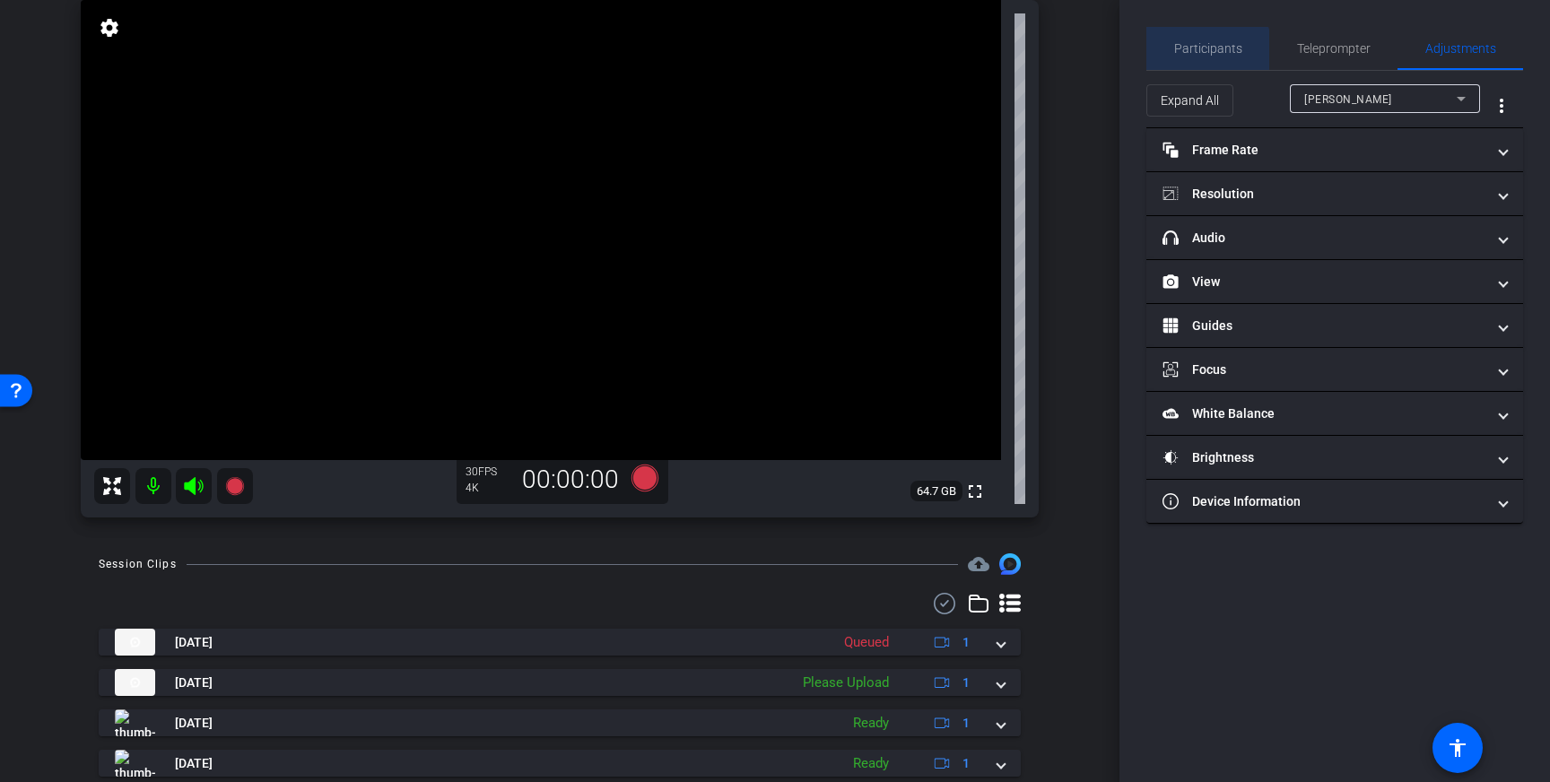
click at [1201, 55] on span "Participants" at bounding box center [1208, 48] width 68 height 13
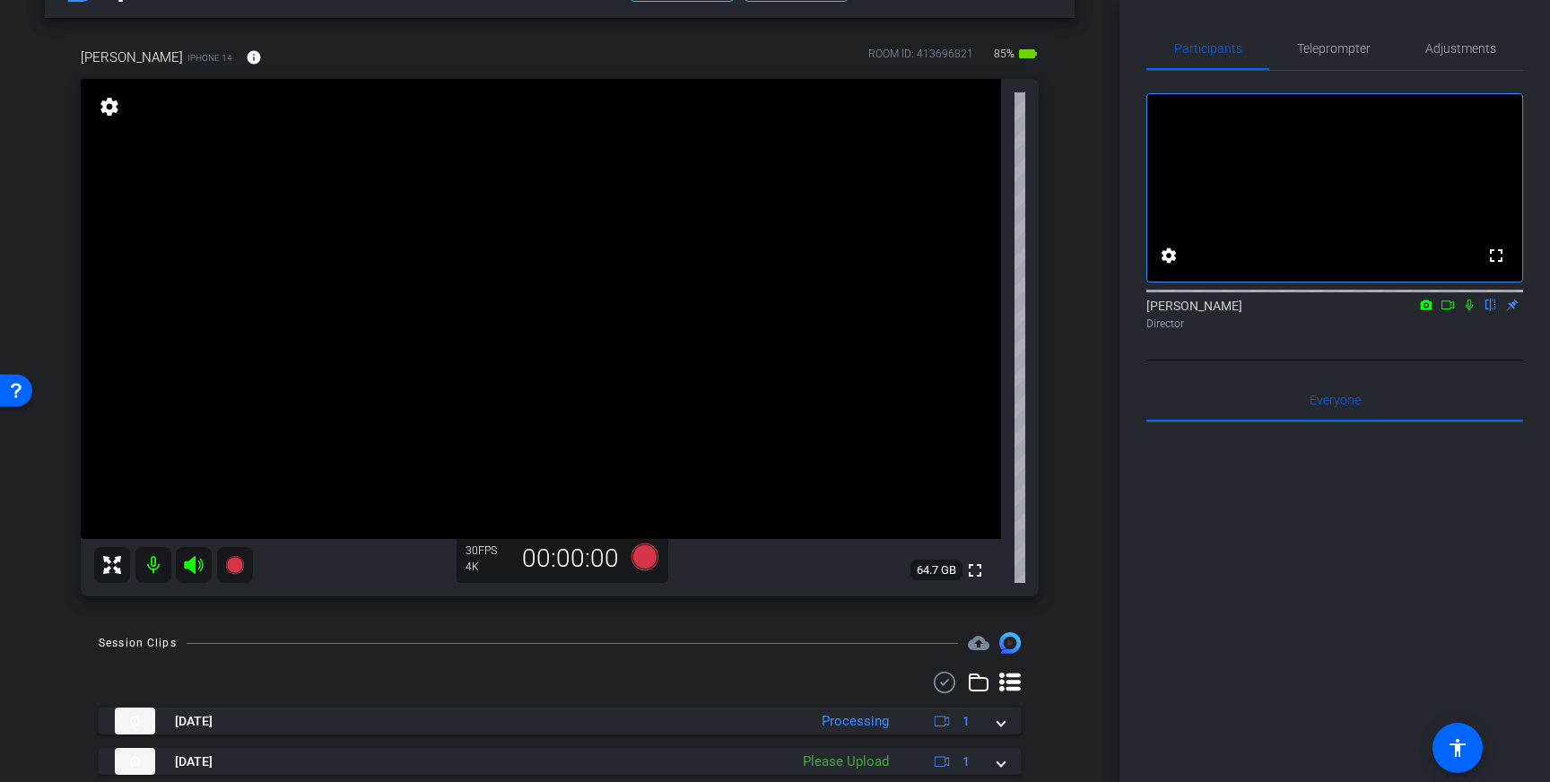
scroll to position [41, 0]
